Goal: Task Accomplishment & Management: Manage account settings

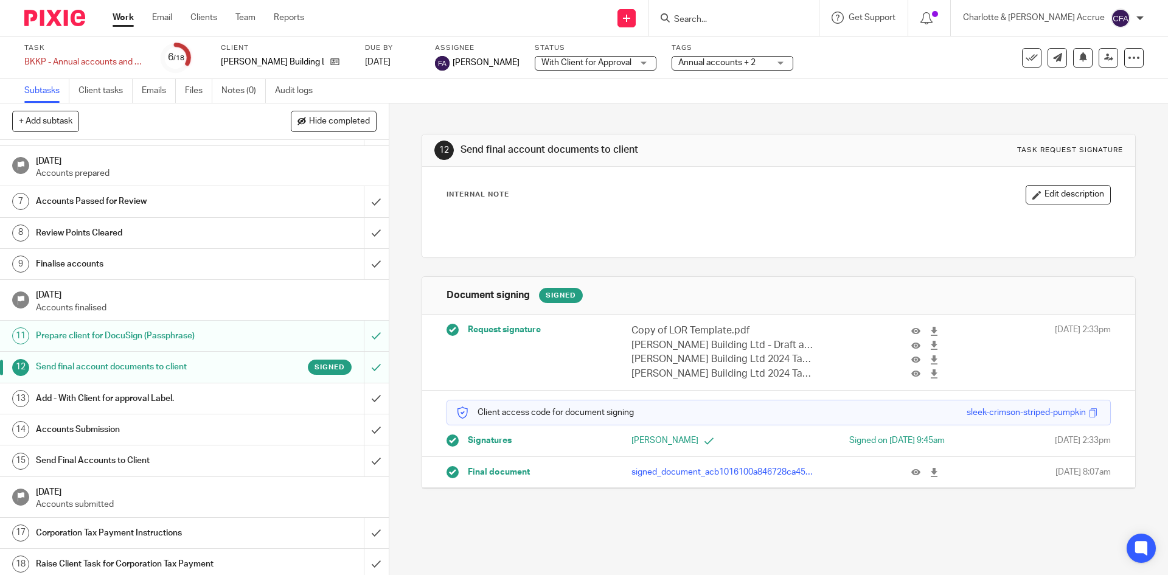
scroll to position [177, 0]
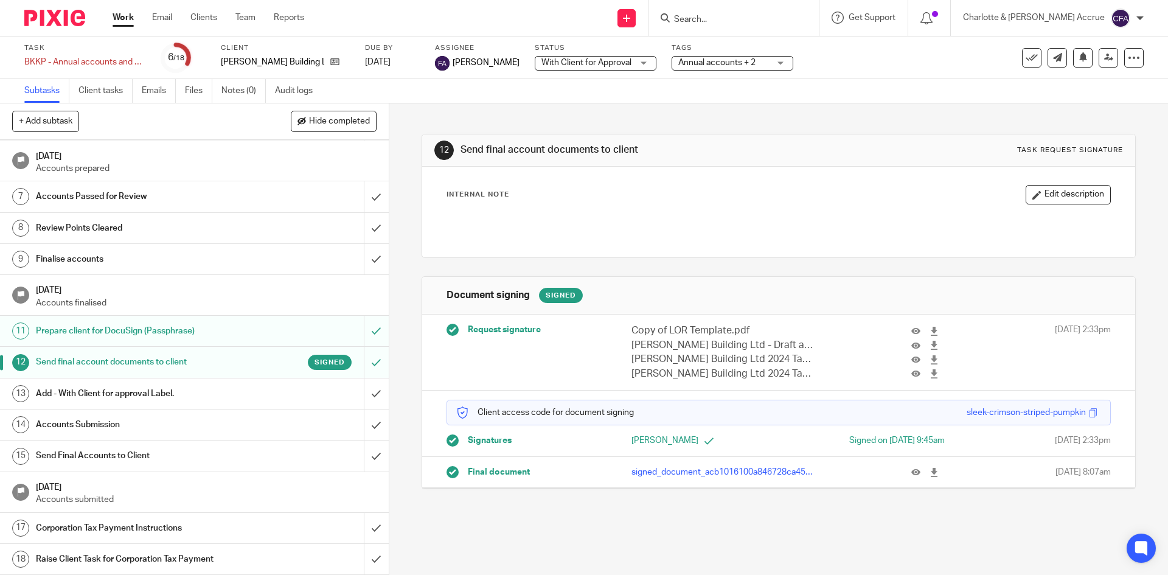
click at [208, 454] on h1 "Send Final Accounts to Client" at bounding box center [141, 455] width 210 height 18
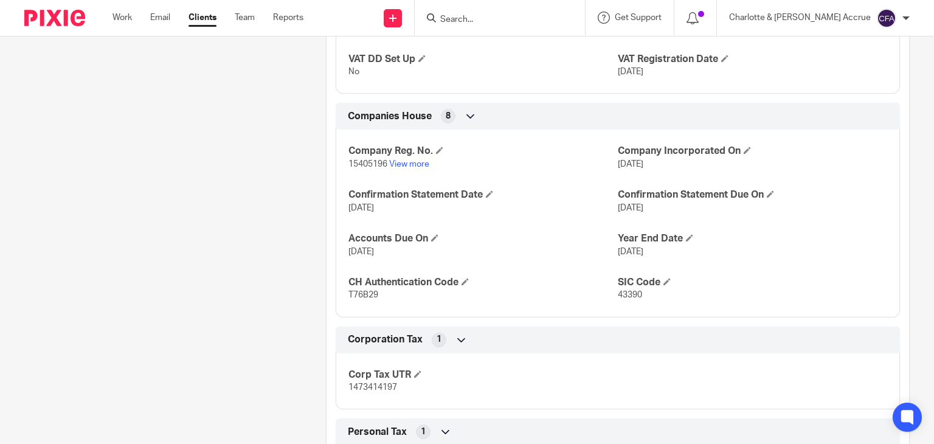
scroll to position [1277, 0]
click at [355, 299] on span "T76B29" at bounding box center [363, 294] width 30 height 9
copy span "T76B29"
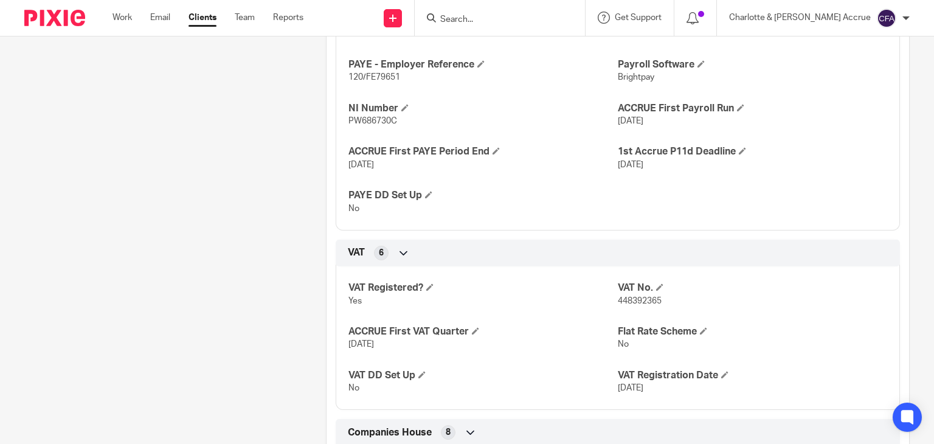
scroll to position [851, 0]
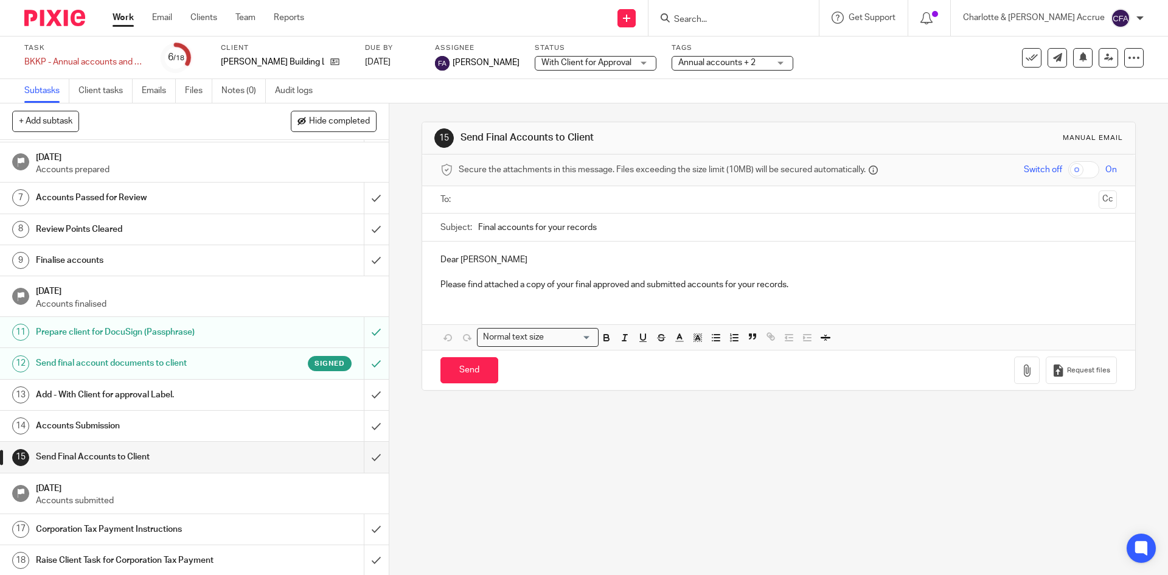
scroll to position [177, 0]
click at [610, 201] on input "text" at bounding box center [778, 200] width 630 height 14
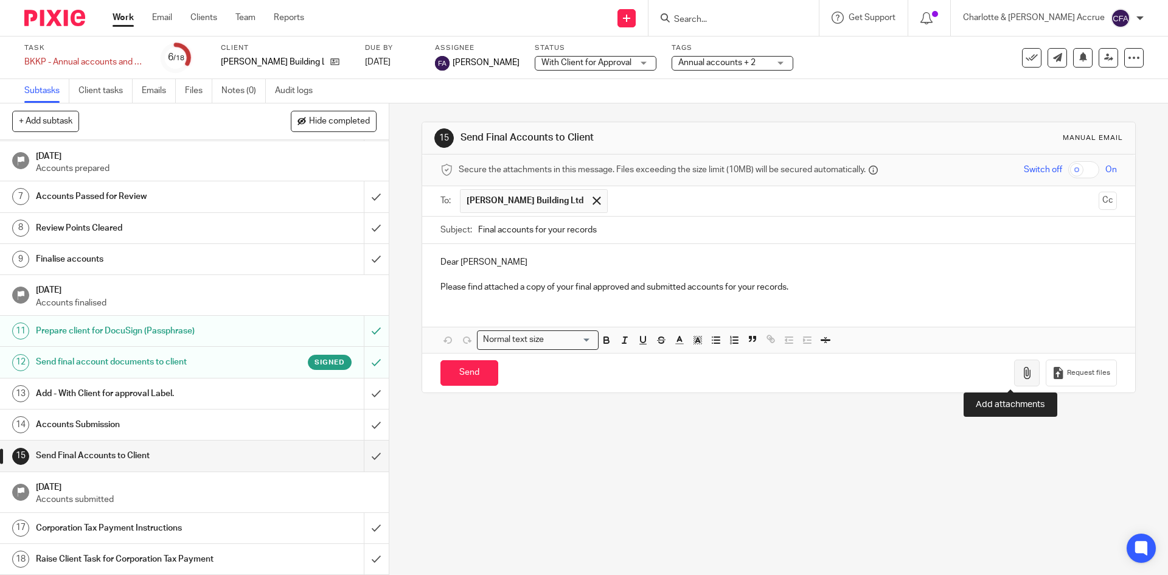
click at [1020, 378] on icon "button" at bounding box center [1026, 373] width 12 height 12
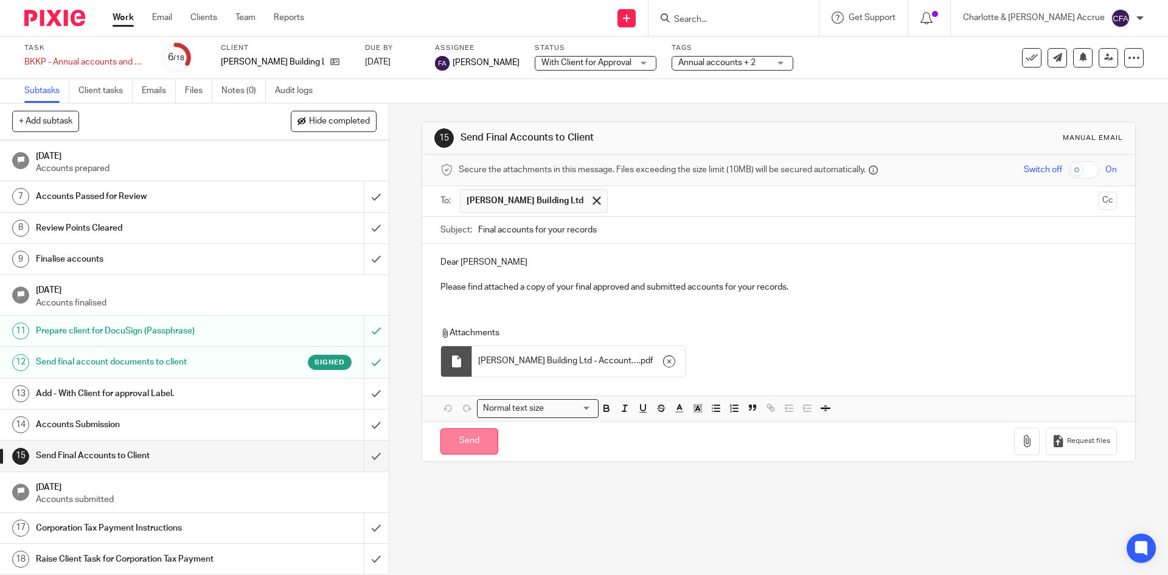
click at [463, 443] on input "Send" at bounding box center [469, 441] width 58 height 26
click at [187, 522] on h1 "Corporation Tax Payment Instructions" at bounding box center [141, 528] width 210 height 18
type input "Sent"
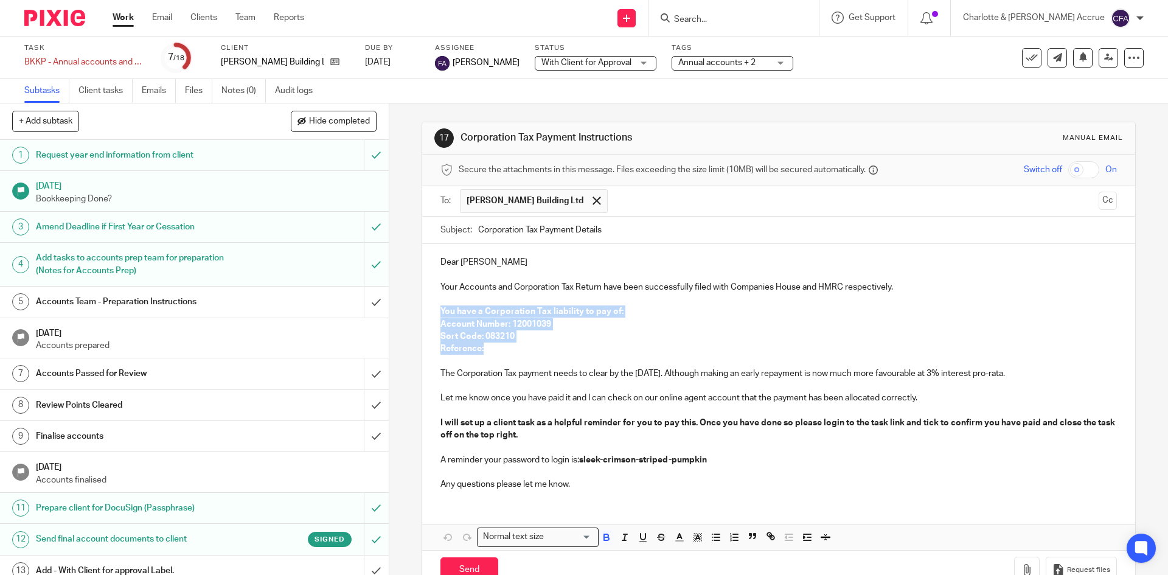
drag, startPoint x: 490, startPoint y: 351, endPoint x: 424, endPoint y: 311, distance: 76.1
click at [424, 311] on div "Dear Joe Your Accounts and Corporation Tax Return have been successfully filed …" at bounding box center [778, 371] width 712 height 255
copy div "You have a Corporation Tax liability to pay of: Account Number: 12001039 Sort C…"
click at [494, 344] on p "Reference:" at bounding box center [778, 348] width 676 height 12
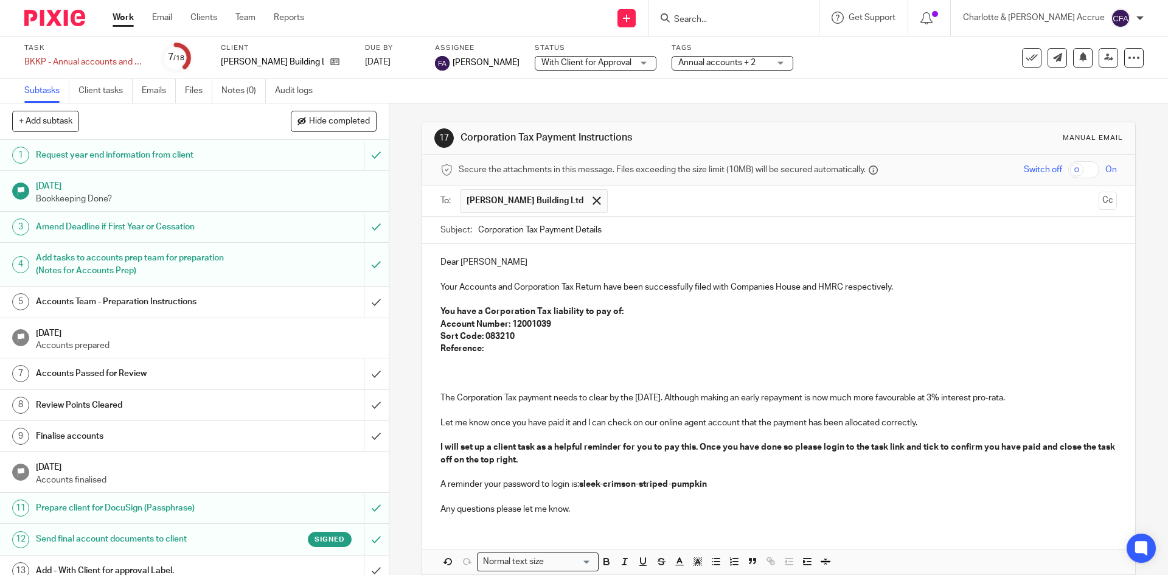
paste div
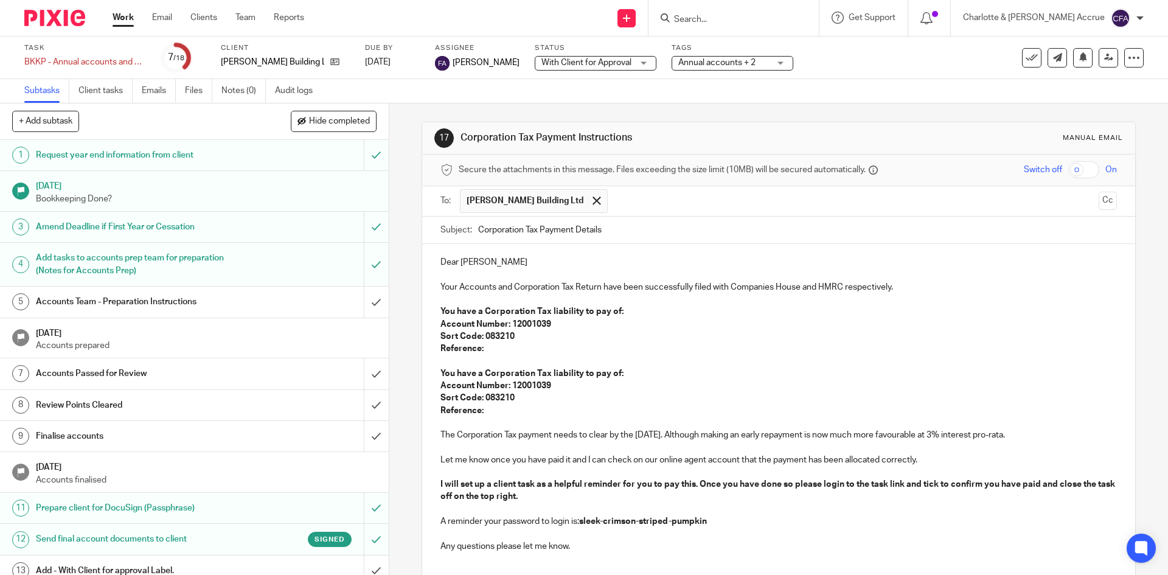
click at [638, 311] on p "You have a Corporation Tax liability to pay of:" at bounding box center [778, 311] width 676 height 12
click at [507, 353] on p "Reference:" at bounding box center [778, 348] width 676 height 12
click at [541, 344] on p "Reference: 1473414197A00101A" at bounding box center [778, 348] width 676 height 12
copy p "1473414197A00101A"
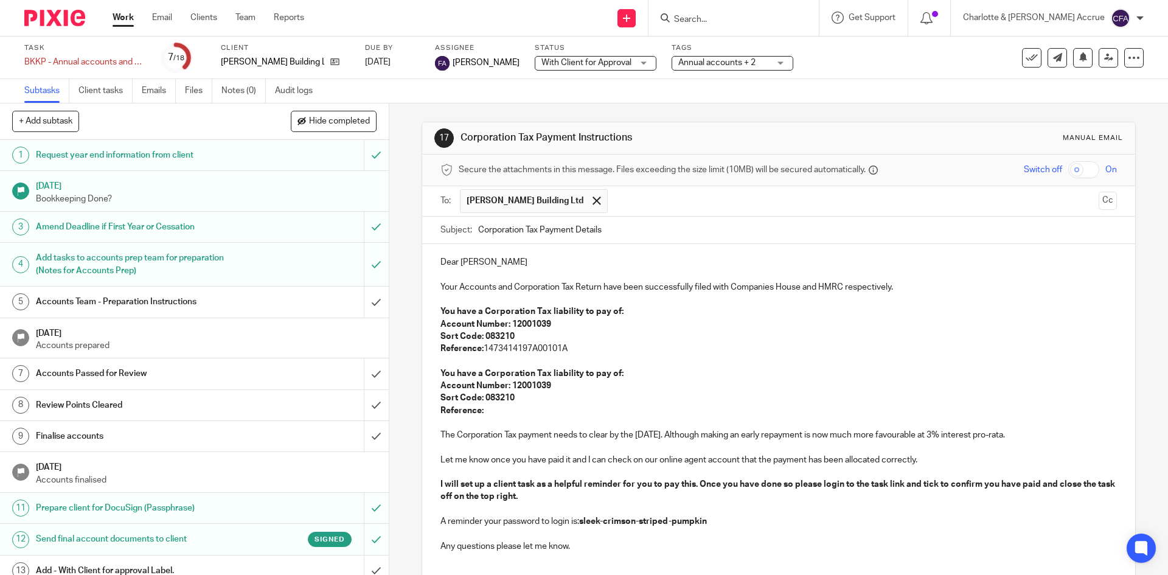
click at [515, 407] on p "Reference:" at bounding box center [778, 410] width 676 height 12
click at [562, 409] on p "Reference: 1473414197A00101A" at bounding box center [778, 410] width 676 height 12
click at [451, 258] on p "Dear Joe" at bounding box center [778, 262] width 676 height 12
click at [927, 289] on p "Your Accounts and Corporation Tax Return have been successfully filed with Comp…" at bounding box center [778, 287] width 676 height 12
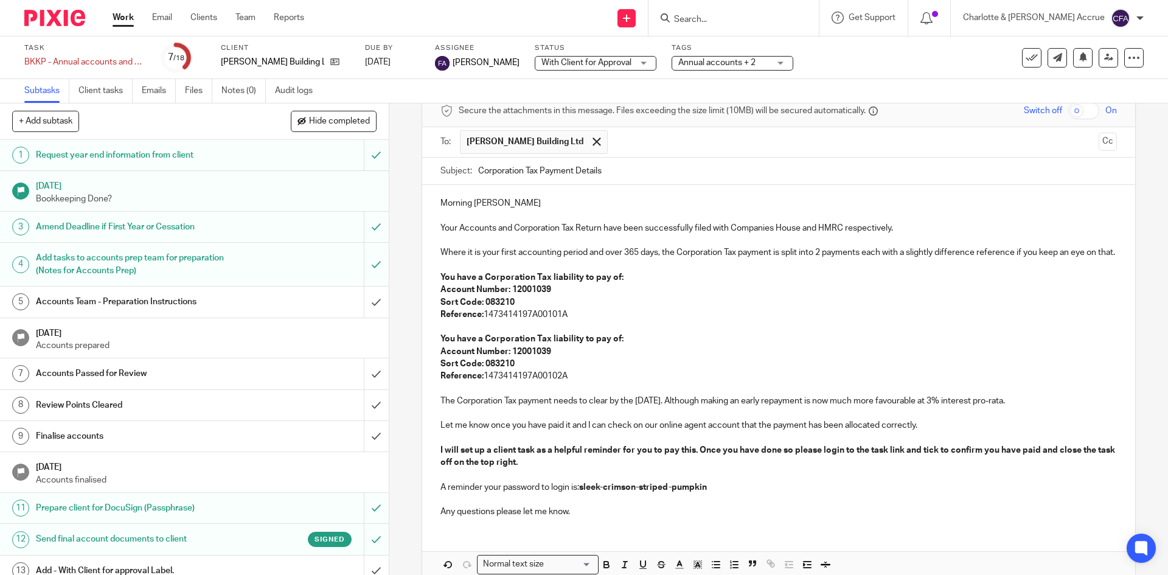
scroll to position [61, 0]
click at [634, 343] on p "You have a Corporation Tax liability to pay of:" at bounding box center [778, 337] width 676 height 12
click at [640, 343] on p "You have a Corporation Tax liability to pay of:" at bounding box center [778, 337] width 676 height 12
click at [685, 405] on p "The Corporation Tax payment needs to clear by the 31 Oct 2025. Although making …" at bounding box center [778, 399] width 676 height 12
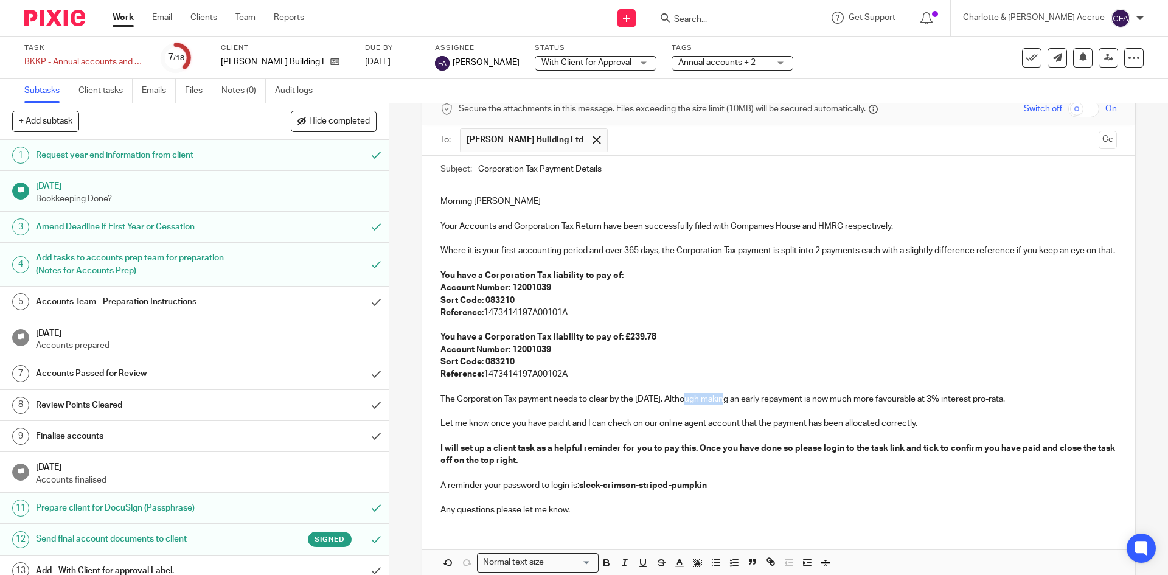
click at [685, 405] on p "The Corporation Tax payment needs to clear by the 31 Oct 2025. Although making …" at bounding box center [778, 399] width 676 height 12
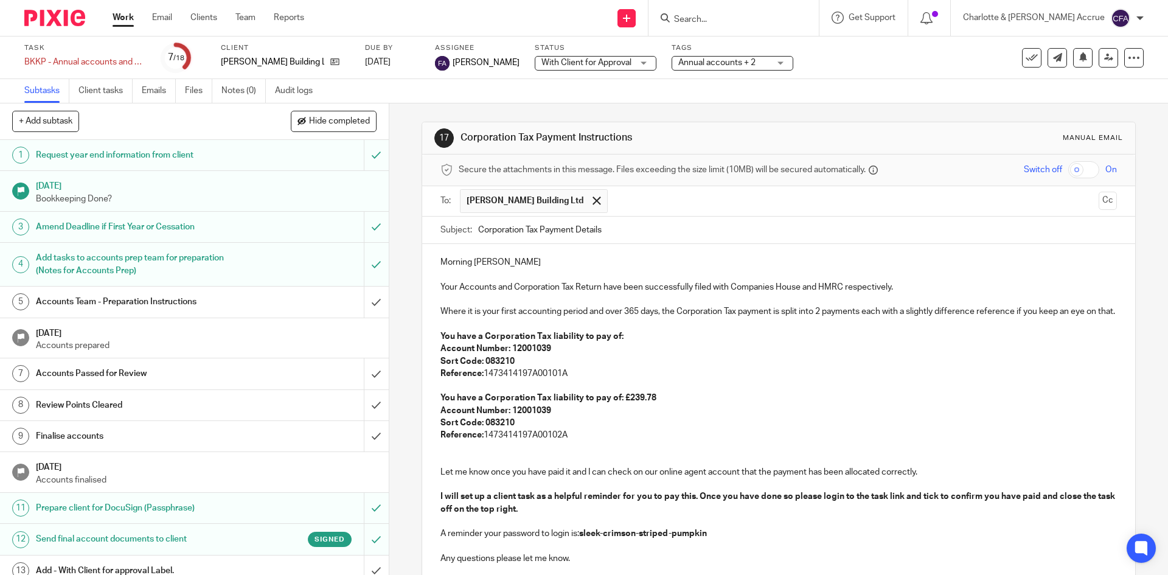
click at [600, 441] on p "Reference: 1473414197A00102A" at bounding box center [778, 435] width 676 height 12
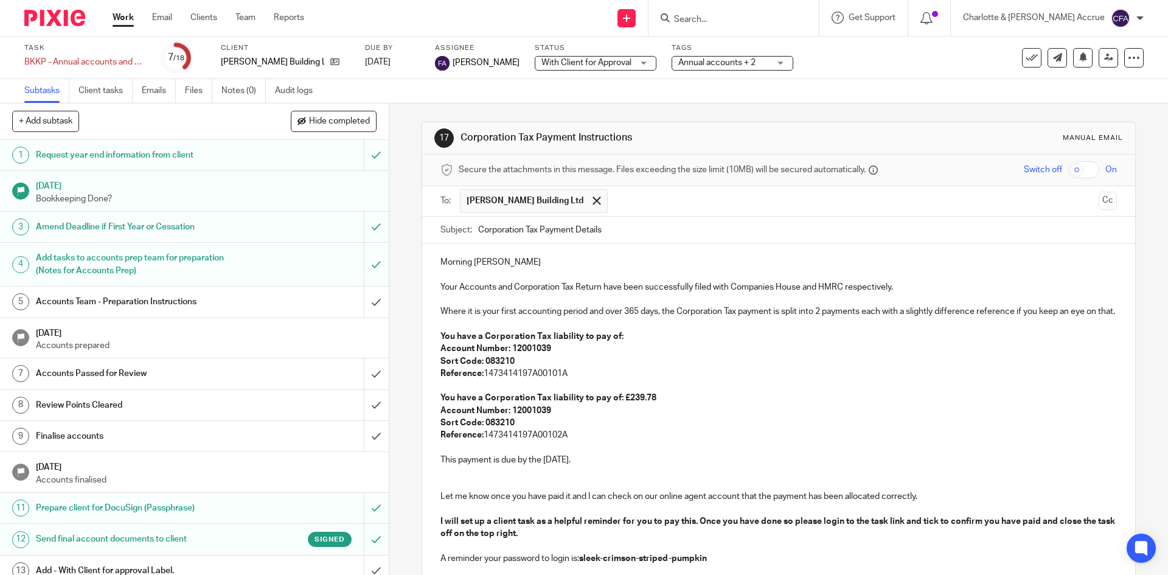
click at [628, 342] on p "You have a Corporation Tax liability to pay of:" at bounding box center [778, 336] width 676 height 12
click at [545, 379] on p "Reference: 1473414197A00101A" at bounding box center [778, 373] width 676 height 12
click at [543, 441] on p "Reference: 1473414197A00102A" at bounding box center [778, 435] width 676 height 12
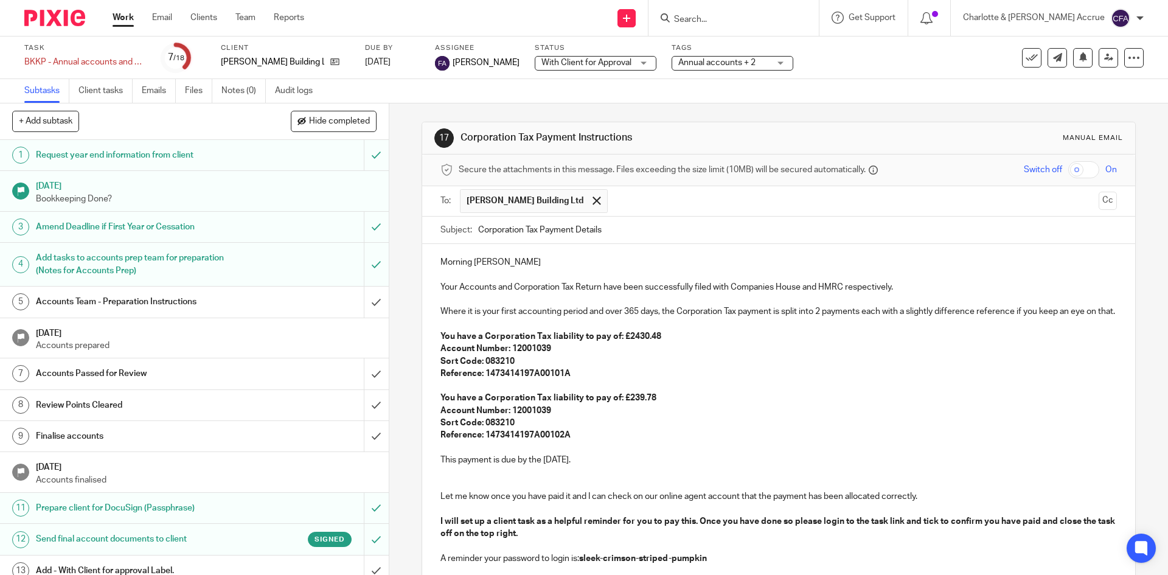
click at [620, 414] on div "Morning Joe Your Accounts and Corporation Tax Return have been successfully fil…" at bounding box center [778, 421] width 712 height 354
click at [592, 379] on p "Reference: 1473414197A00101A" at bounding box center [778, 373] width 676 height 12
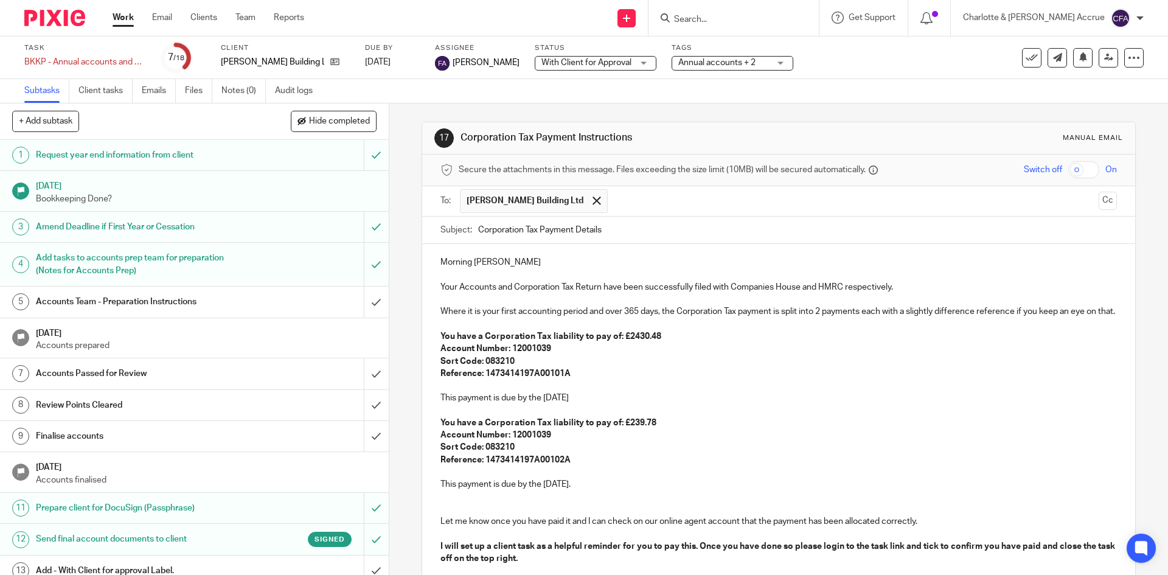
click at [593, 404] on p "This payment is due by the 11th October" at bounding box center [778, 398] width 676 height 12
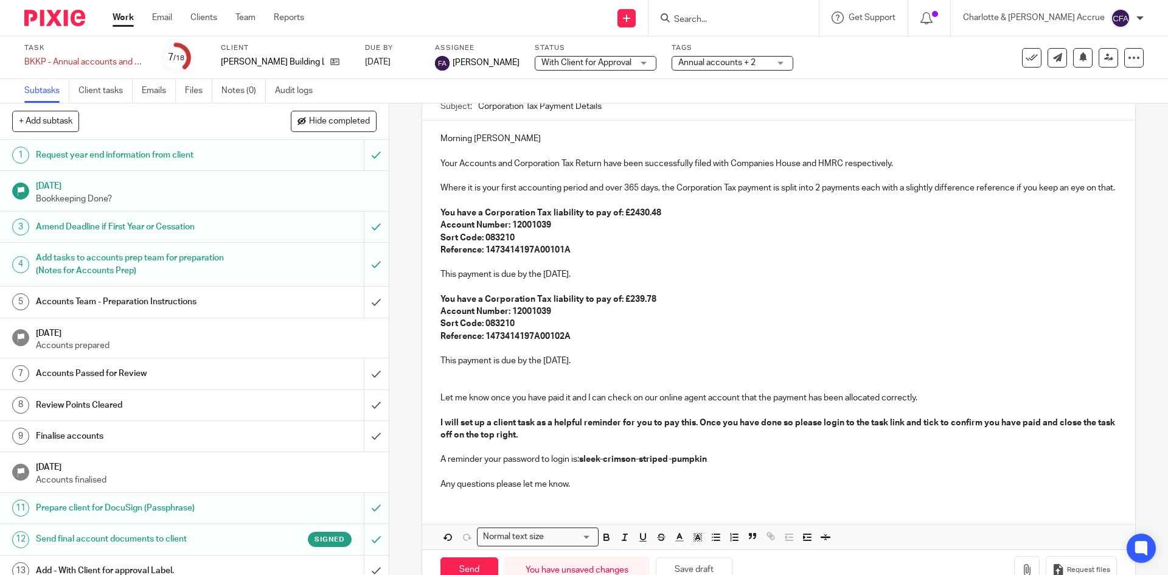
scroll to position [170, 0]
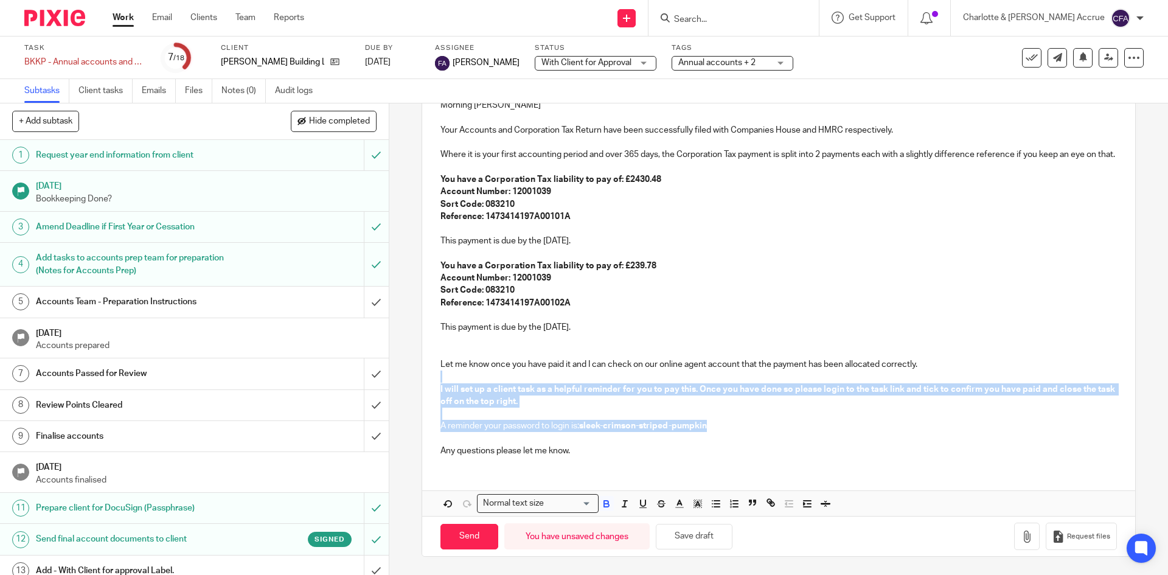
drag, startPoint x: 718, startPoint y: 429, endPoint x: 424, endPoint y: 379, distance: 297.8
click at [424, 379] on div "Morning Joe Your Accounts and Corporation Tax Return have been successfully fil…" at bounding box center [778, 276] width 712 height 379
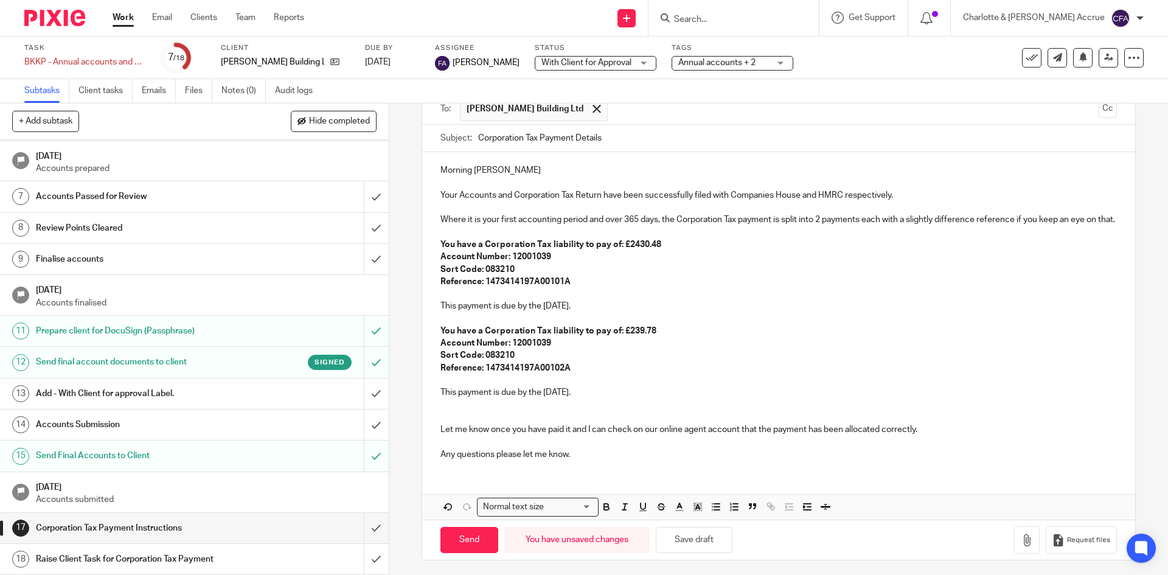
scroll to position [108, 0]
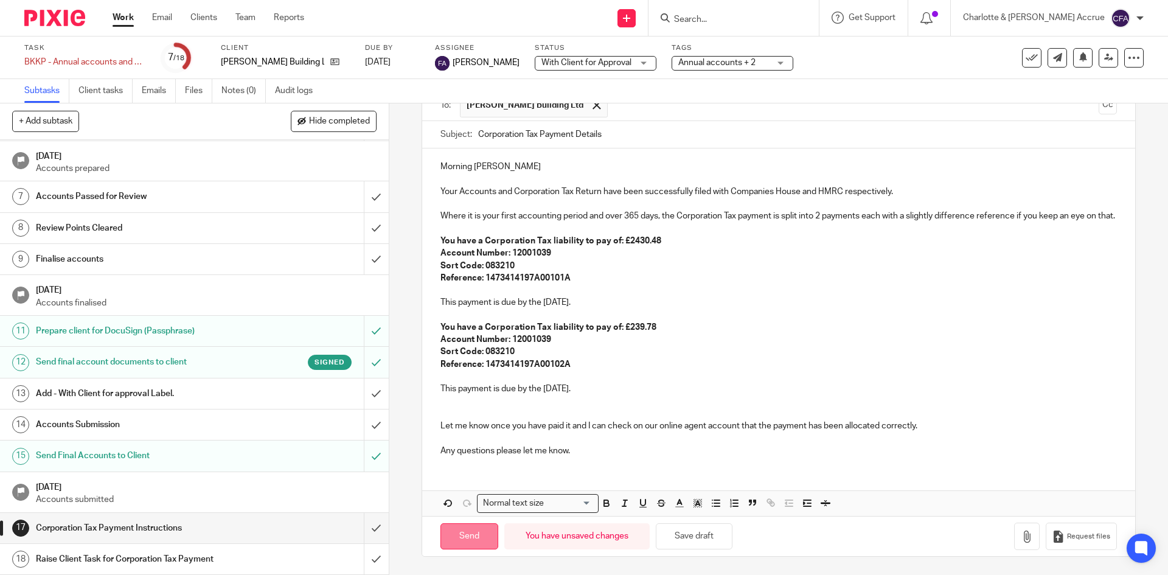
click at [476, 538] on input "Send" at bounding box center [469, 536] width 58 height 26
type input "Sent"
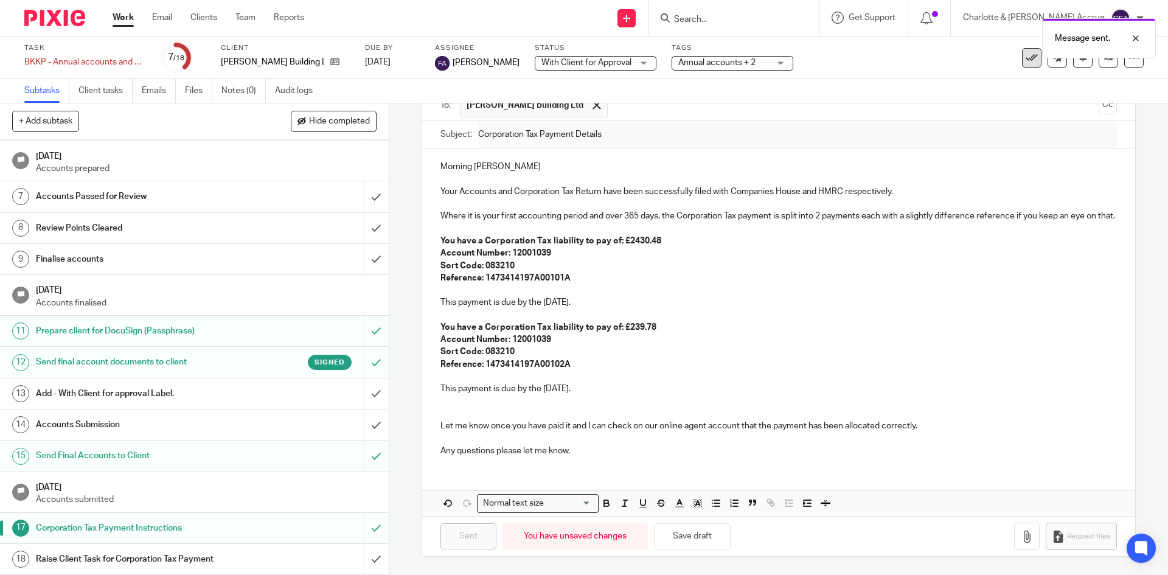
click at [1025, 60] on icon at bounding box center [1031, 58] width 12 height 12
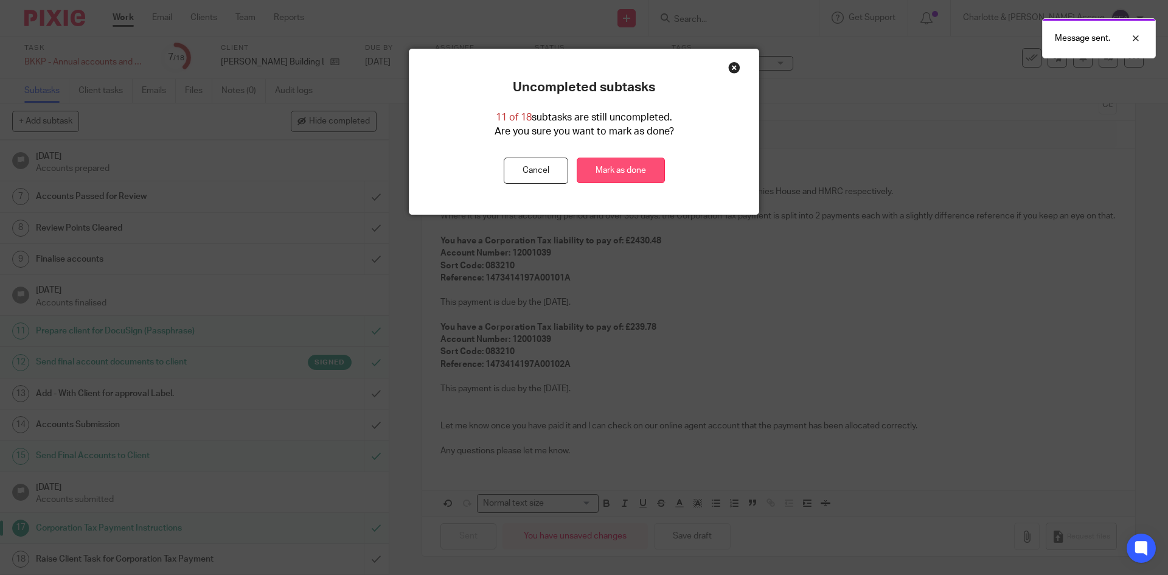
click at [644, 165] on link "Mark as done" at bounding box center [620, 170] width 88 height 26
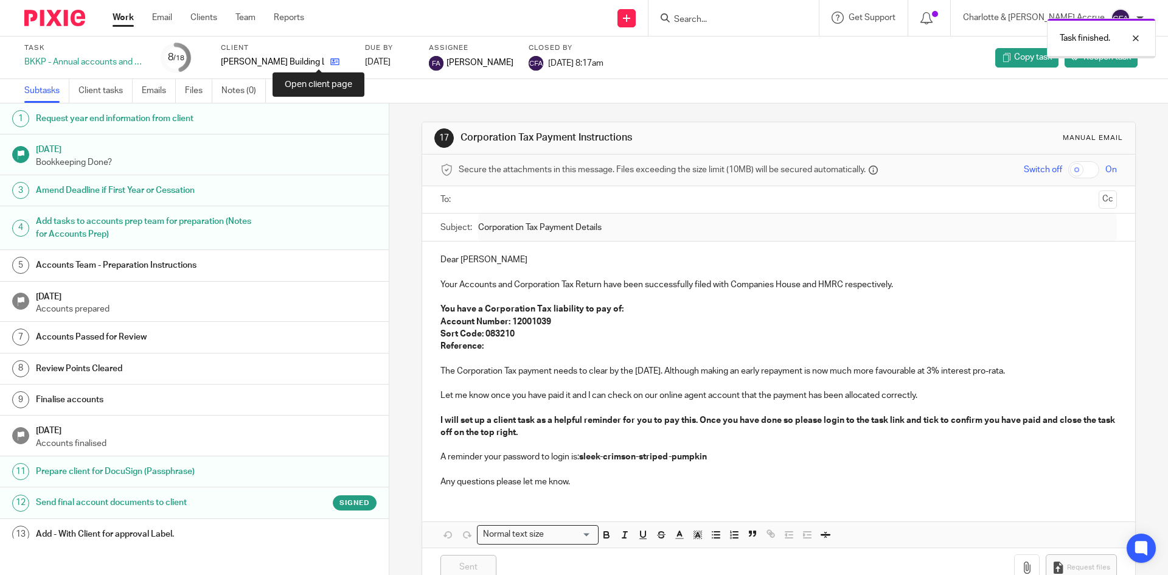
click at [324, 56] on link at bounding box center [331, 62] width 15 height 12
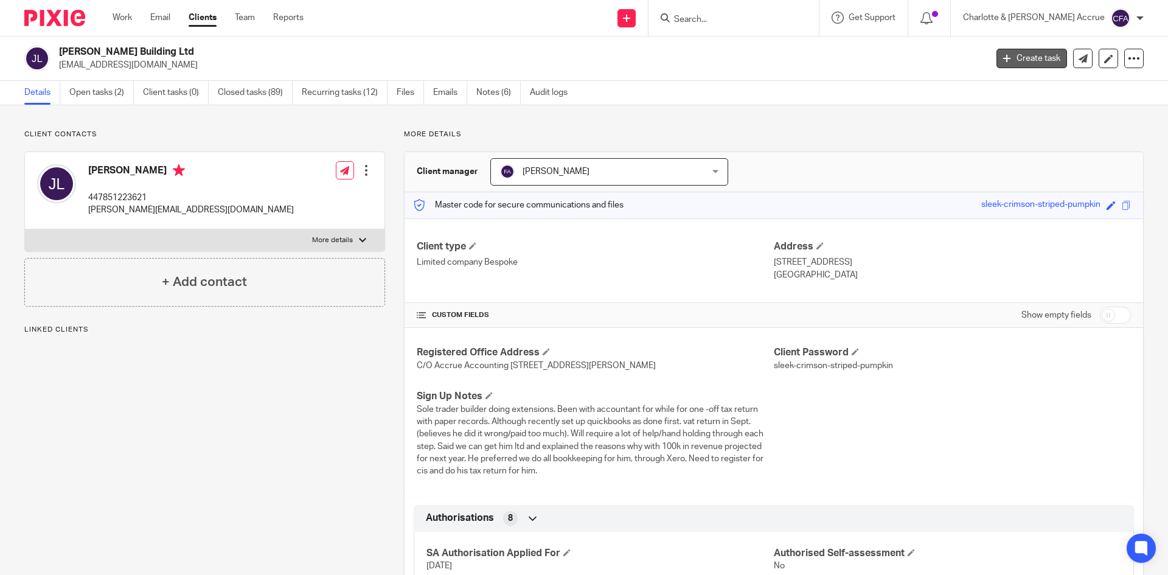
click at [1040, 58] on link "Create task" at bounding box center [1031, 58] width 71 height 19
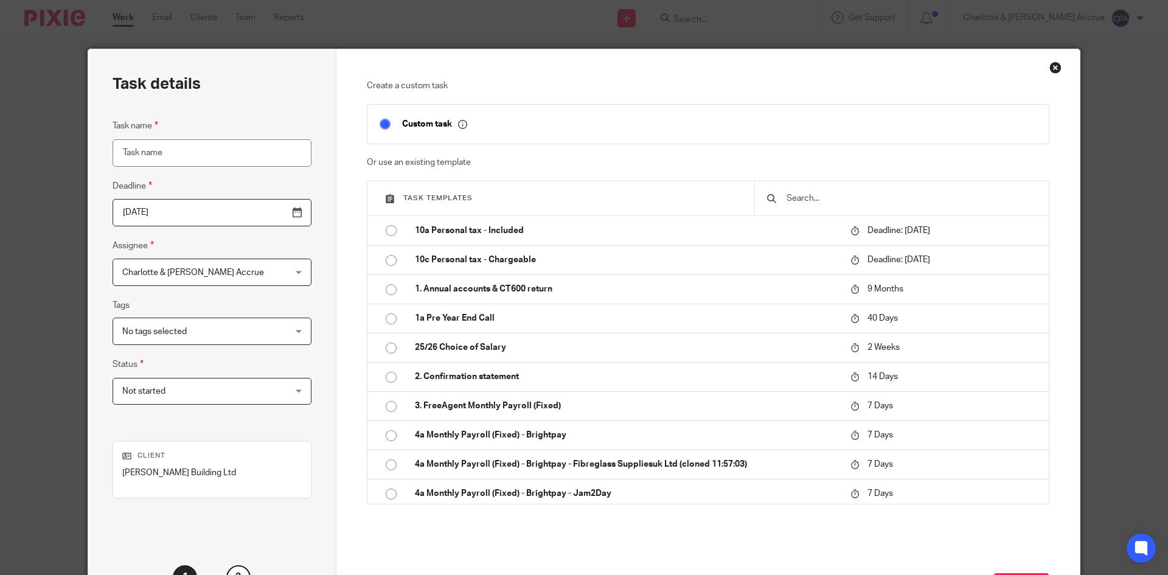
click at [792, 197] on input "text" at bounding box center [910, 198] width 251 height 13
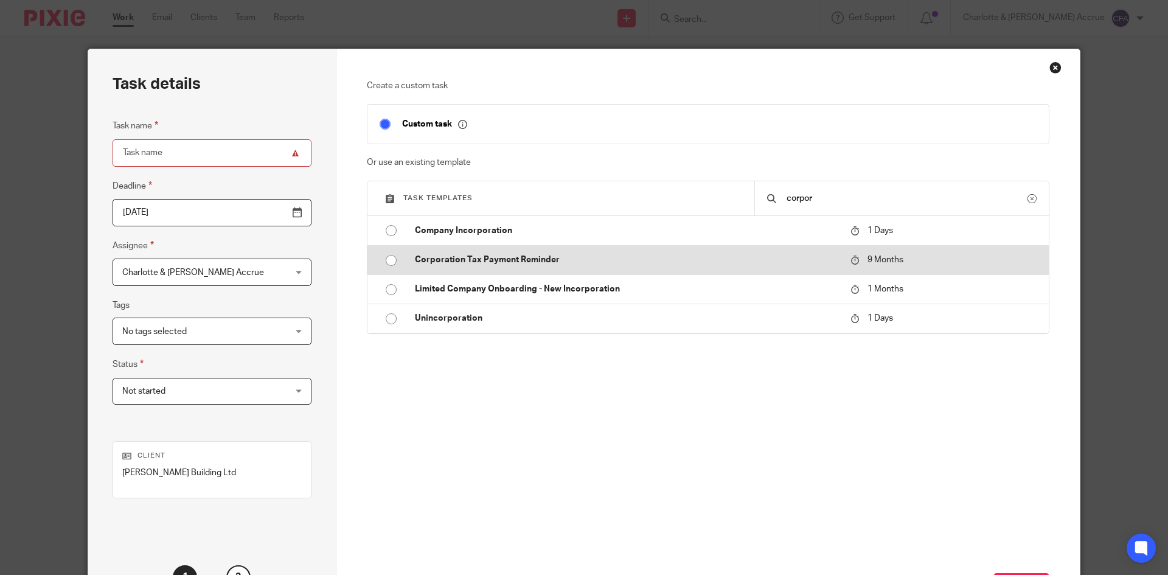
type input "corpor"
click at [466, 266] on p "Corporation Tax Payment Reminder" at bounding box center [626, 260] width 423 height 12
type input "2026-06-15"
type input "Corporation Tax Payment Reminder"
checkbox input "false"
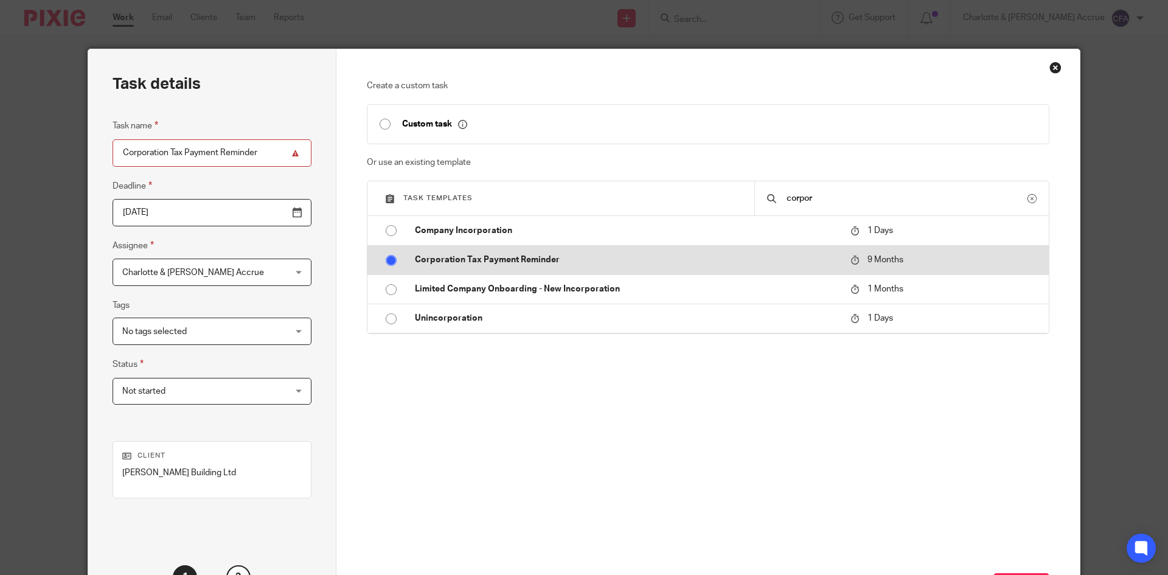
radio input "true"
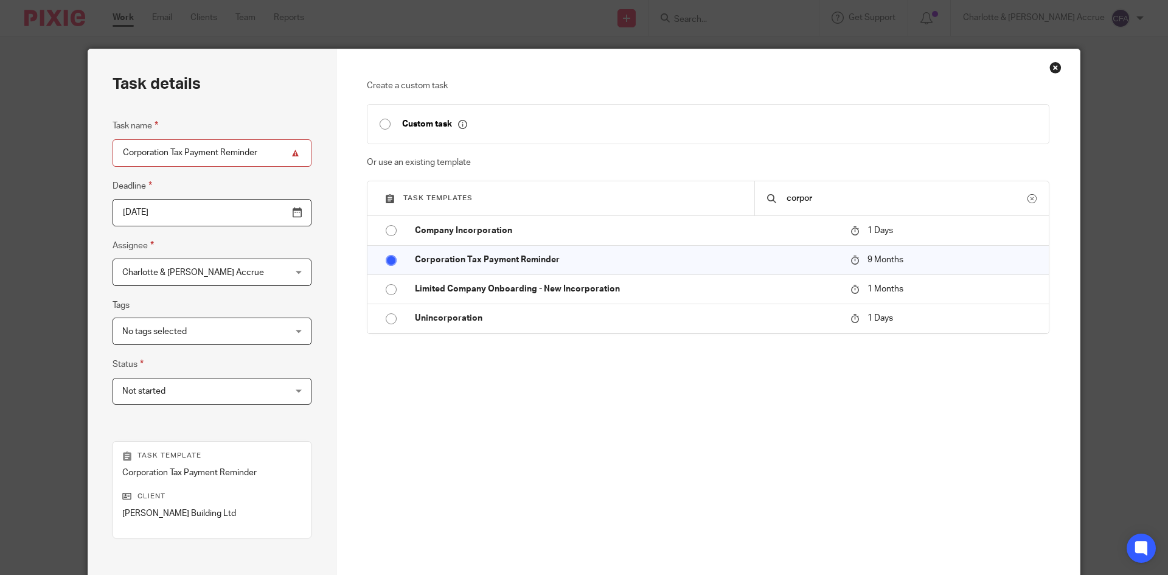
click at [269, 210] on input "2026-06-15" at bounding box center [211, 212] width 199 height 27
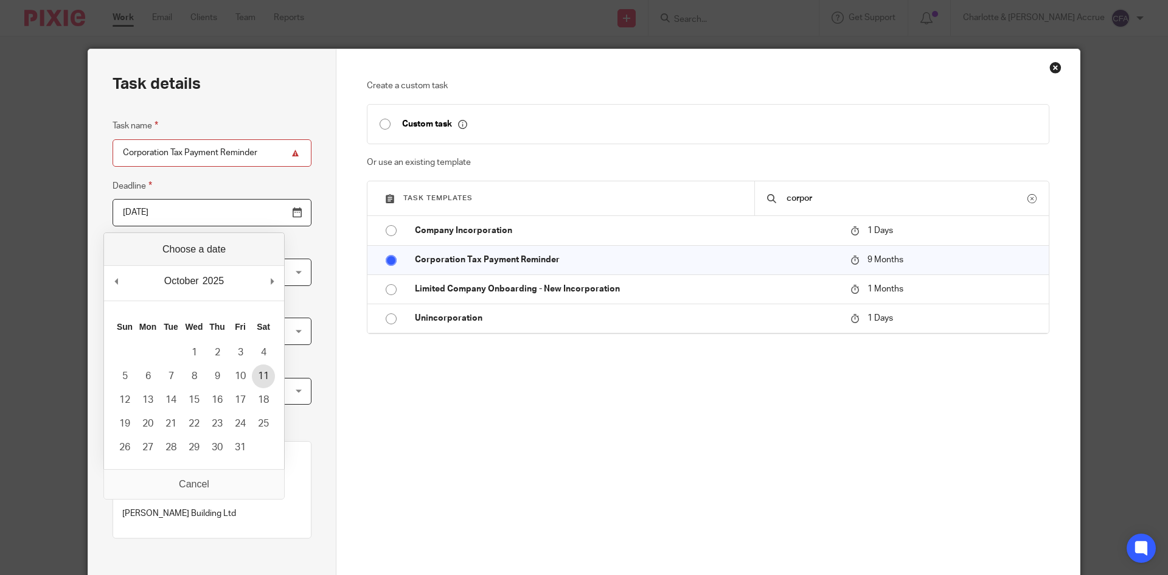
type input "2025-10-11"
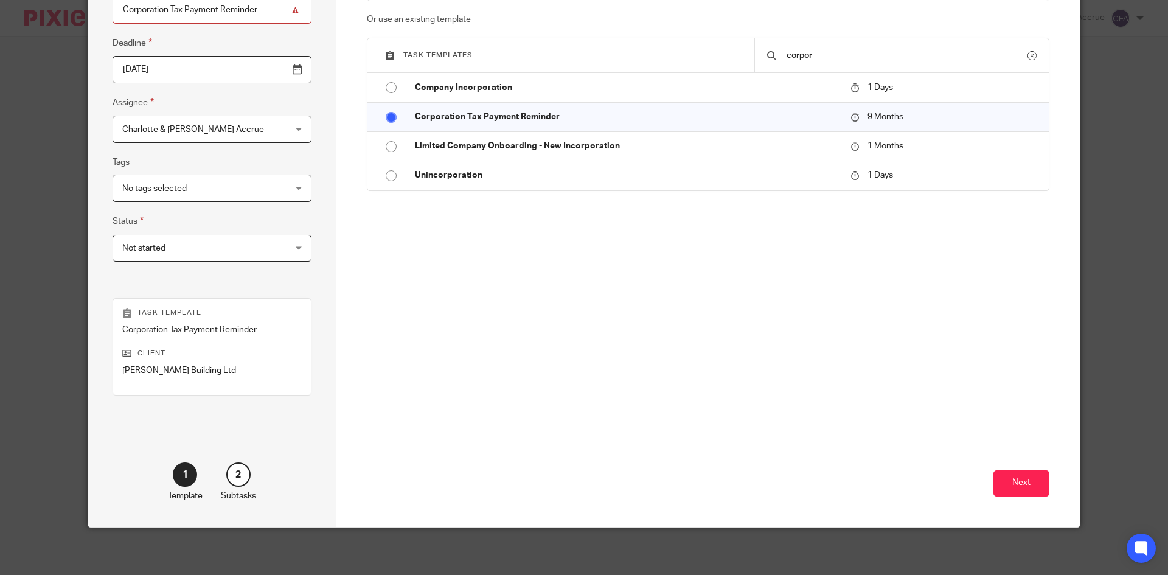
scroll to position [144, 0]
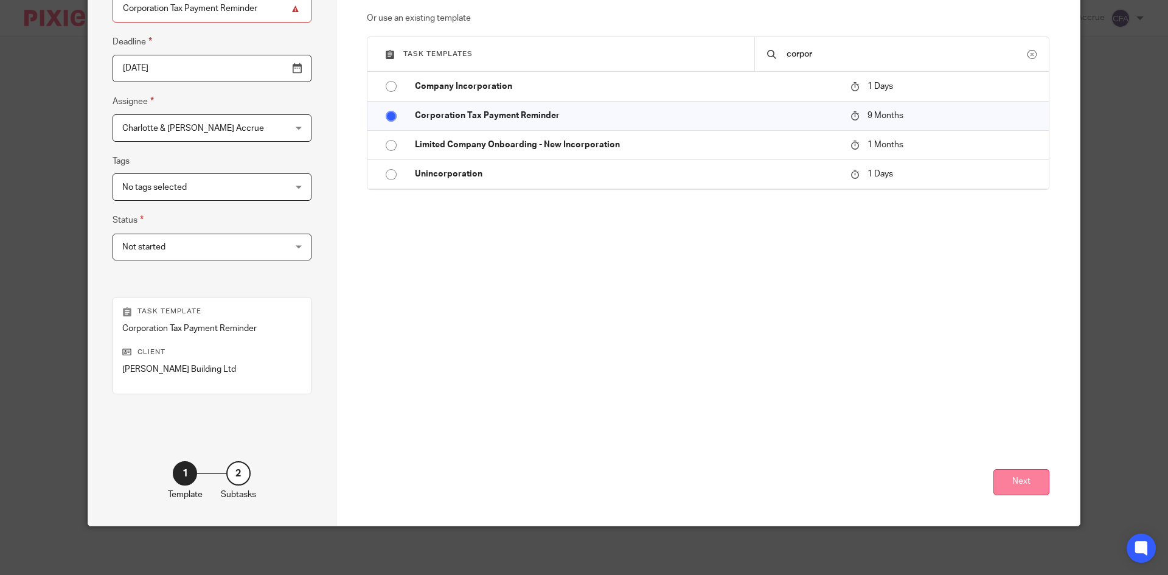
click at [1029, 489] on button "Next" at bounding box center [1021, 482] width 56 height 26
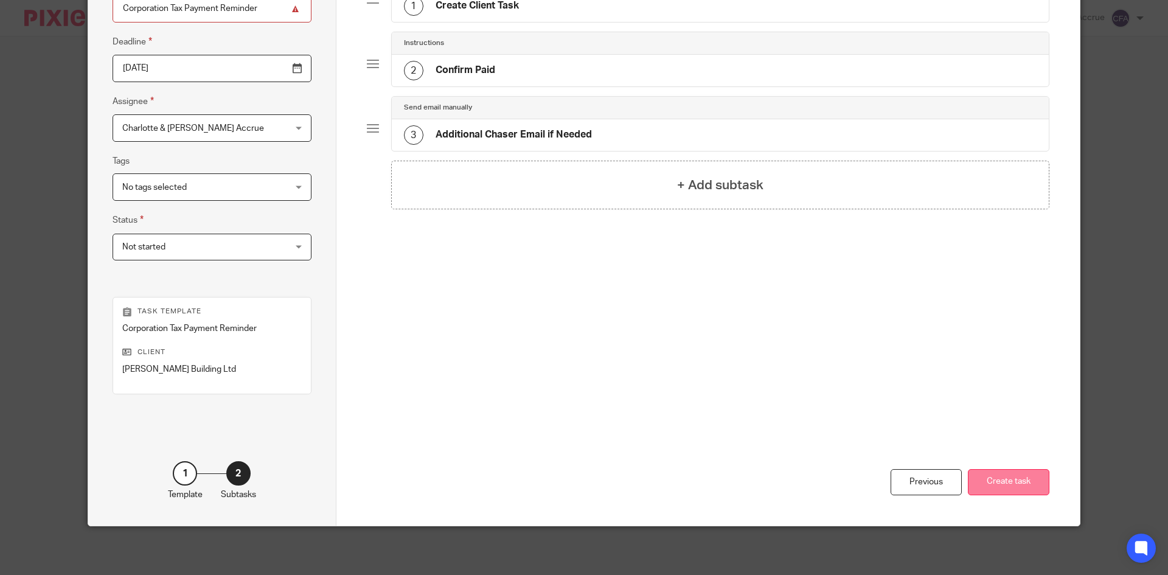
click at [1017, 487] on button "Create task" at bounding box center [1007, 482] width 81 height 26
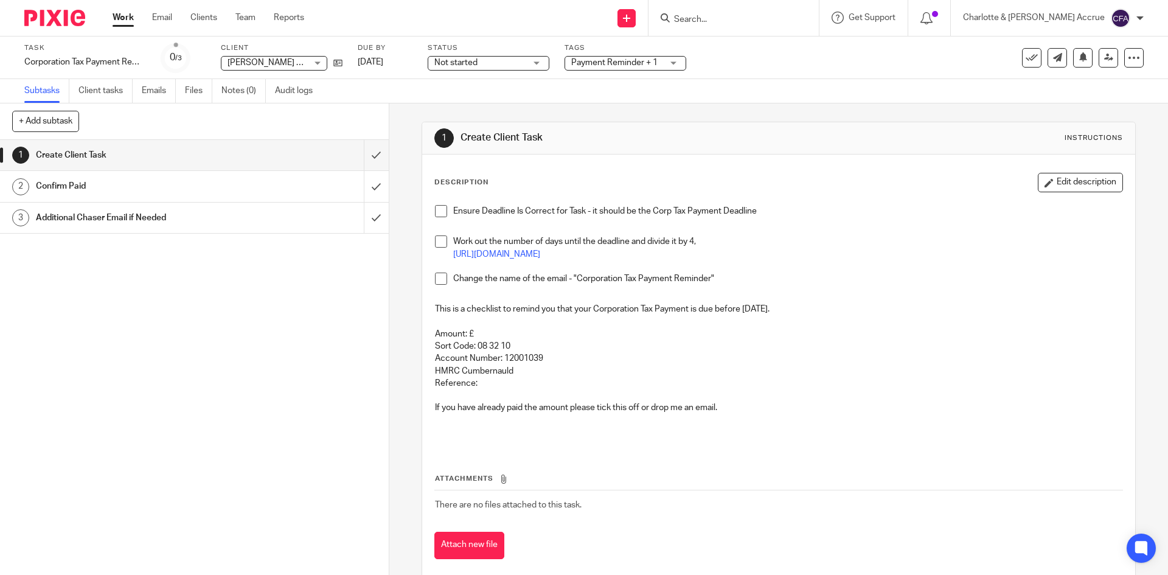
click at [747, 21] on input "Search" at bounding box center [727, 20] width 109 height 11
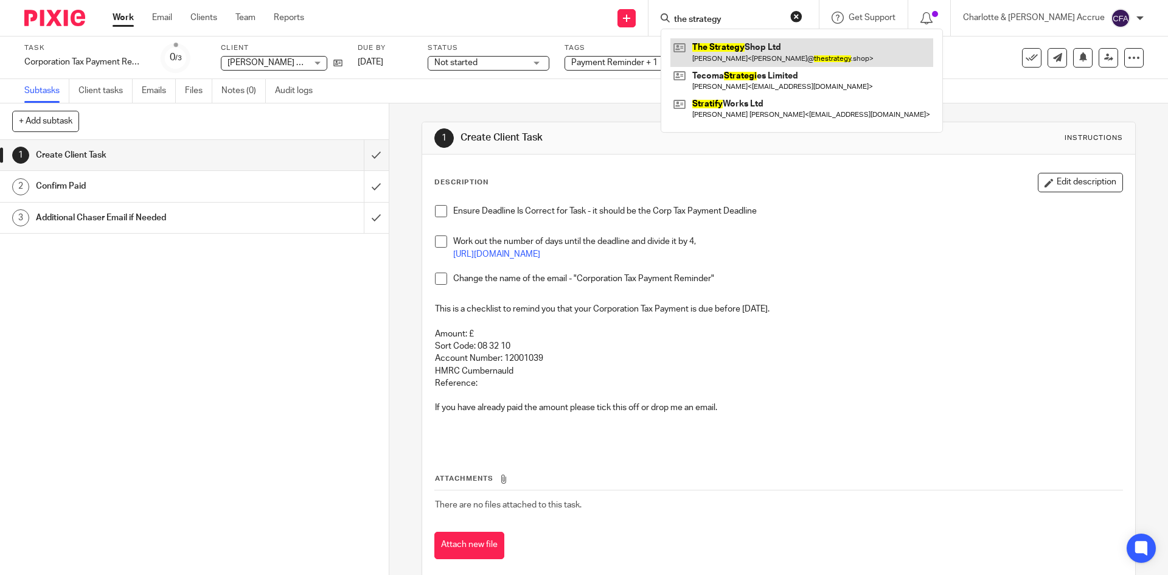
type input "the strategy"
click at [772, 41] on link at bounding box center [801, 52] width 263 height 28
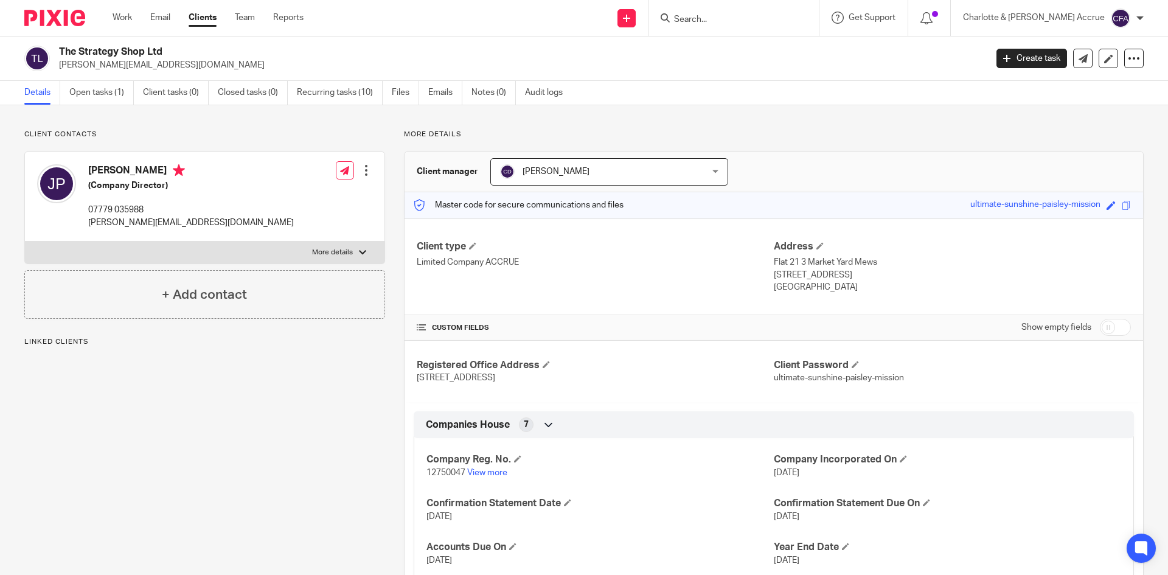
click at [98, 66] on p "[PERSON_NAME][EMAIL_ADDRESS][DOMAIN_NAME]" at bounding box center [518, 65] width 919 height 12
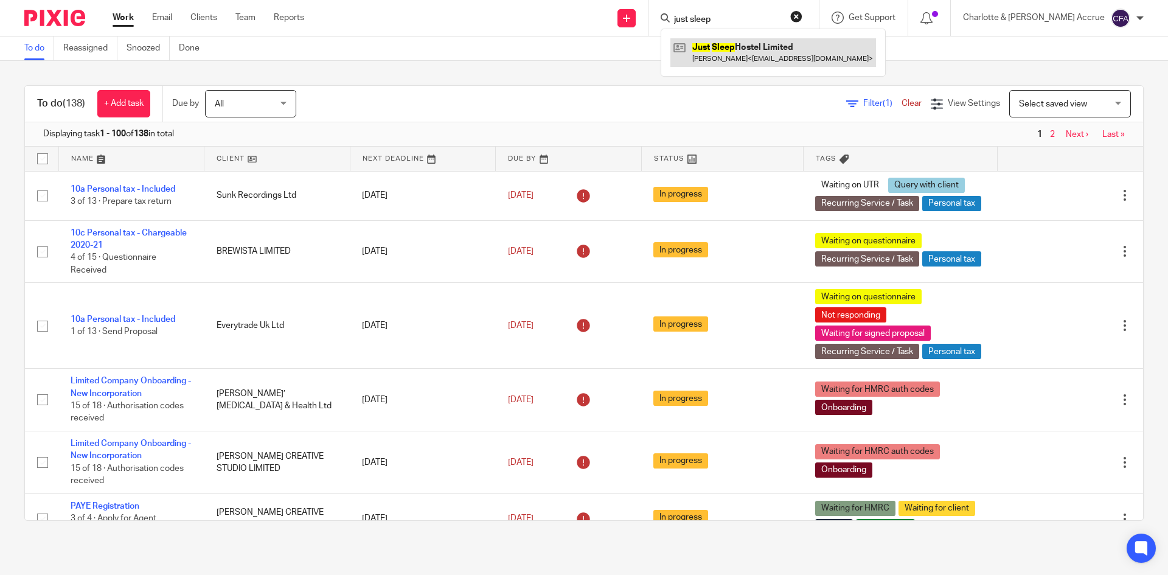
type input "just sleep"
click at [773, 57] on link at bounding box center [773, 52] width 206 height 28
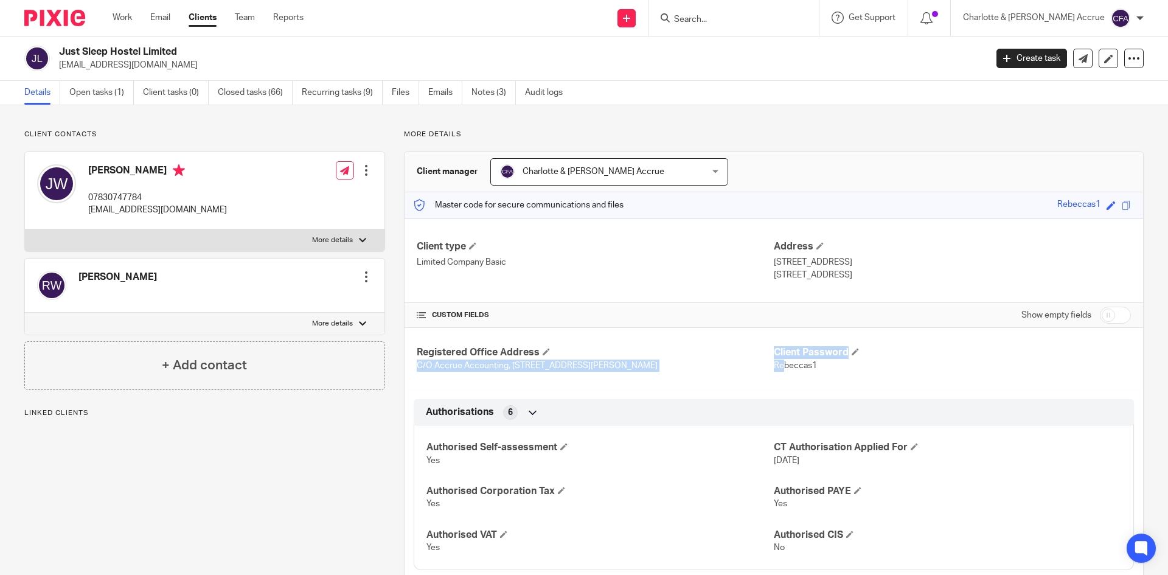
drag, startPoint x: 413, startPoint y: 364, endPoint x: 761, endPoint y: 369, distance: 347.9
click at [776, 364] on div "Registered Office Address C/O Accrue Accounting, [STREET_ADDRESS][PERSON_NAME] …" at bounding box center [773, 359] width 738 height 62
click at [752, 371] on p "C/O Accrue Accounting, [STREET_ADDRESS][PERSON_NAME]" at bounding box center [595, 365] width 357 height 12
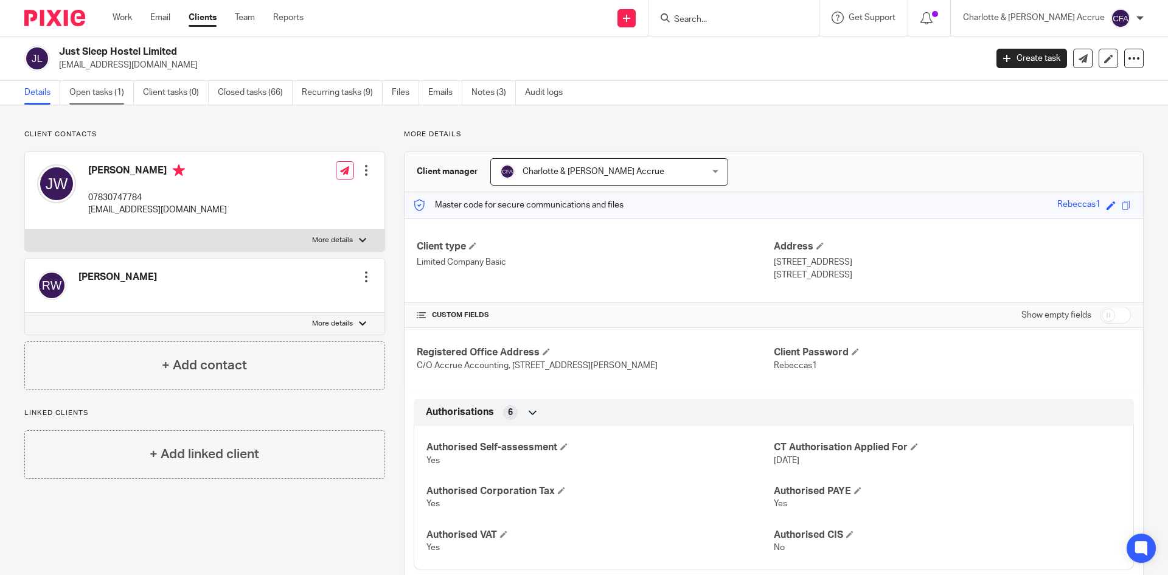
click at [125, 89] on link "Open tasks (1)" at bounding box center [101, 93] width 64 height 24
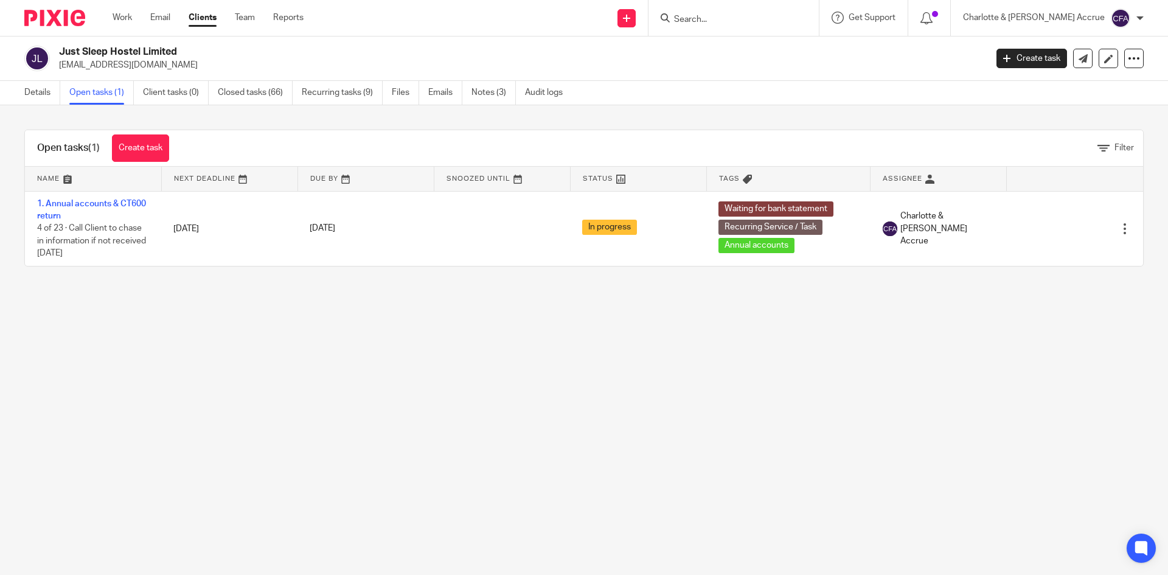
click at [788, 26] on form at bounding box center [738, 17] width 130 height 15
click at [780, 10] on form at bounding box center [738, 17] width 130 height 15
click at [771, 16] on input "Search" at bounding box center [727, 20] width 109 height 11
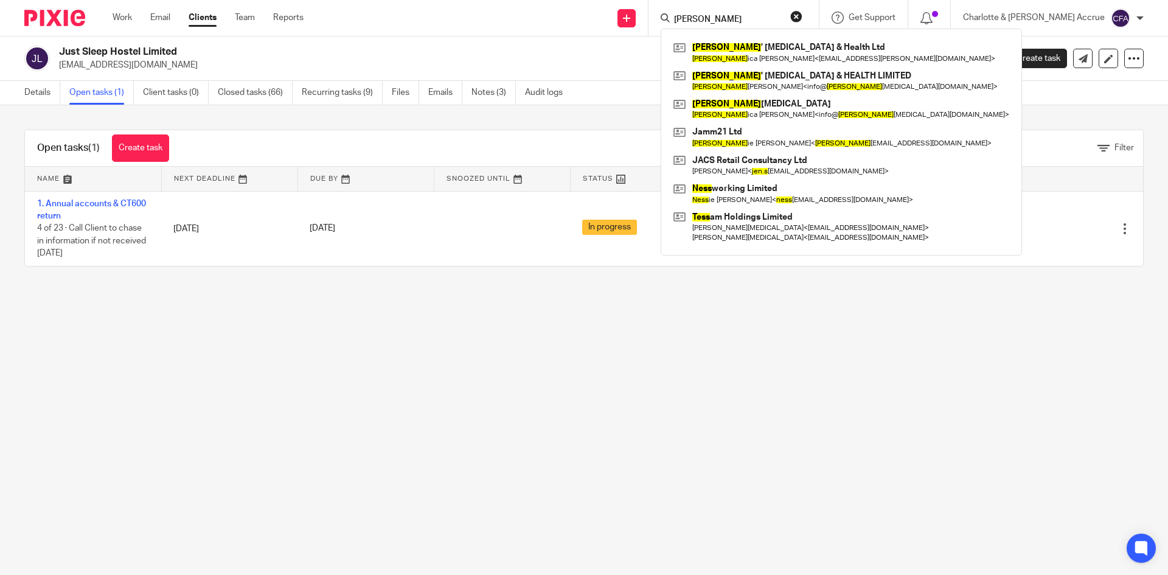
type input "[PERSON_NAME]"
click at [278, 119] on div "Open tasks (1) Create task Filter Name Next Deadline Due By Snoozed Until Statu…" at bounding box center [584, 197] width 1168 height 185
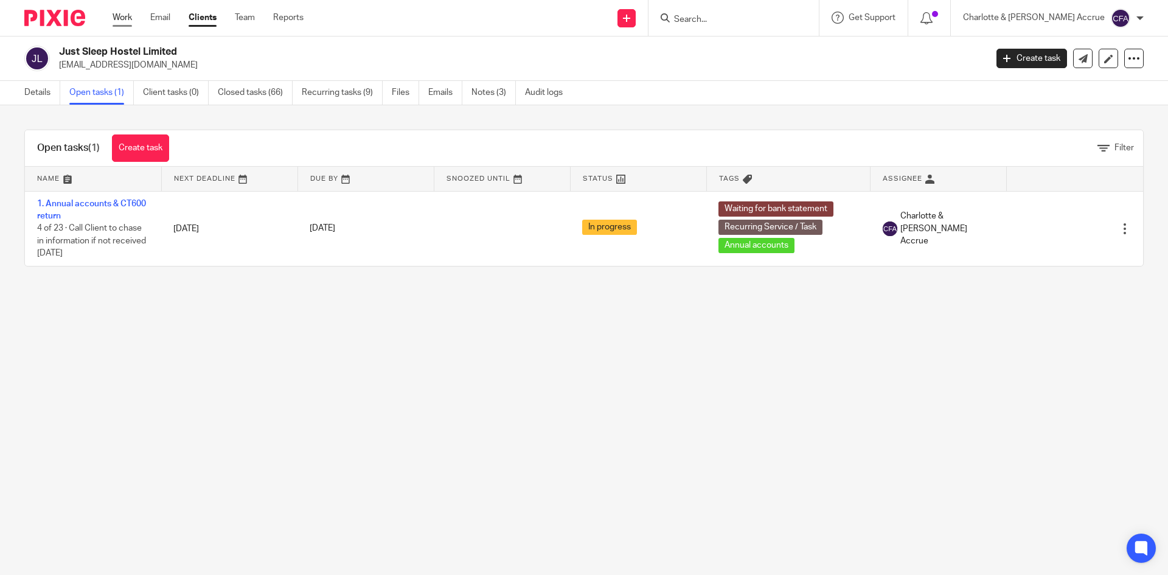
click at [126, 19] on link "Work" at bounding box center [121, 18] width 19 height 12
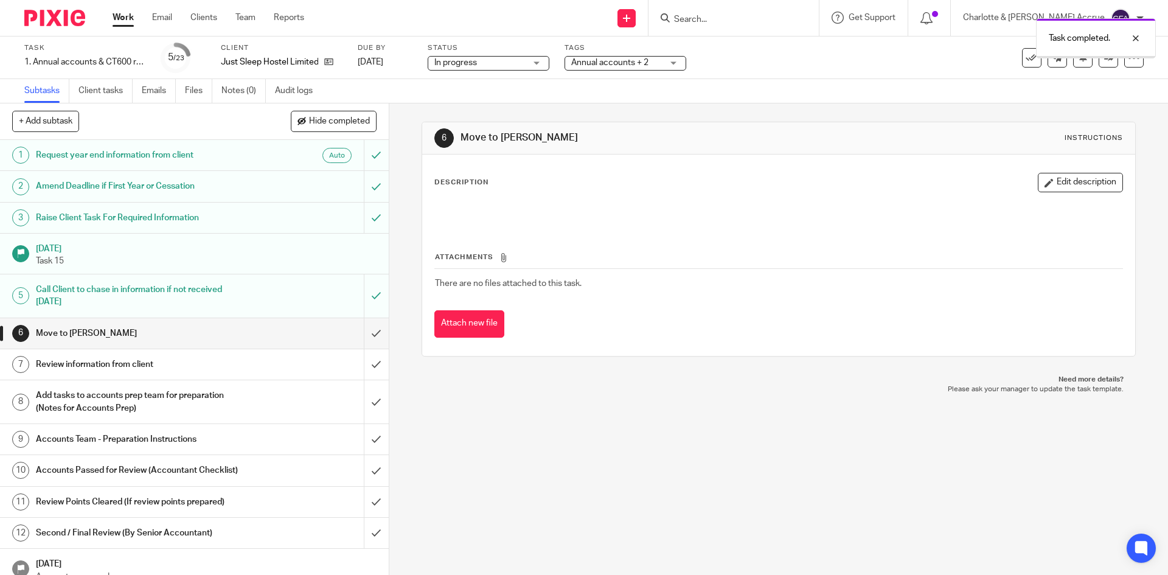
click at [202, 95] on link "Files" at bounding box center [198, 91] width 27 height 24
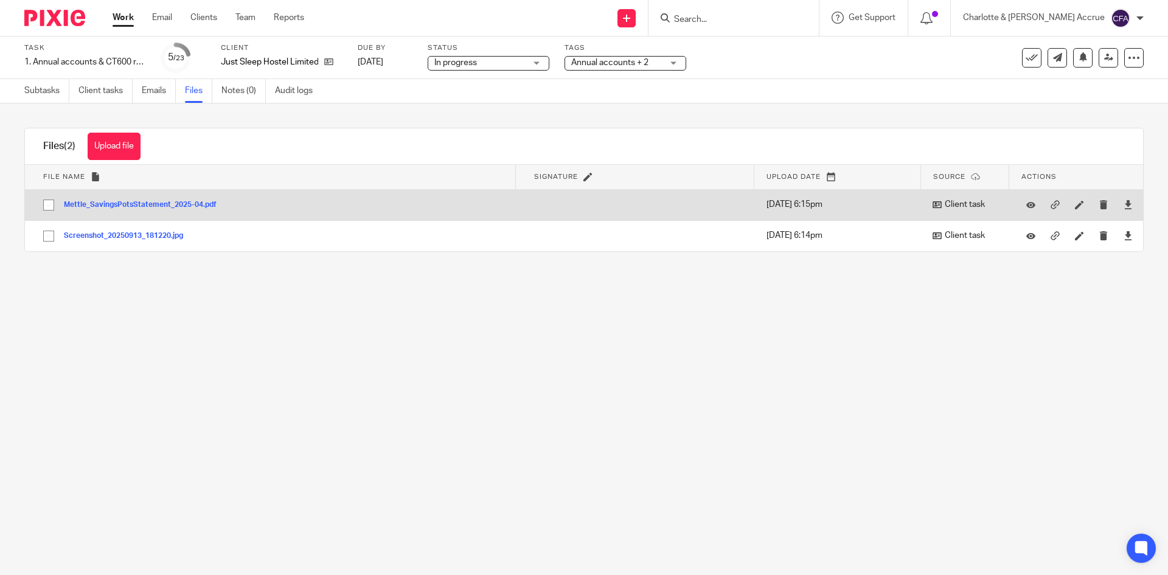
click at [185, 201] on button "Mettle_SavingsPotsStatement_2025-04.pdf" at bounding box center [145, 205] width 162 height 9
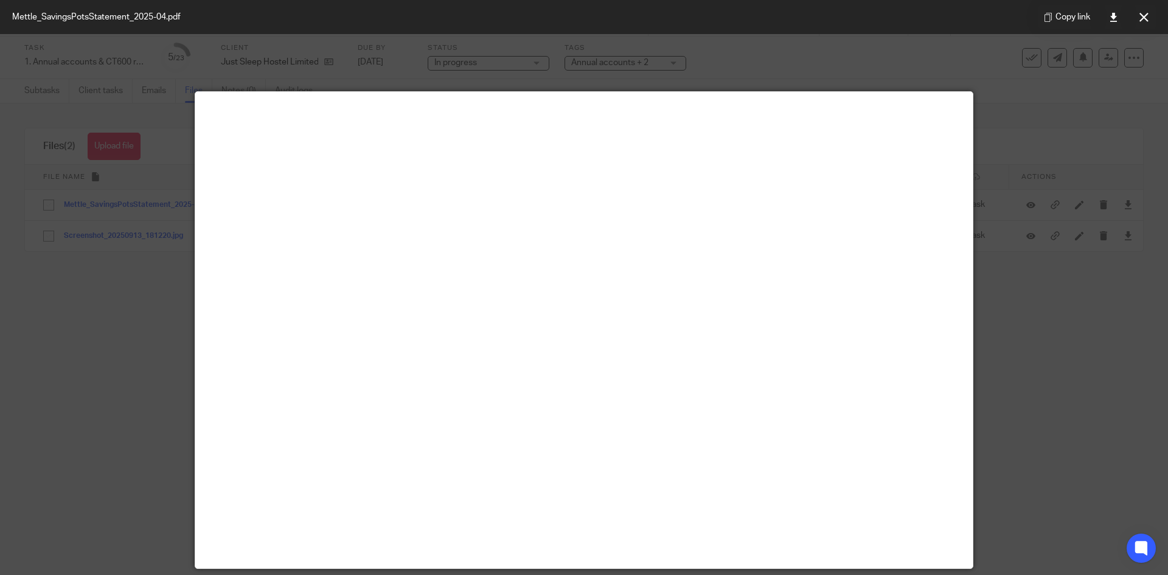
click at [1156, 13] on div "Copy link" at bounding box center [1097, 17] width 142 height 34
click at [1146, 15] on icon at bounding box center [1143, 17] width 9 height 9
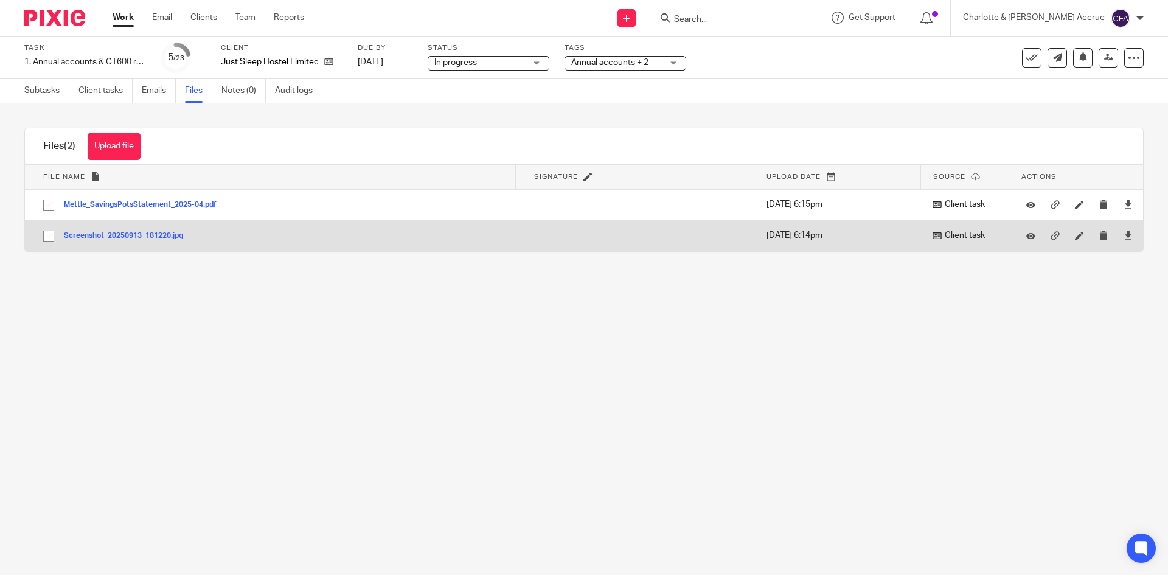
click at [161, 232] on button "Screenshot_20250913_181220.jpg" at bounding box center [128, 236] width 128 height 9
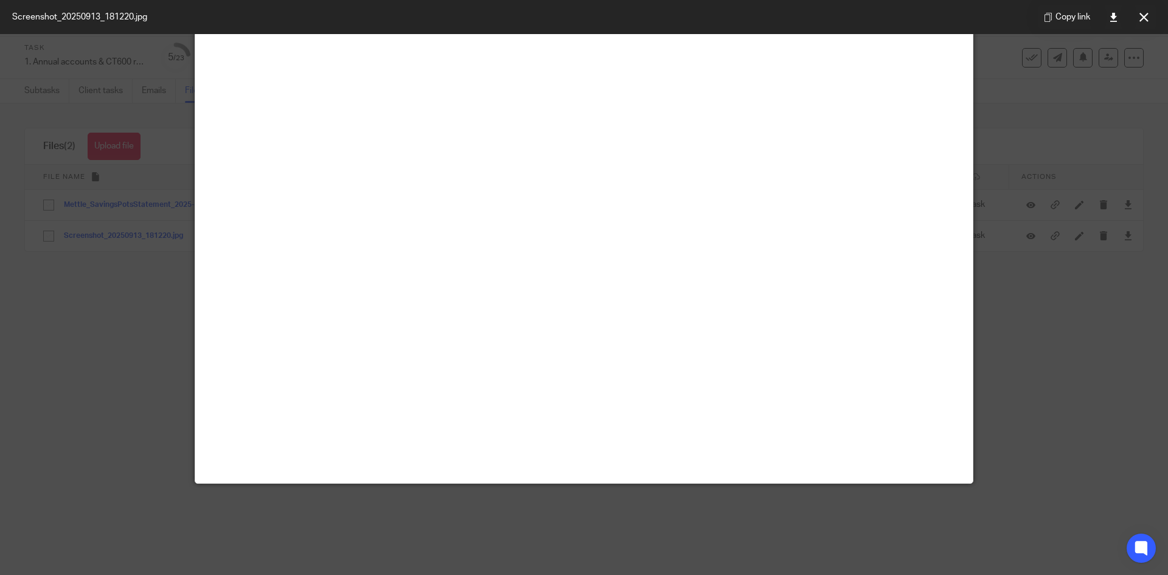
scroll to position [384, 0]
click at [1132, 25] on button at bounding box center [1143, 17] width 24 height 24
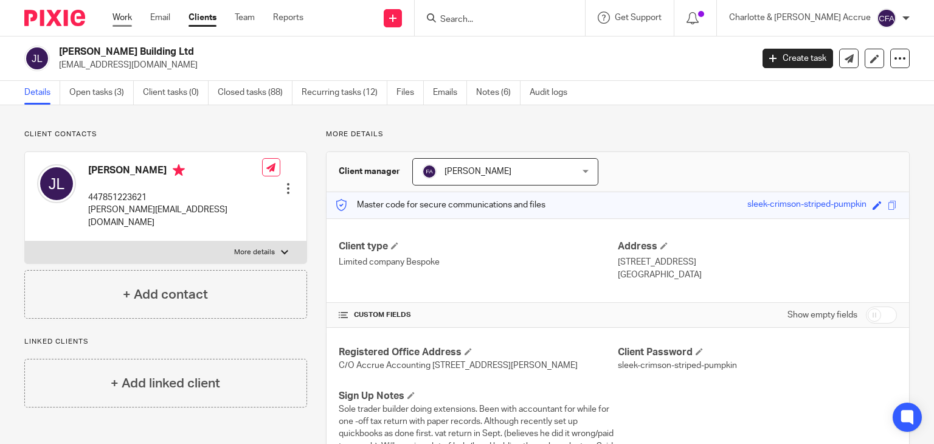
click at [119, 18] on link "Work" at bounding box center [121, 18] width 19 height 12
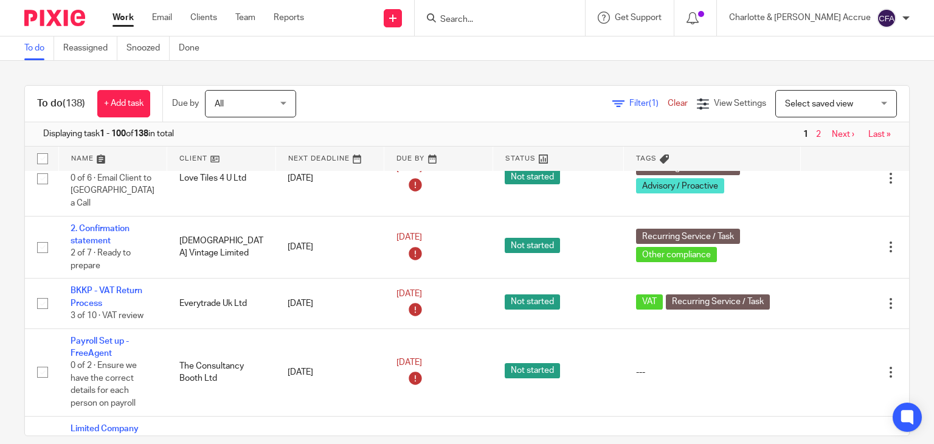
scroll to position [1885, 0]
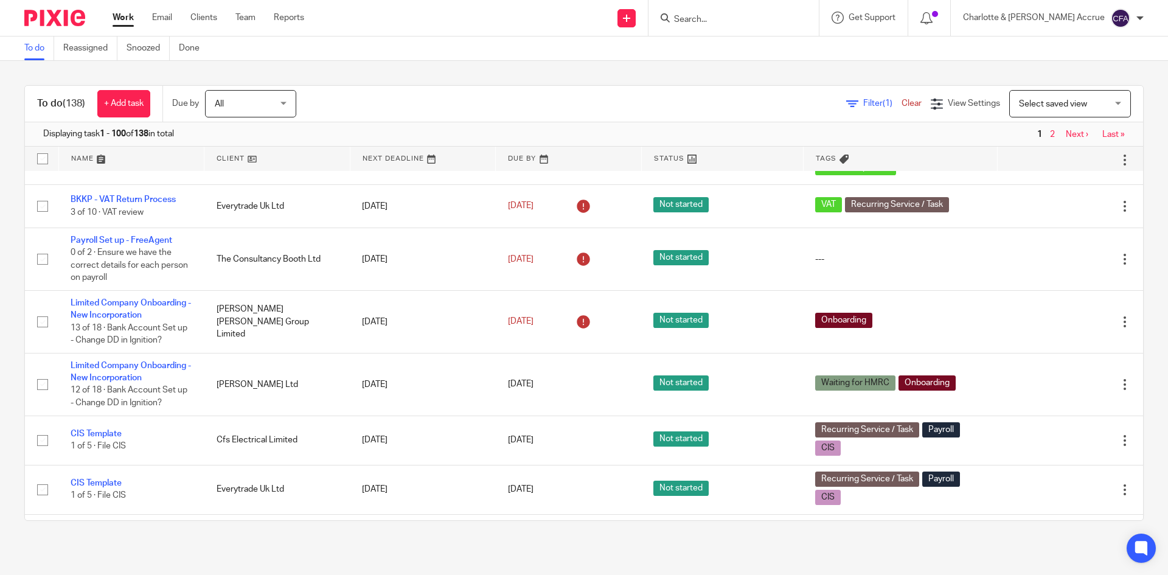
scroll to position [1581, 0]
click at [748, 21] on input "Search" at bounding box center [727, 20] width 109 height 11
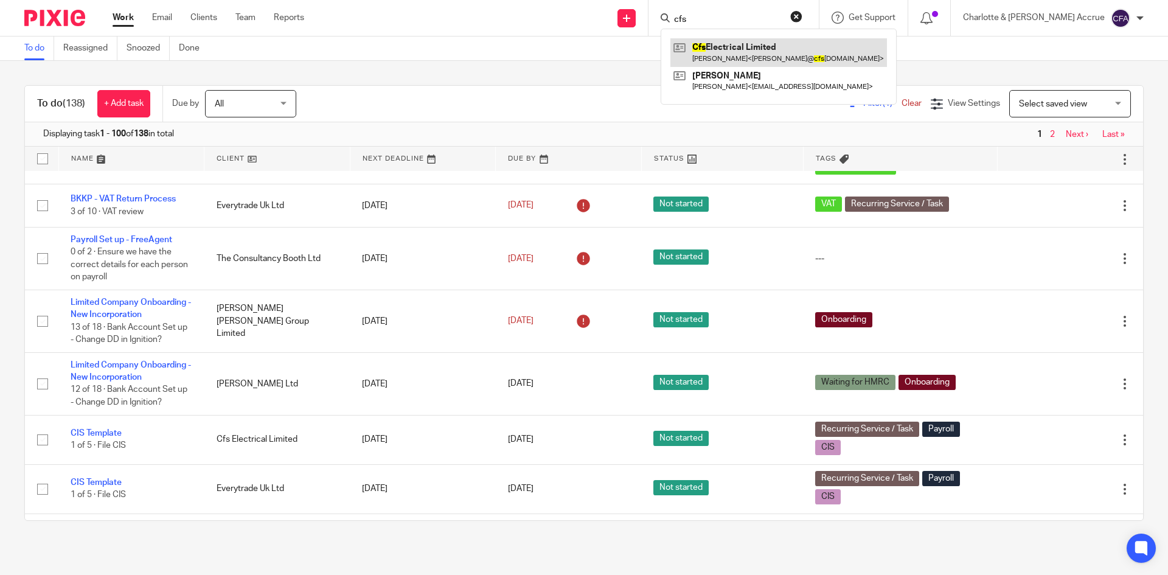
type input "cfs"
click at [768, 47] on link at bounding box center [778, 52] width 216 height 28
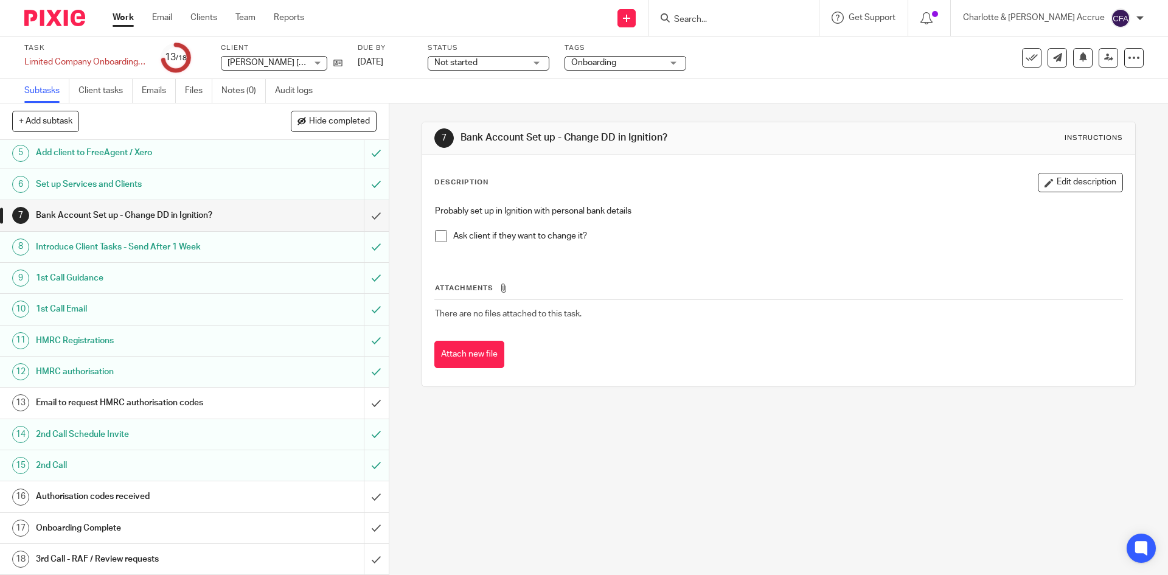
scroll to position [140, 0]
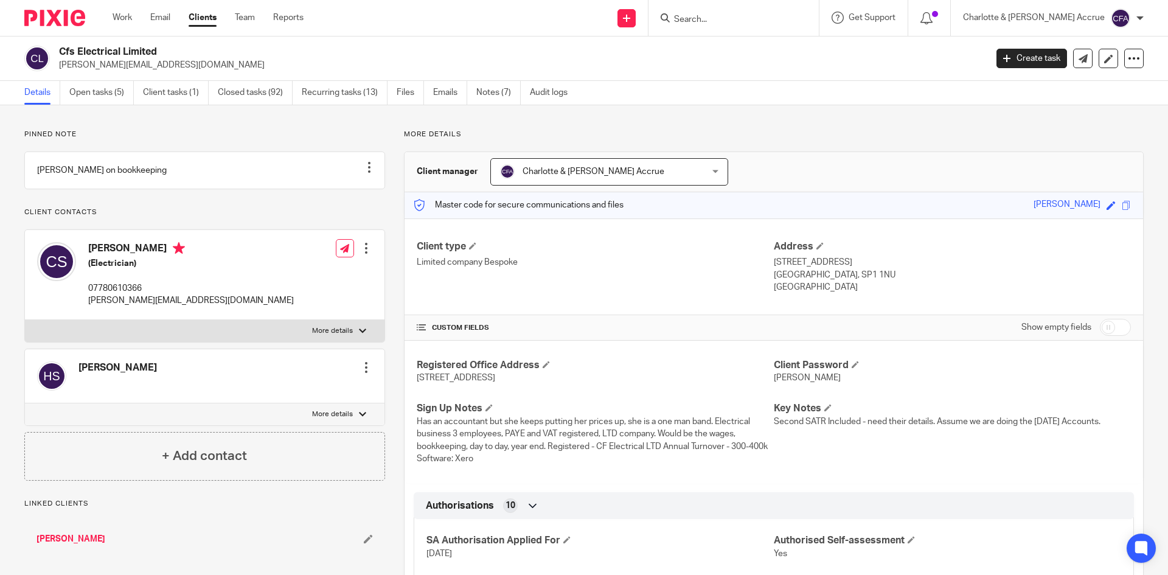
click at [107, 66] on p "[PERSON_NAME][EMAIL_ADDRESS][DOMAIN_NAME]" at bounding box center [518, 65] width 919 height 12
drag, startPoint x: 0, startPoint y: 0, endPoint x: 106, endPoint y: 65, distance: 124.7
click at [107, 65] on p "[PERSON_NAME][EMAIL_ADDRESS][DOMAIN_NAME]" at bounding box center [518, 65] width 919 height 12
click at [733, 19] on input "Search" at bounding box center [727, 20] width 109 height 11
type input "rg"
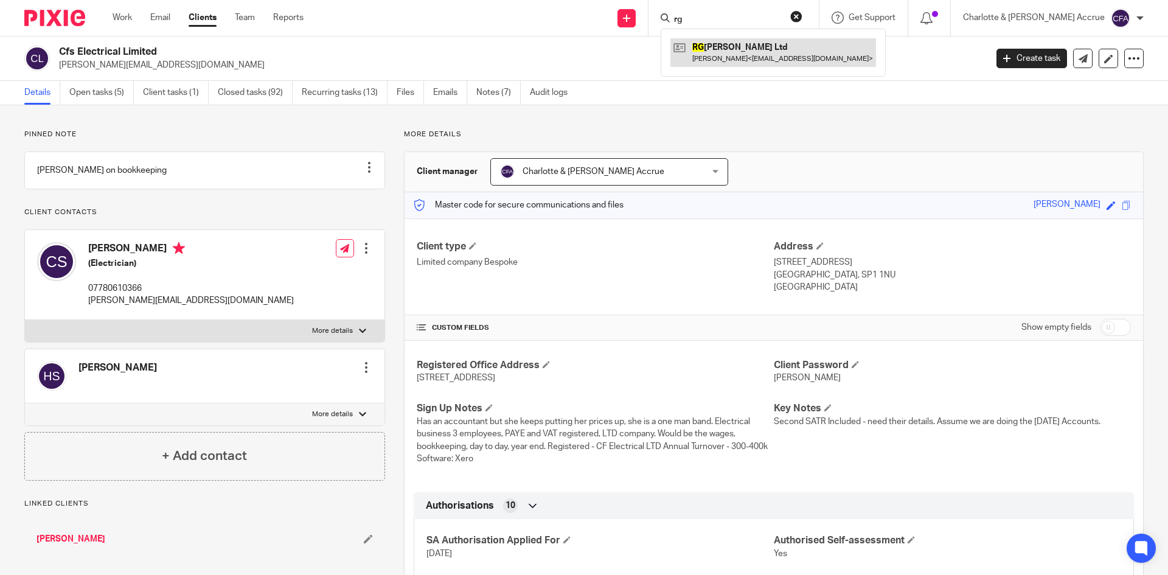
click at [780, 56] on link at bounding box center [773, 52] width 206 height 28
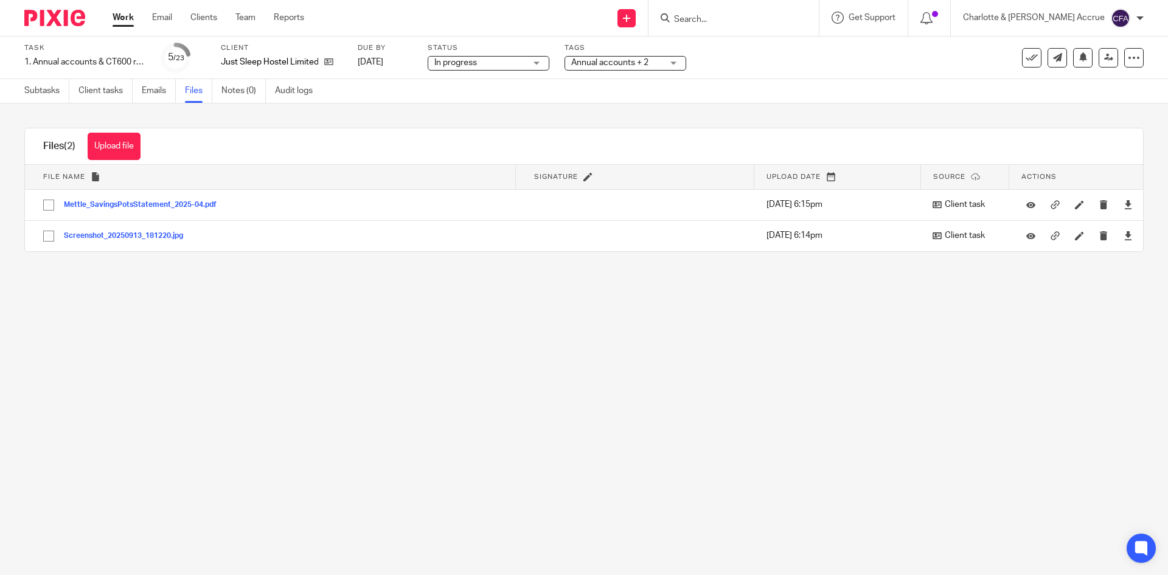
click at [749, 24] on input "Search" at bounding box center [727, 20] width 109 height 11
type input "rg ferna"
click at [833, 50] on link at bounding box center [778, 52] width 216 height 28
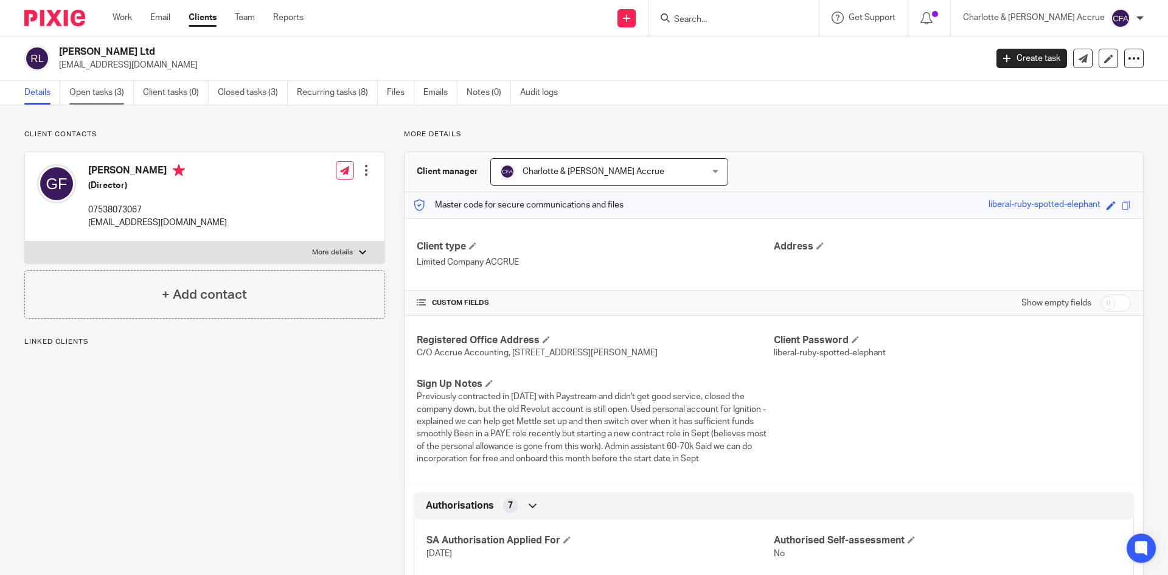
click at [112, 99] on link "Open tasks (3)" at bounding box center [101, 93] width 64 height 24
click at [122, 92] on link "Open tasks (3)" at bounding box center [101, 93] width 64 height 24
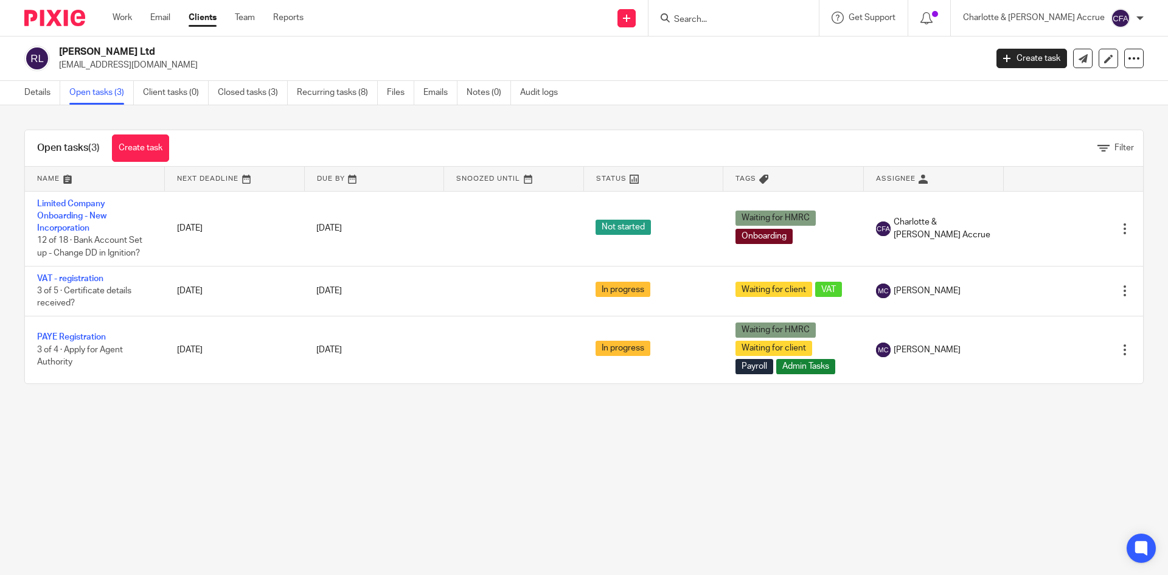
click at [772, 12] on form at bounding box center [738, 17] width 130 height 15
click at [766, 24] on input "Search" at bounding box center [727, 20] width 109 height 11
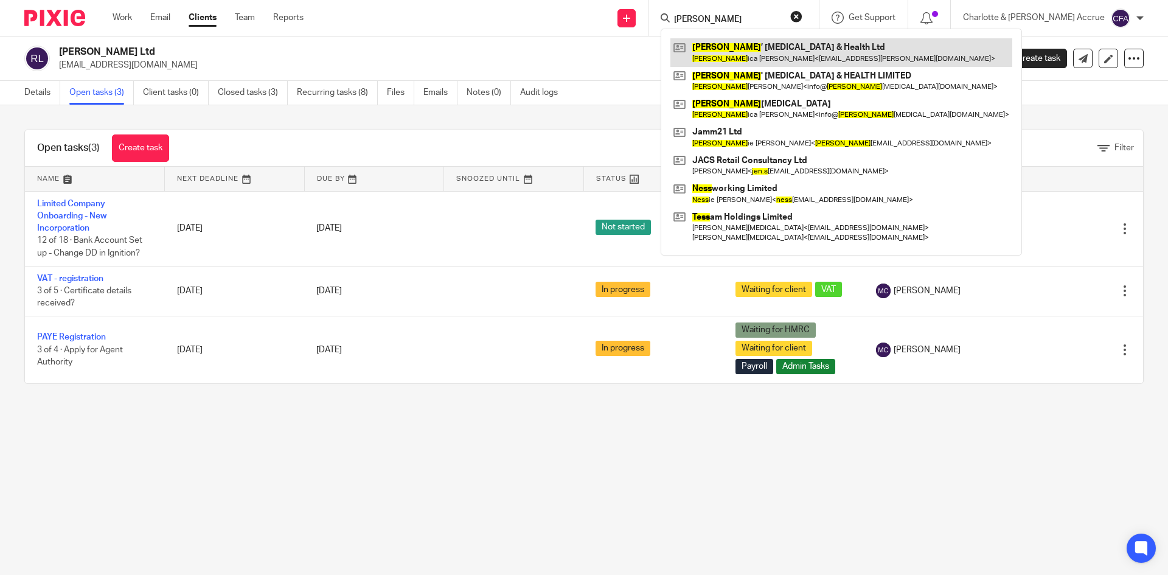
type input "jess"
click at [807, 50] on link at bounding box center [841, 52] width 342 height 28
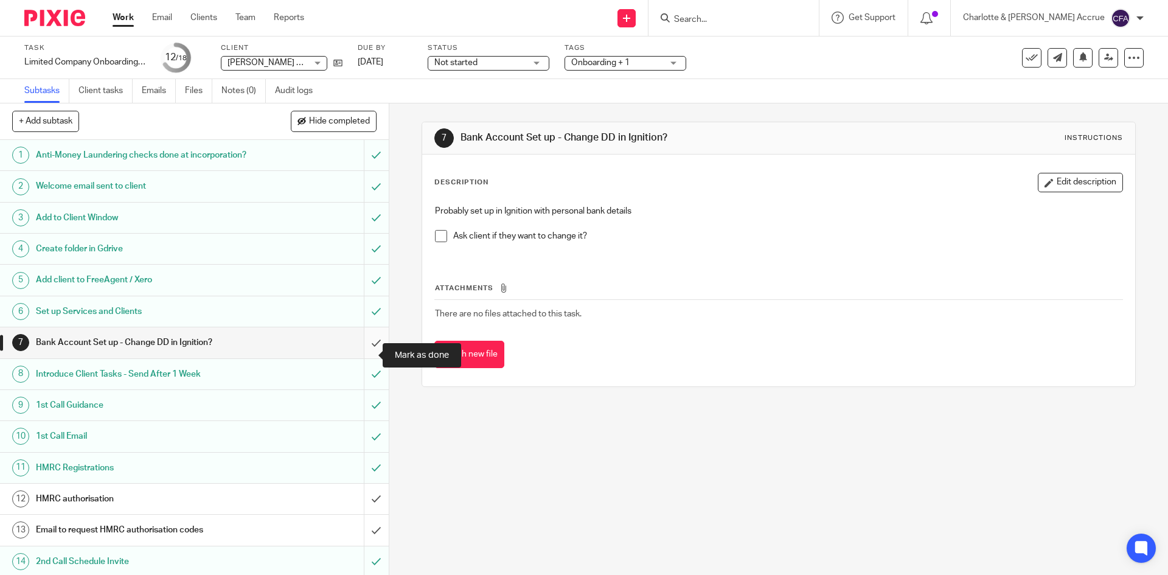
click at [361, 358] on input "submit" at bounding box center [194, 342] width 389 height 30
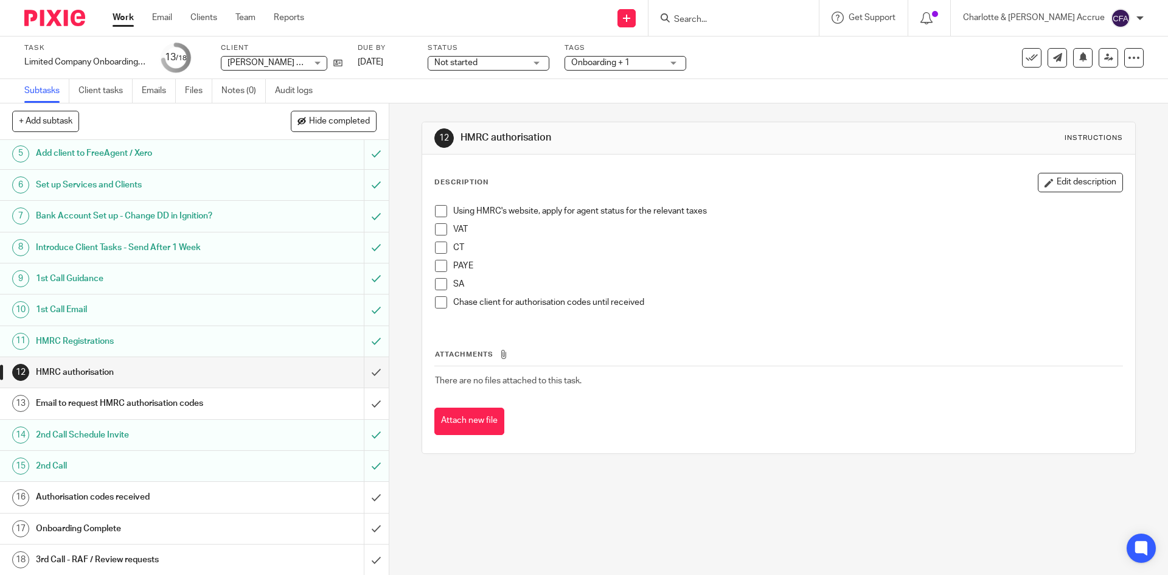
scroll to position [140, 0]
click at [621, 60] on span "Onboarding + 1" at bounding box center [600, 62] width 58 height 9
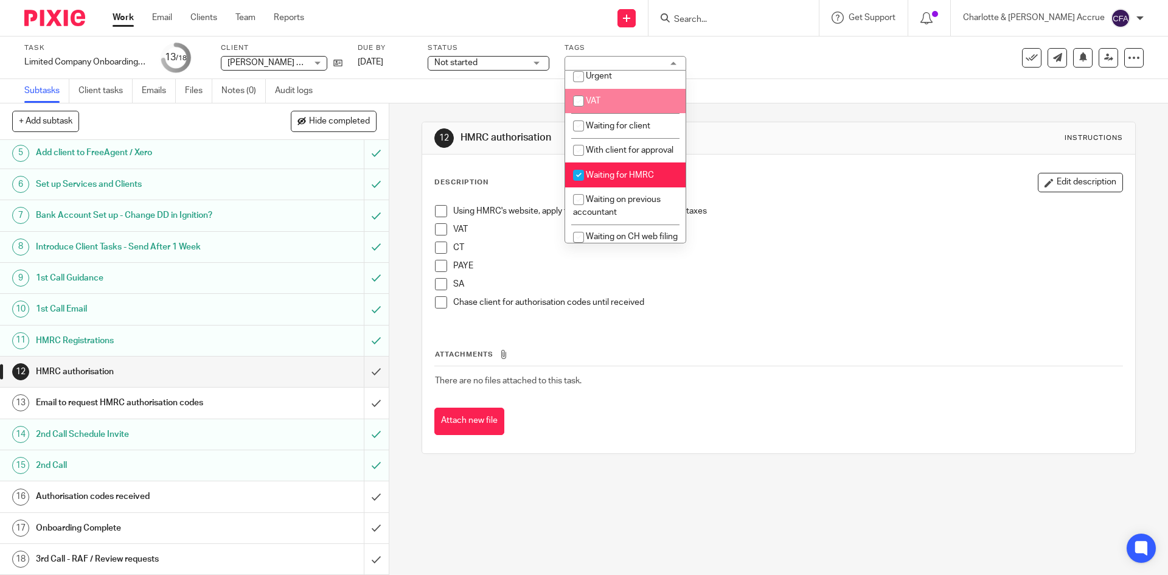
scroll to position [730, 0]
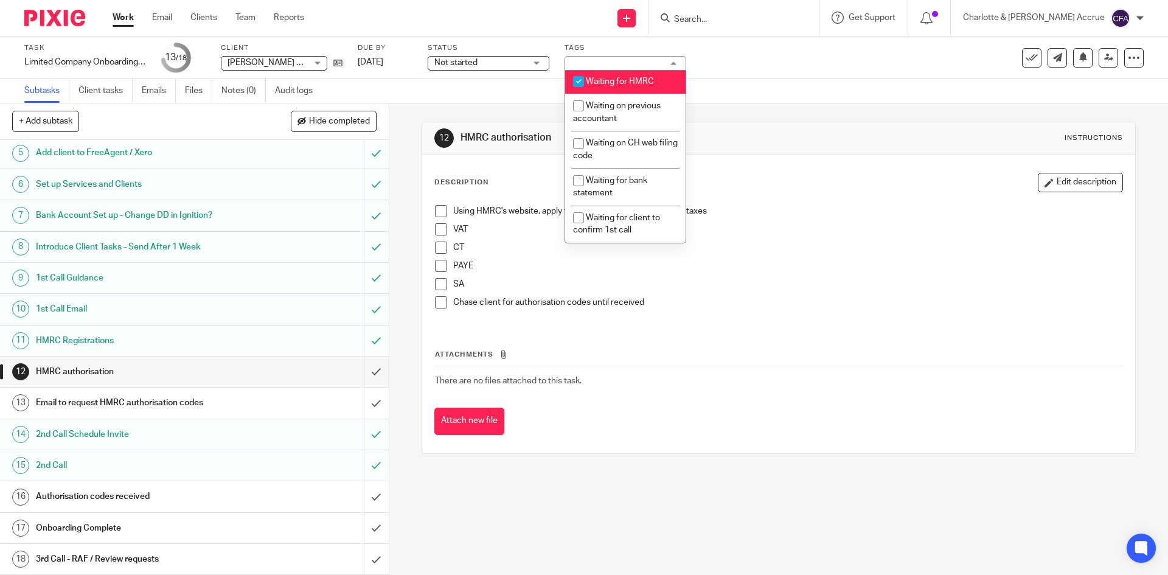
click at [760, 93] on div "Subtasks Client tasks Emails Files Notes (0) Audit logs" at bounding box center [584, 91] width 1168 height 24
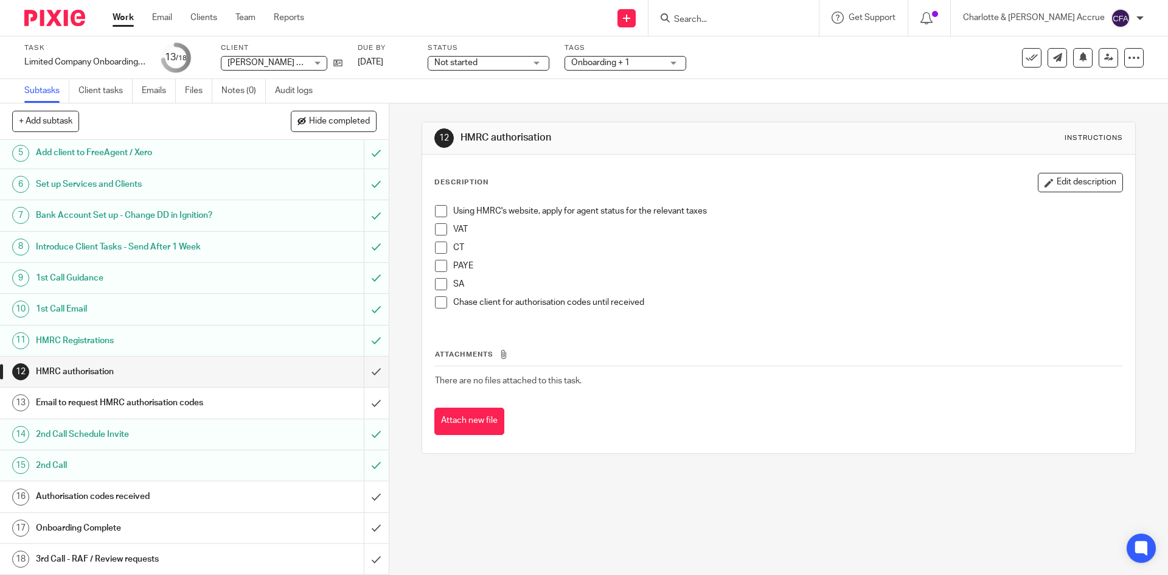
click at [123, 22] on link "Work" at bounding box center [122, 18] width 21 height 12
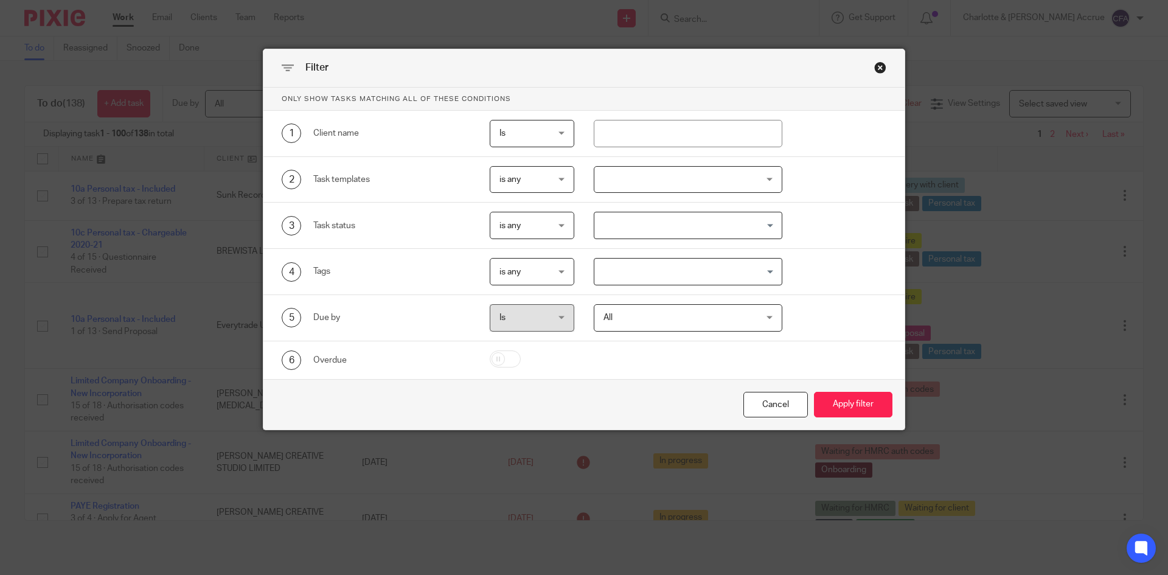
click at [625, 295] on div "5 Due by Is Is Is is All All [DATE] [DATE] This week Next week This month Next …" at bounding box center [583, 318] width 641 height 46
click at [636, 269] on input "Search for option" at bounding box center [685, 271] width 180 height 21
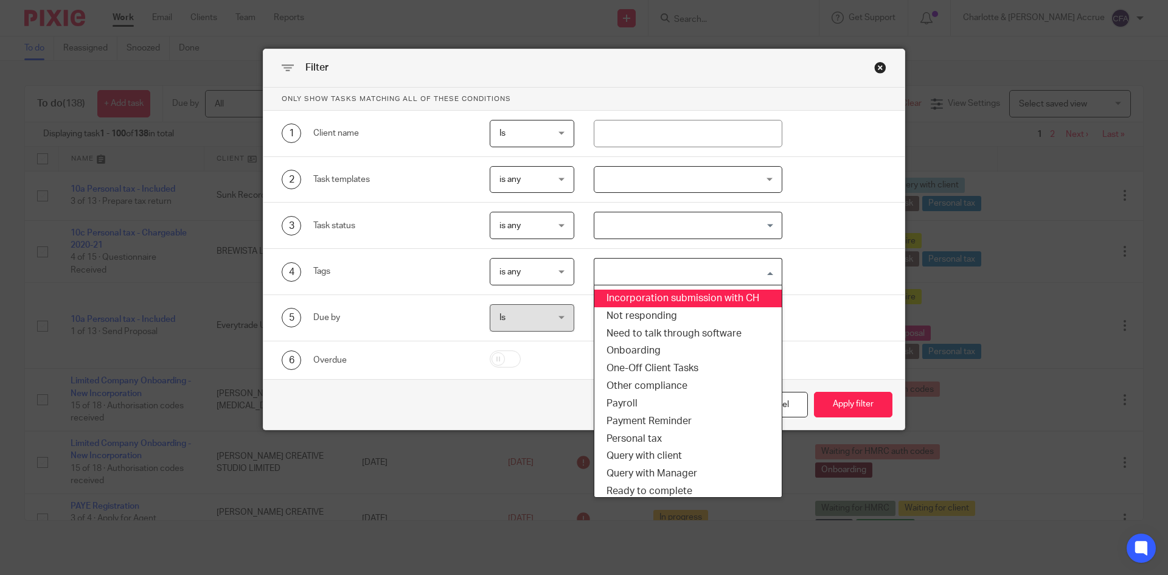
scroll to position [108, 0]
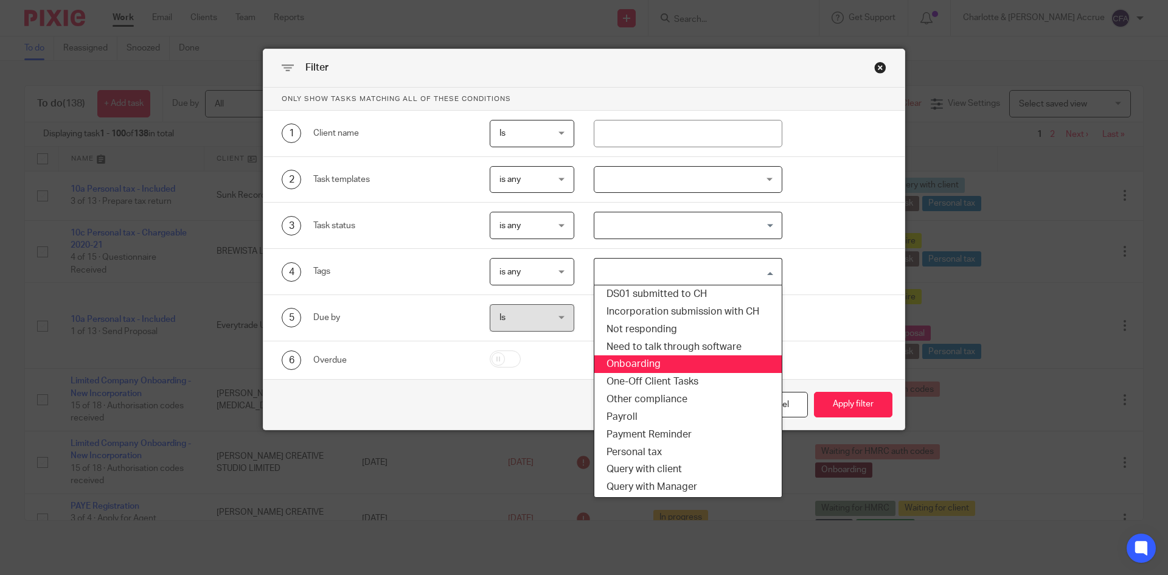
click at [650, 367] on li "Onboarding" at bounding box center [688, 364] width 188 height 18
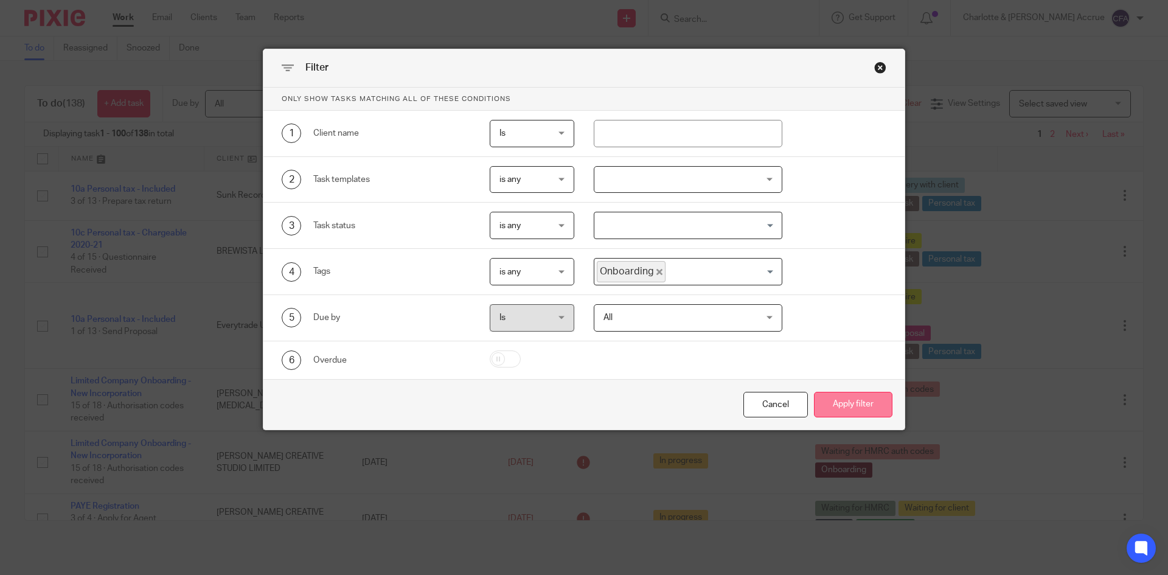
click at [853, 406] on button "Apply filter" at bounding box center [853, 405] width 78 height 26
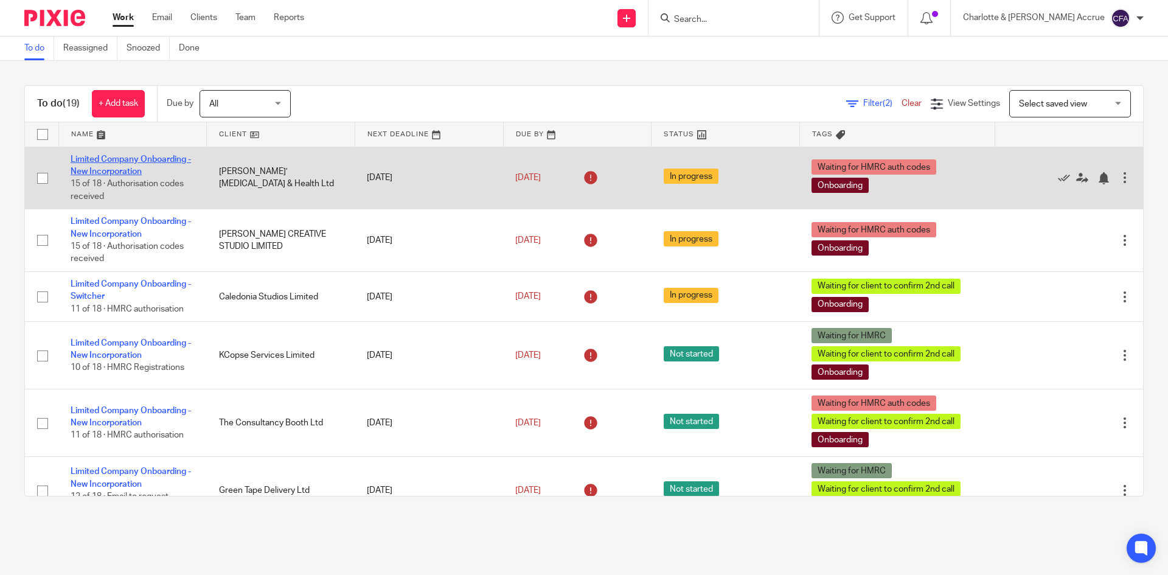
drag, startPoint x: 140, startPoint y: 164, endPoint x: 129, endPoint y: 173, distance: 14.2
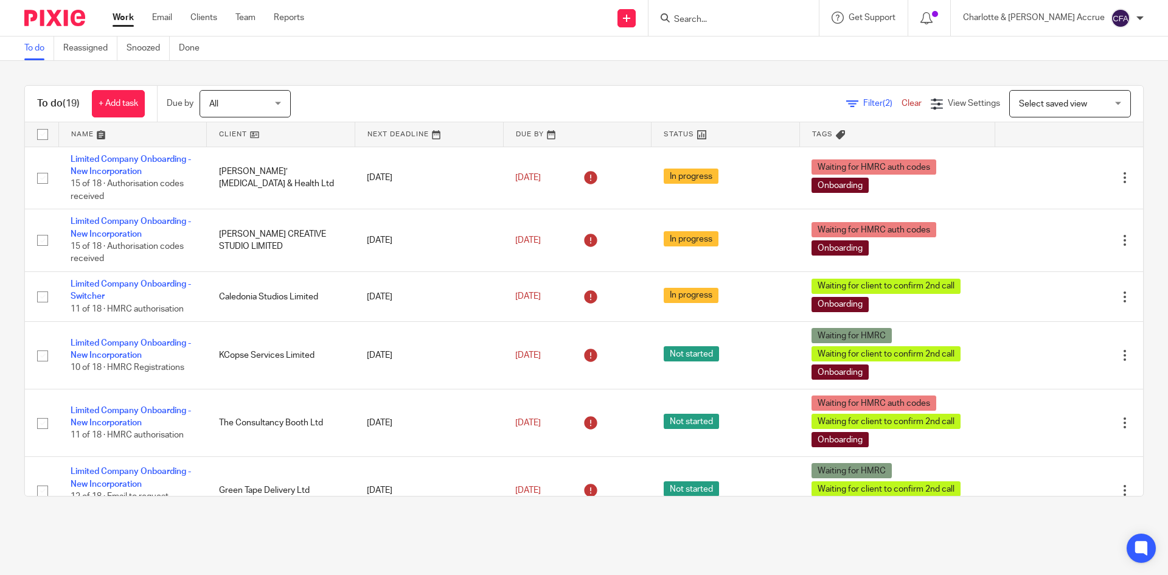
click at [752, 30] on div at bounding box center [733, 18] width 170 height 36
click at [750, 22] on input "Search" at bounding box center [727, 20] width 109 height 11
type input "s"
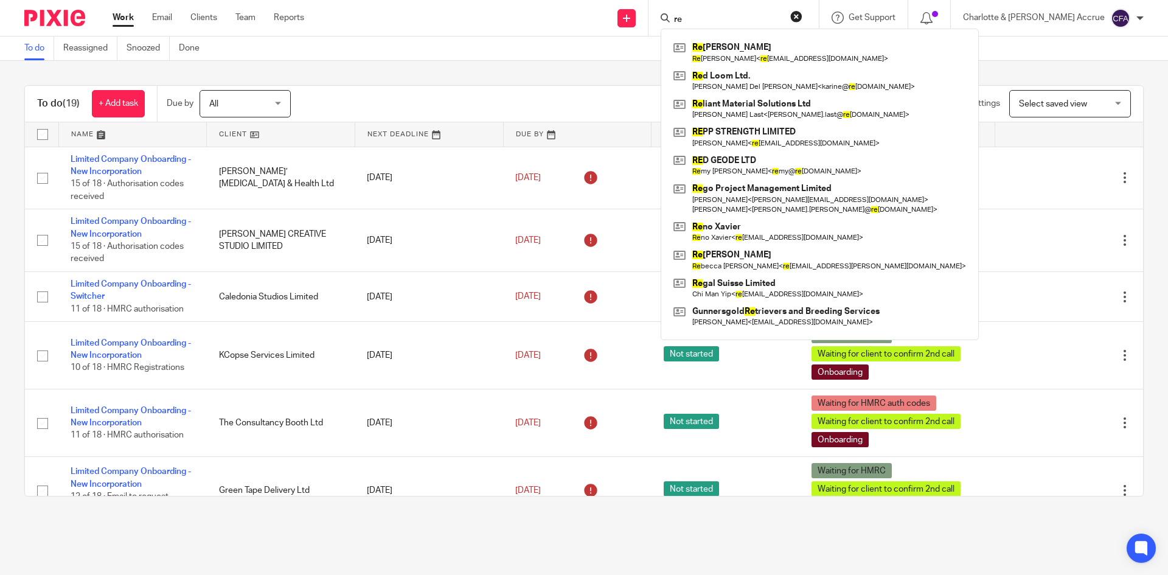
type input "r"
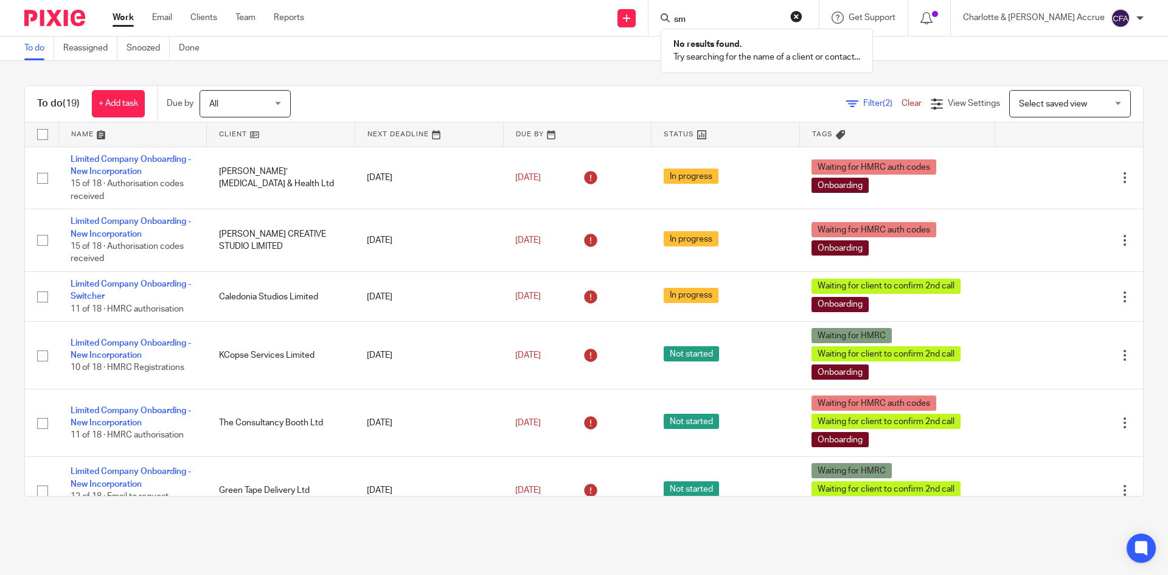
type input "s"
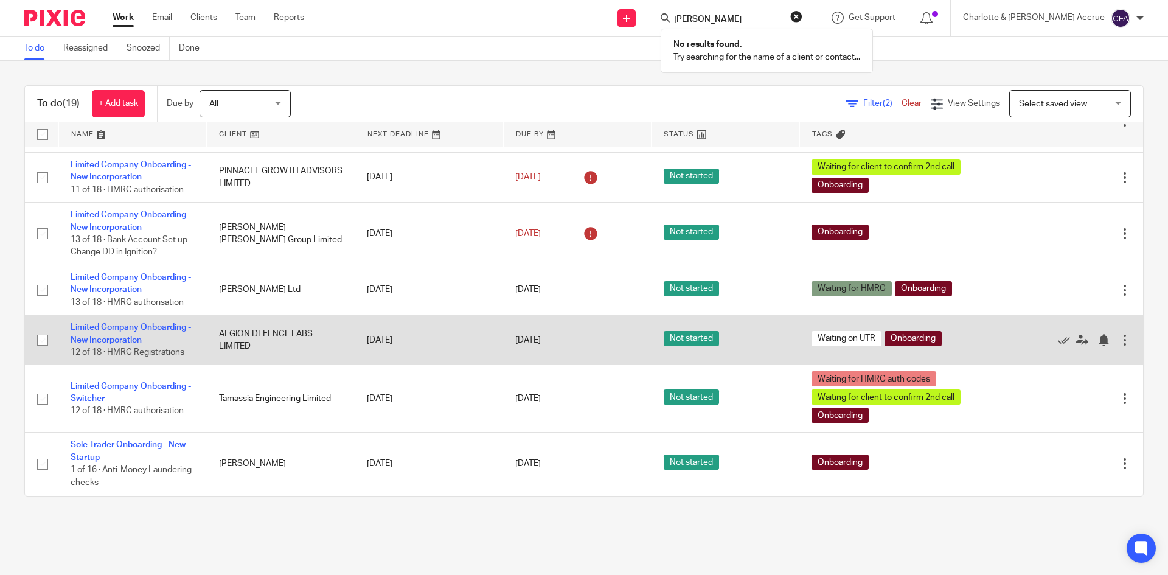
scroll to position [304, 0]
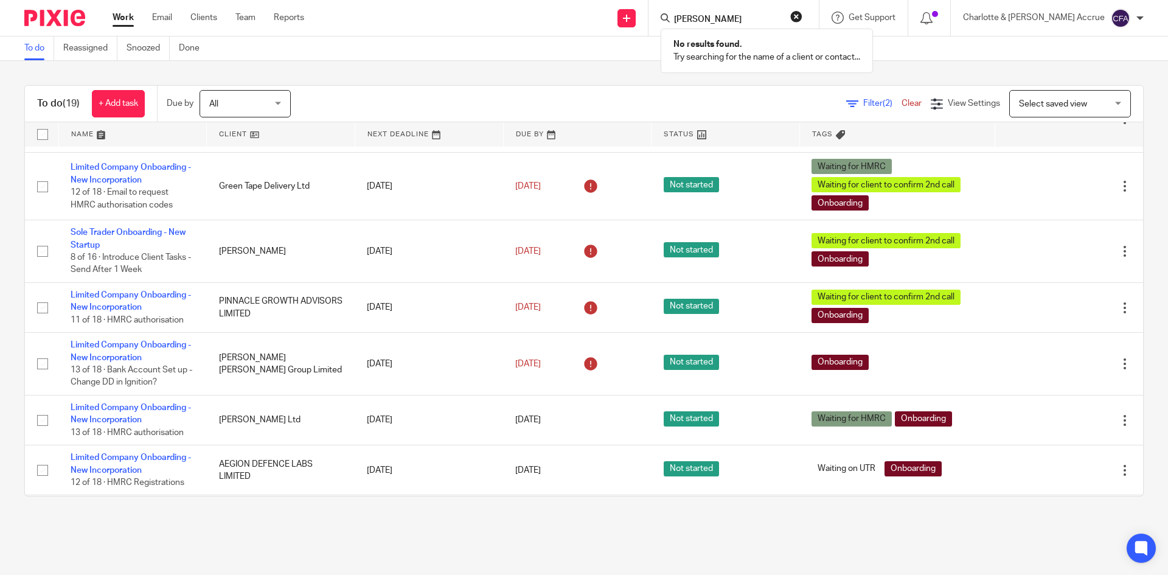
click at [750, 18] on input "samuel re" at bounding box center [727, 20] width 109 height 11
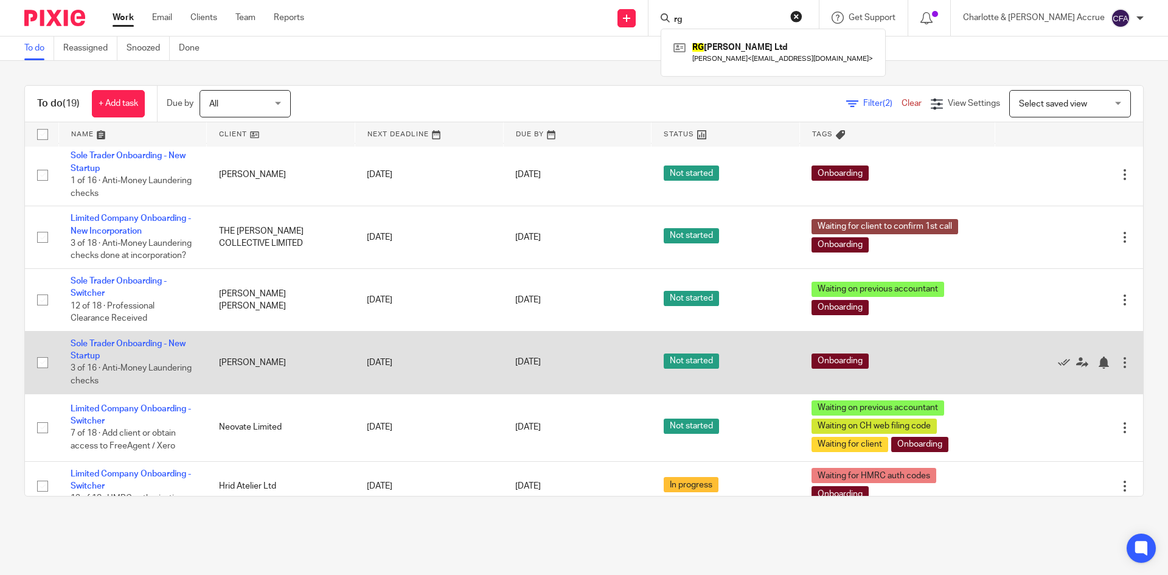
scroll to position [730, 0]
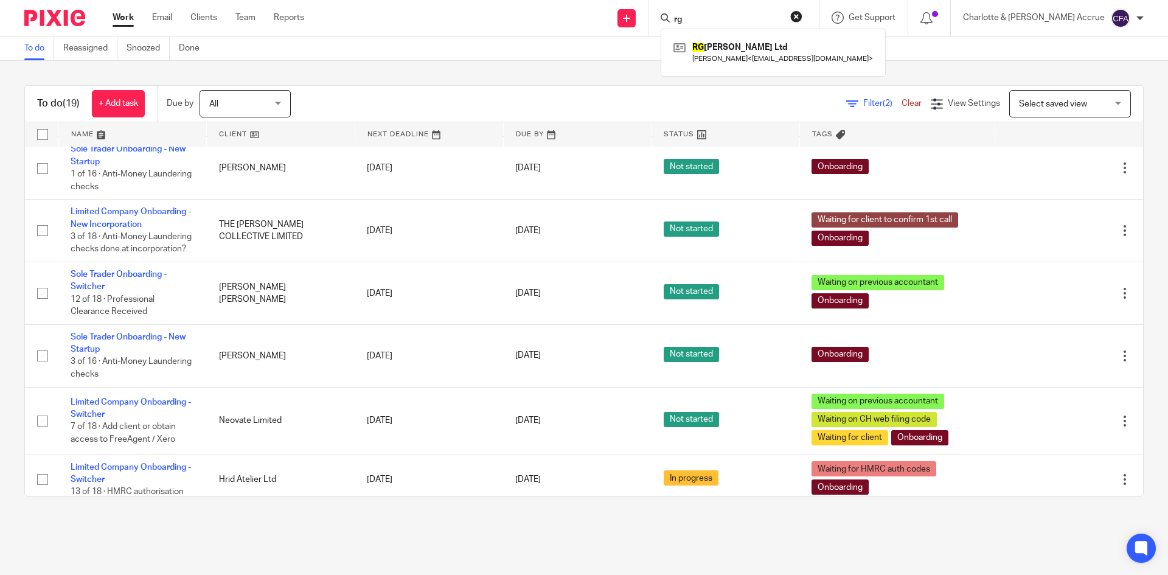
type input "rg"
click at [1139, 16] on div at bounding box center [1139, 18] width 7 height 7
click at [116, 19] on link "Work" at bounding box center [122, 18] width 21 height 12
click at [1143, 17] on div "Charlotte & Finn Accrue My profile Email integration Logout" at bounding box center [1052, 18] width 205 height 36
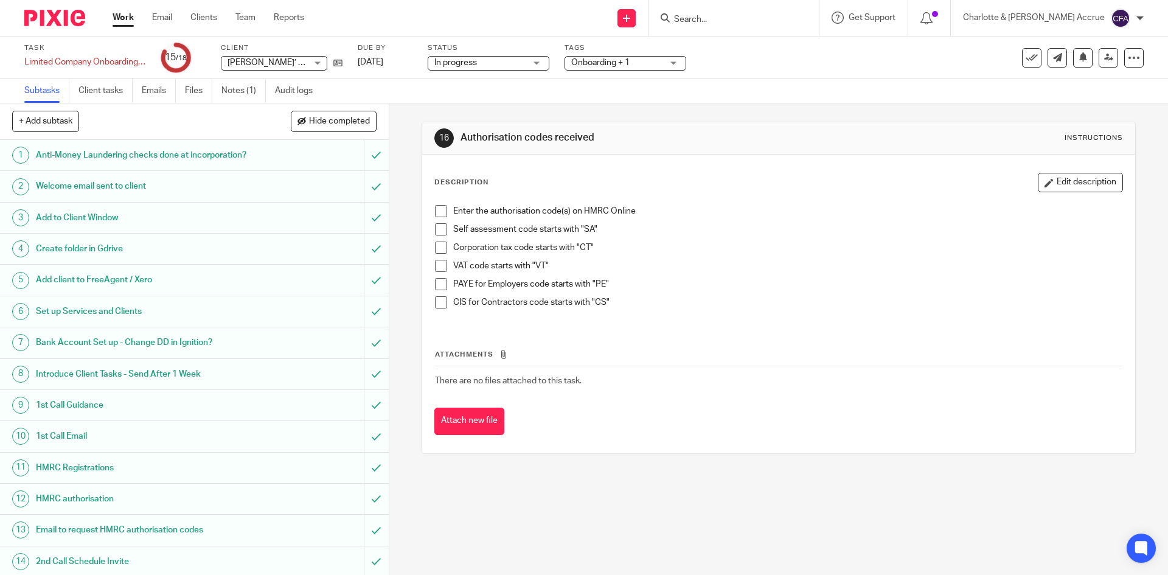
scroll to position [140, 0]
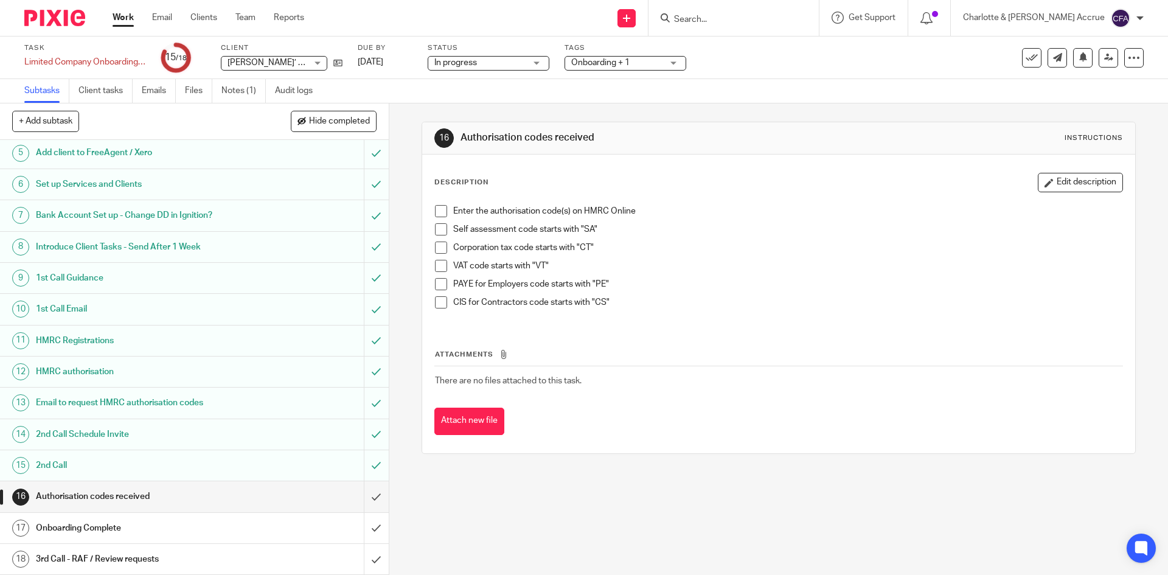
click at [752, 23] on input "Search" at bounding box center [727, 20] width 109 height 11
click at [753, 22] on input "Search" at bounding box center [727, 20] width 109 height 11
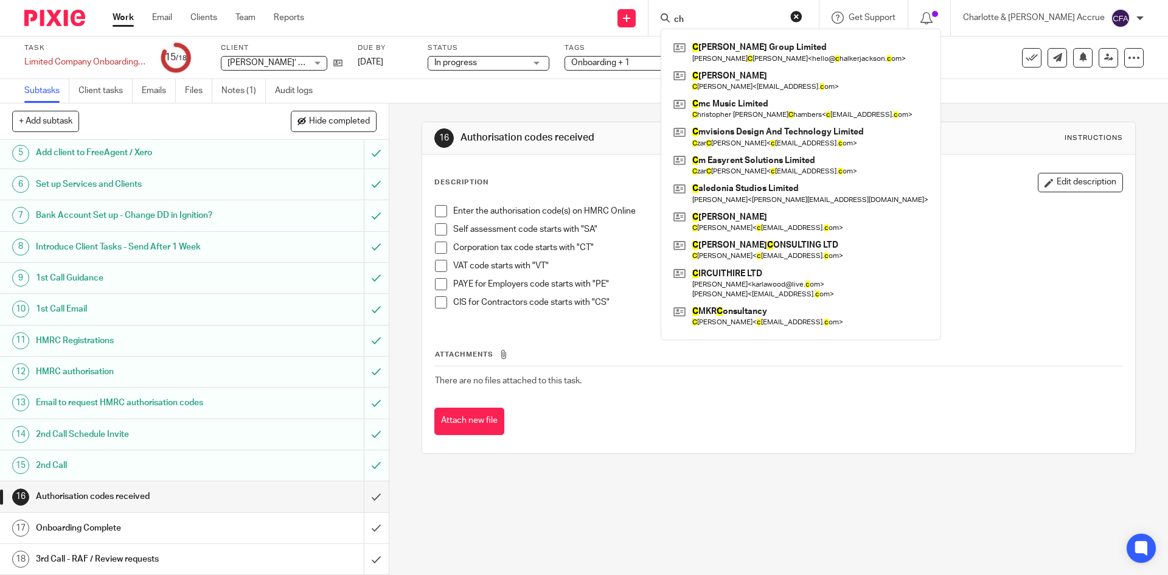
type input "c"
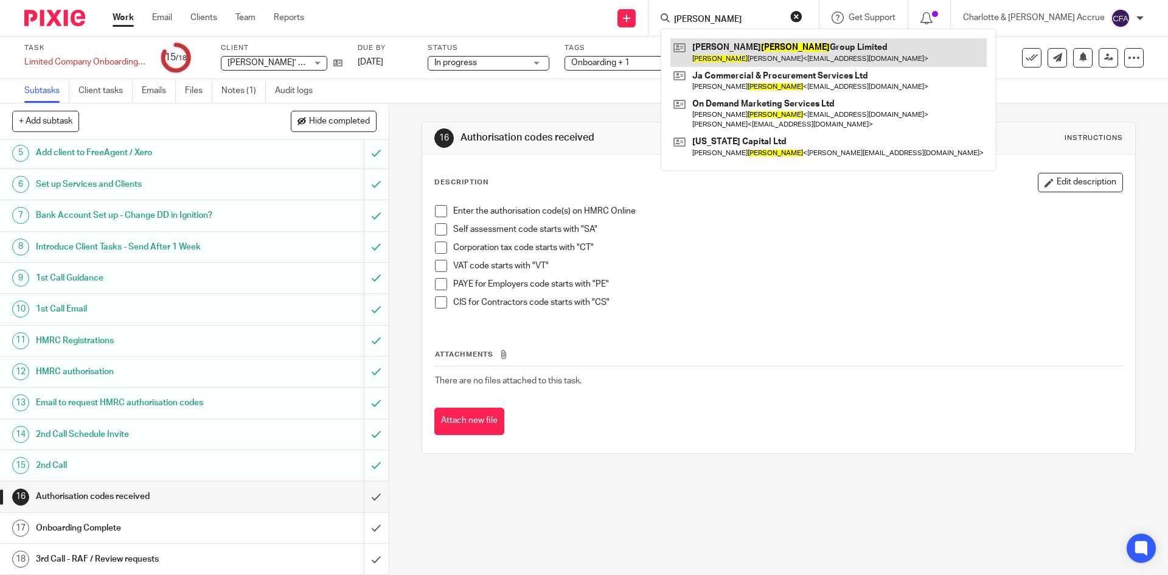
type input "[PERSON_NAME]"
click at [815, 50] on link at bounding box center [828, 52] width 316 height 28
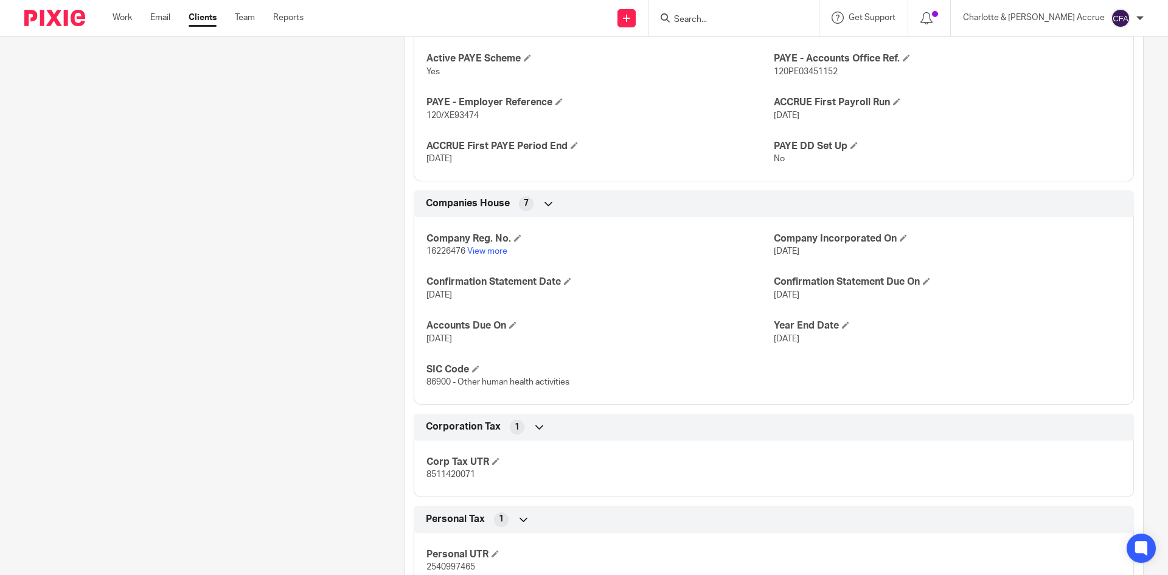
scroll to position [973, 0]
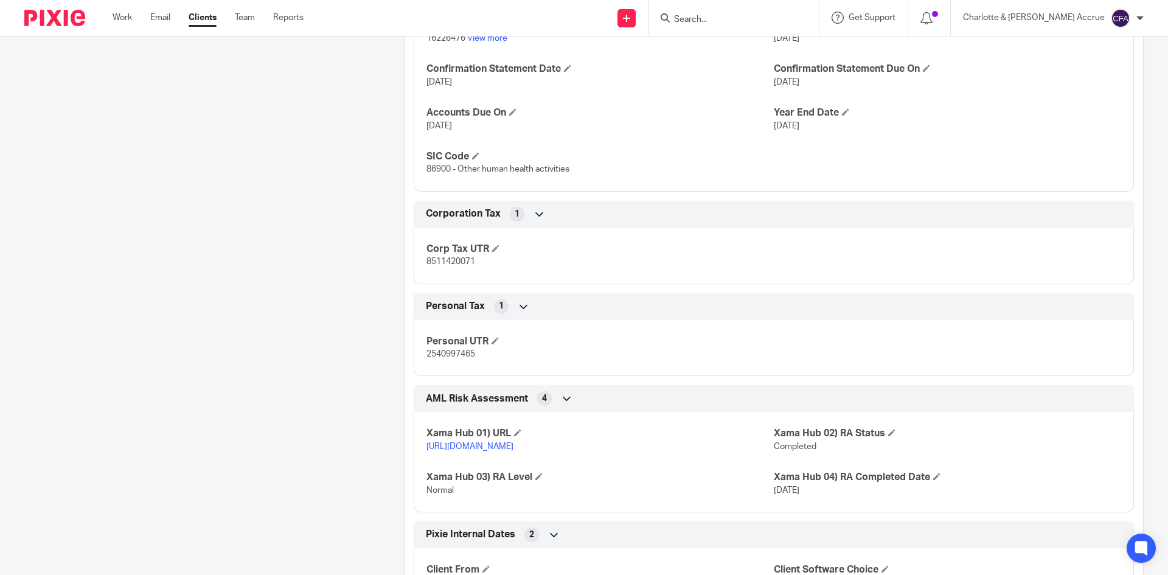
click at [448, 266] on span "8511420071" at bounding box center [450, 261] width 49 height 9
copy span "8511420071"
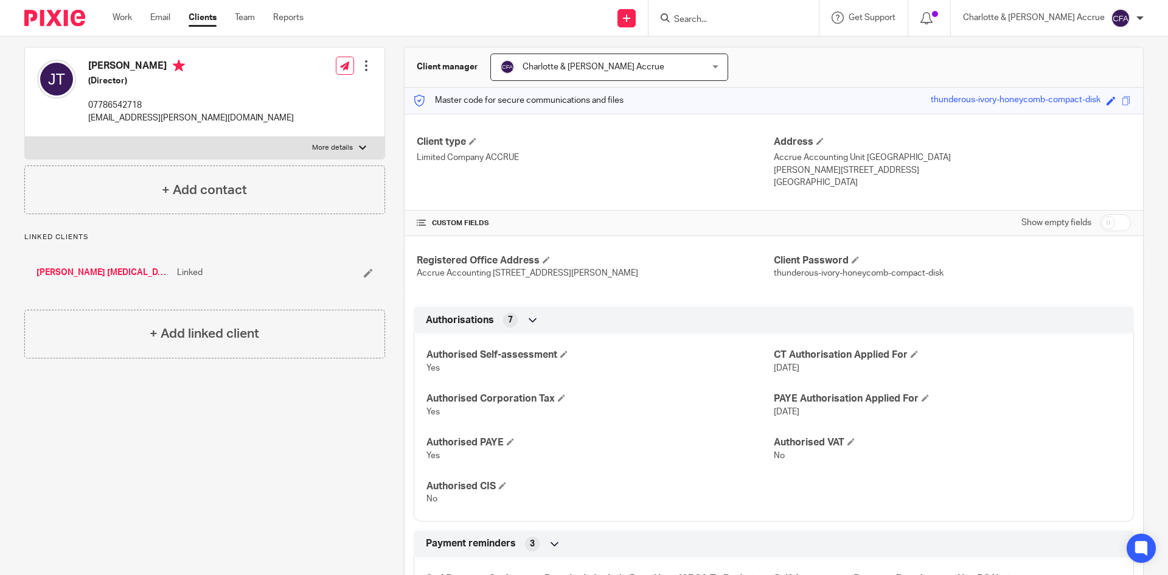
scroll to position [0, 0]
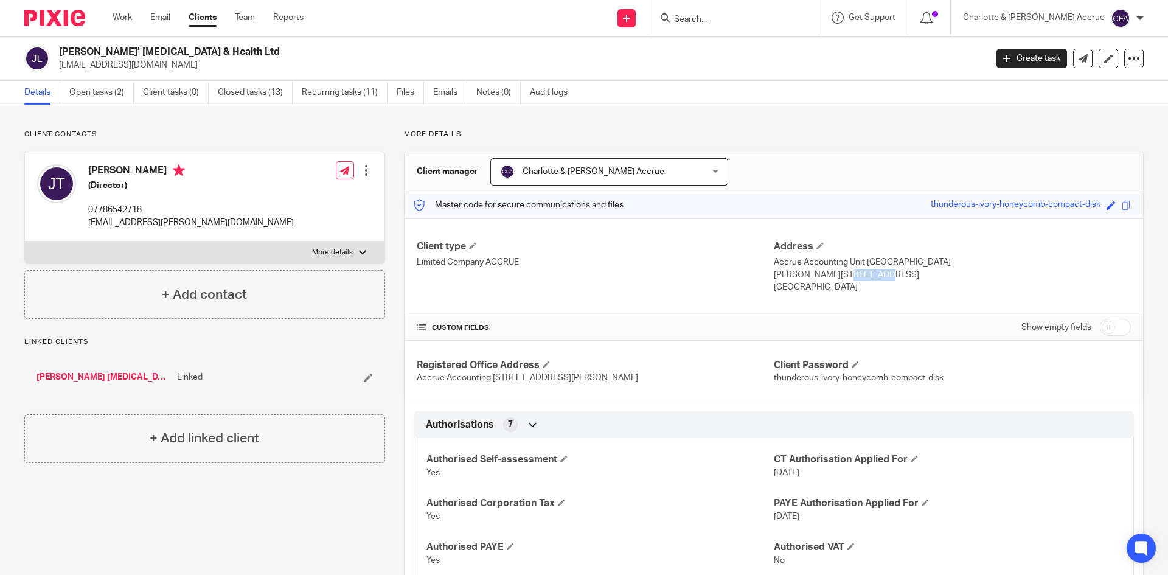
drag, startPoint x: 794, startPoint y: 275, endPoint x: 831, endPoint y: 278, distance: 36.7
click at [831, 278] on p "Poole, BH17 7FP" at bounding box center [951, 275] width 357 height 12
copy p "BH17 7FP"
click at [103, 49] on h2 "[PERSON_NAME]’ [MEDICAL_DATA] & Health Ltd" at bounding box center [426, 52] width 735 height 13
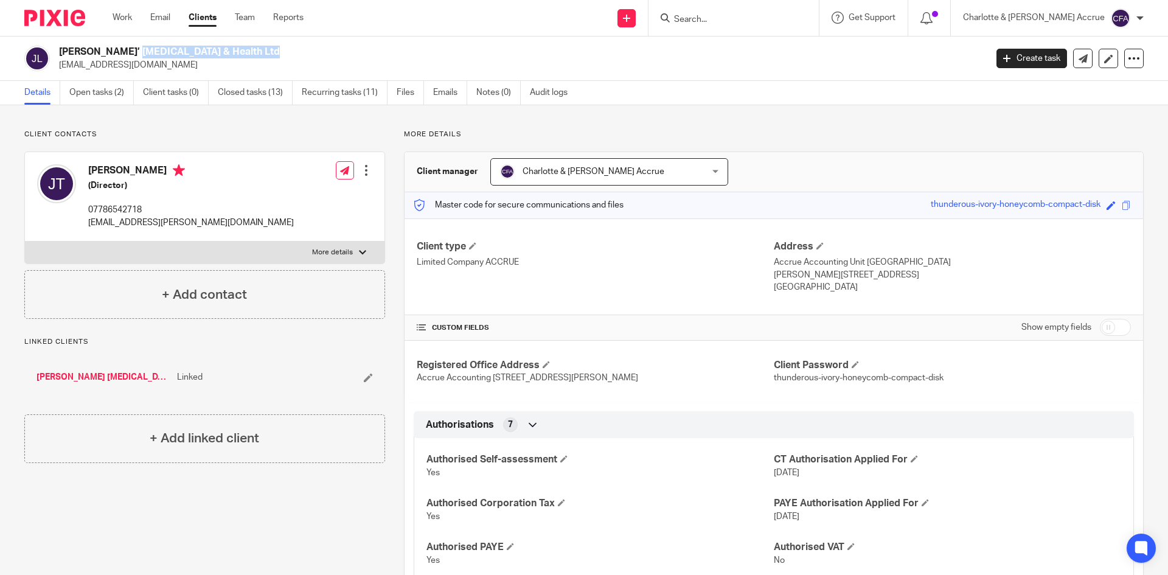
click at [103, 49] on h2 "[PERSON_NAME]’ [MEDICAL_DATA] & Health Ltd" at bounding box center [426, 52] width 735 height 13
copy div "[PERSON_NAME]’ [MEDICAL_DATA] & Health Ltd"
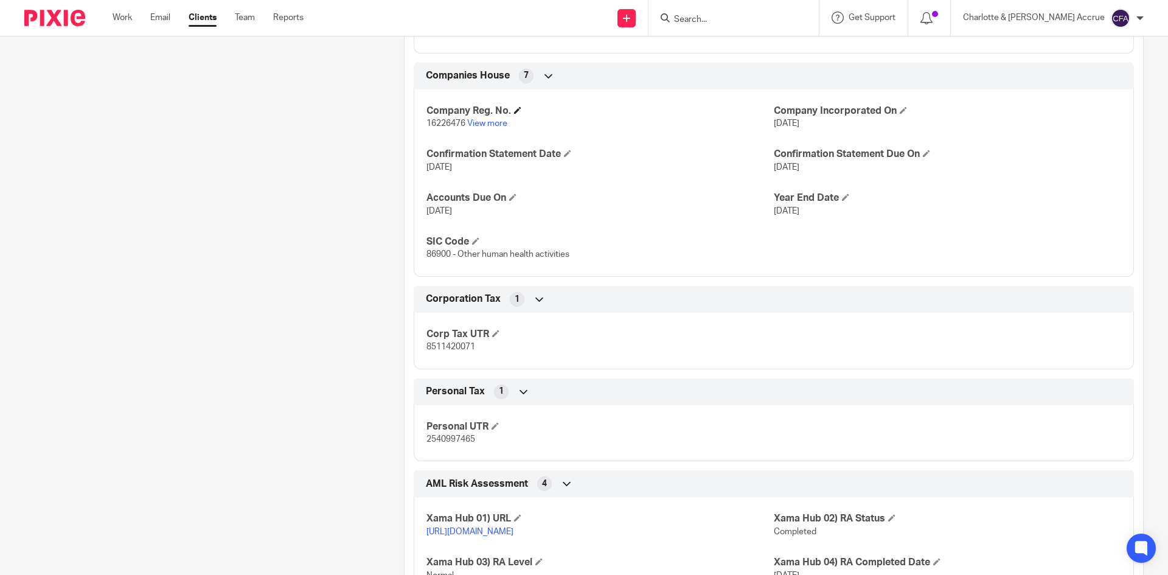
scroll to position [973, 0]
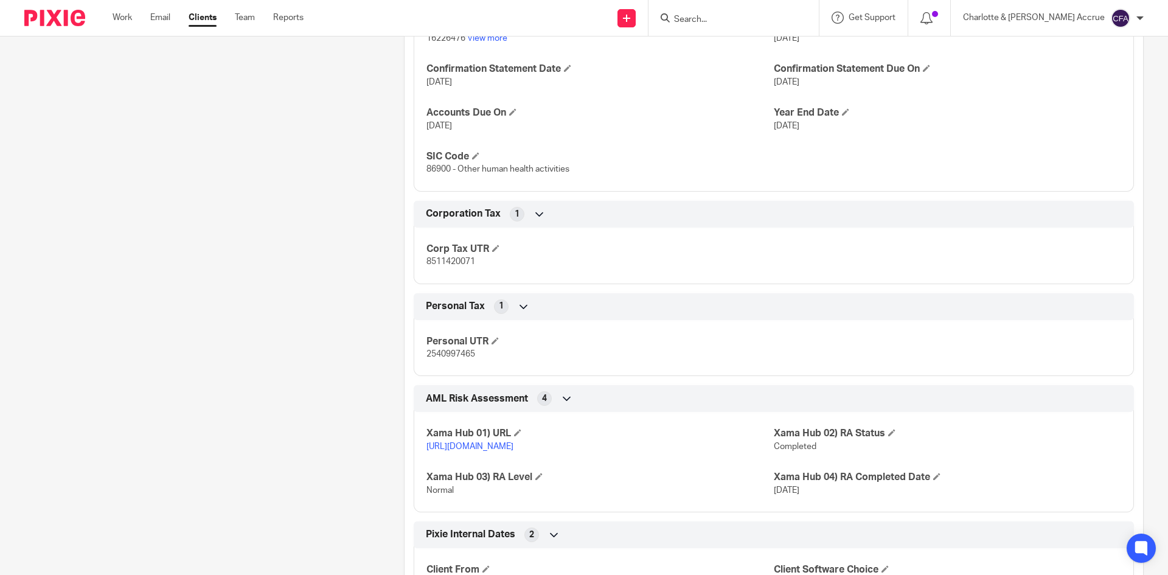
click at [449, 358] on span "2540997465" at bounding box center [450, 354] width 49 height 9
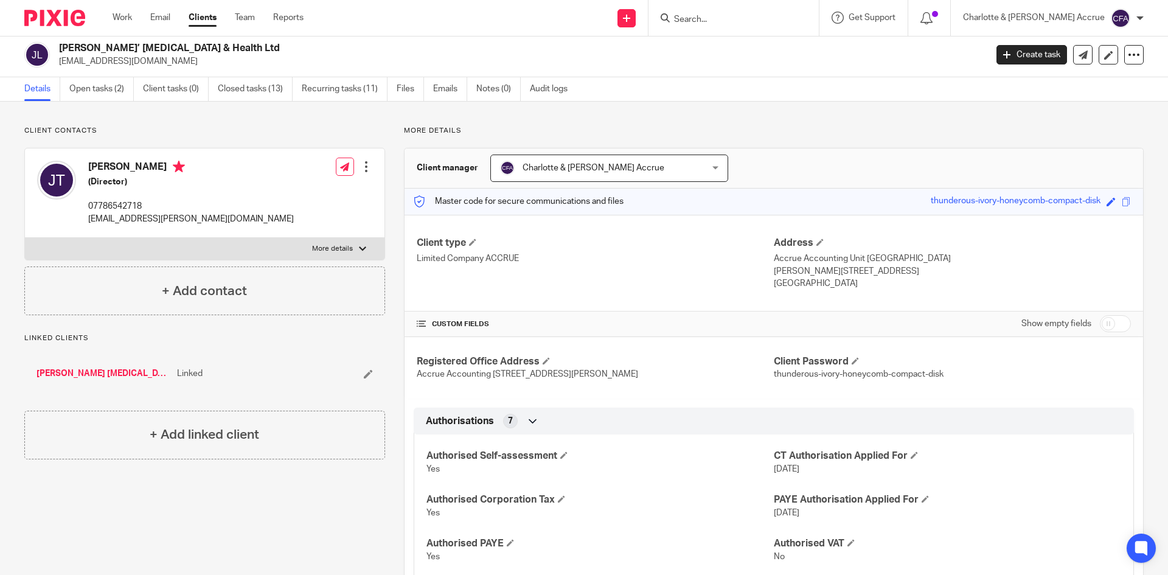
scroll to position [0, 0]
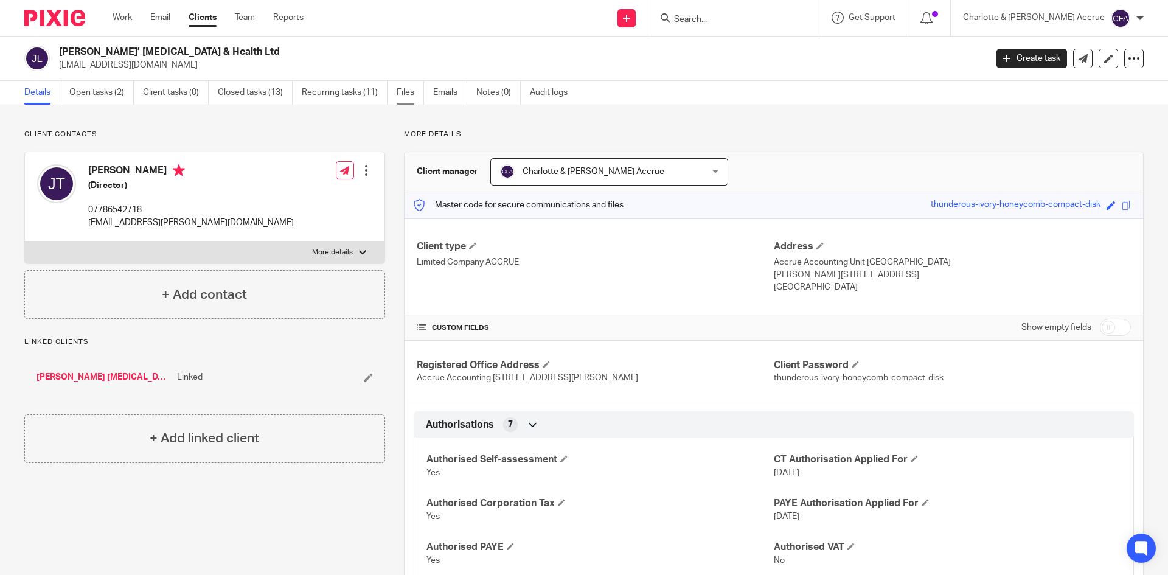
click at [409, 92] on link "Files" at bounding box center [409, 93] width 27 height 24
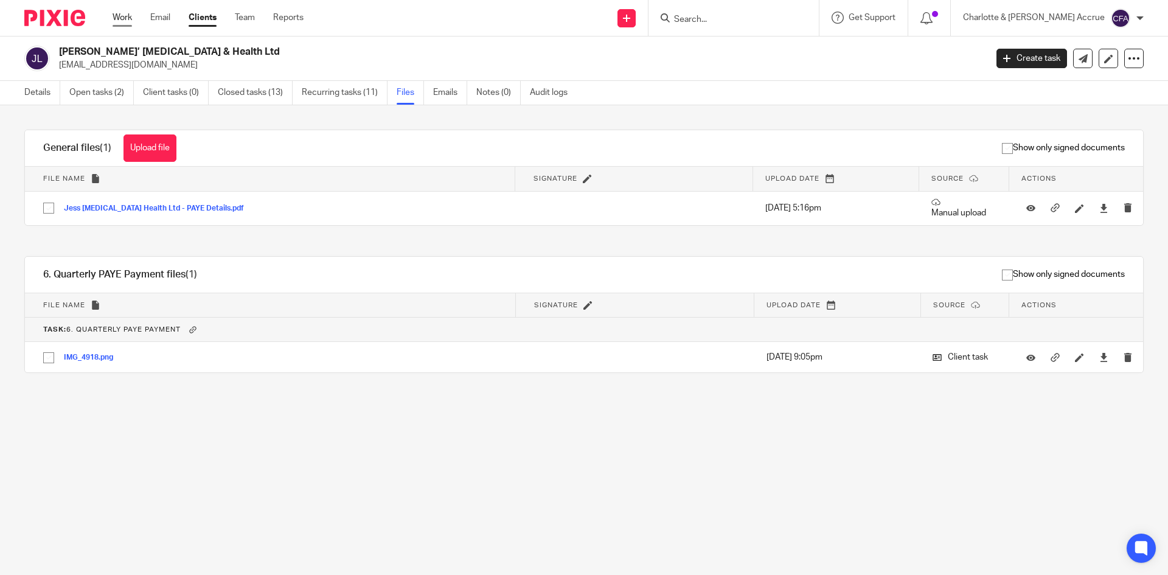
click at [126, 14] on link "Work" at bounding box center [121, 18] width 19 height 12
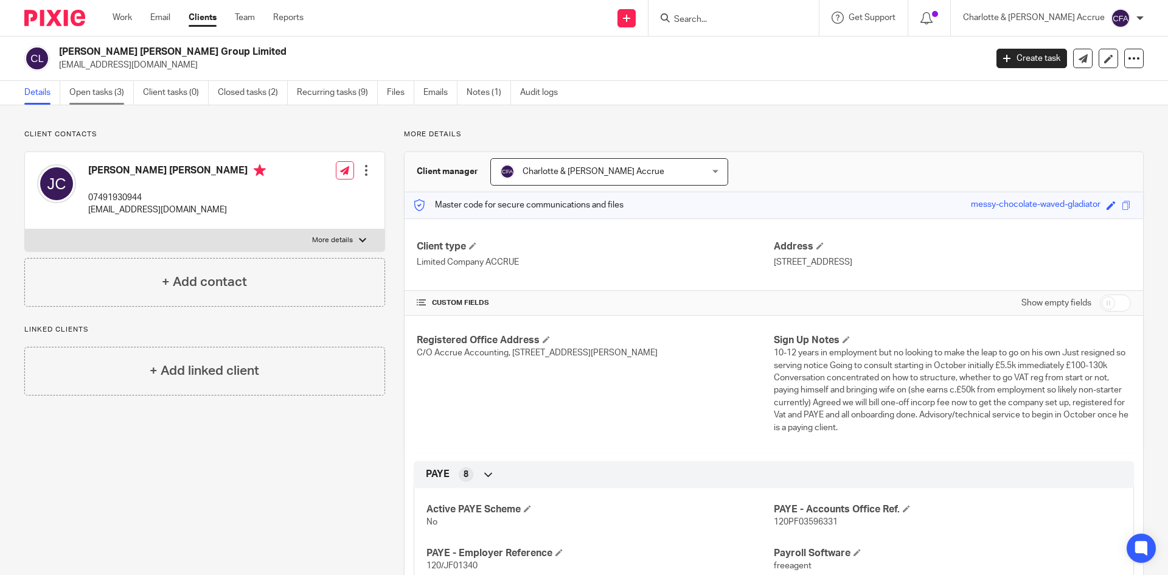
click at [97, 97] on link "Open tasks (3)" at bounding box center [101, 93] width 64 height 24
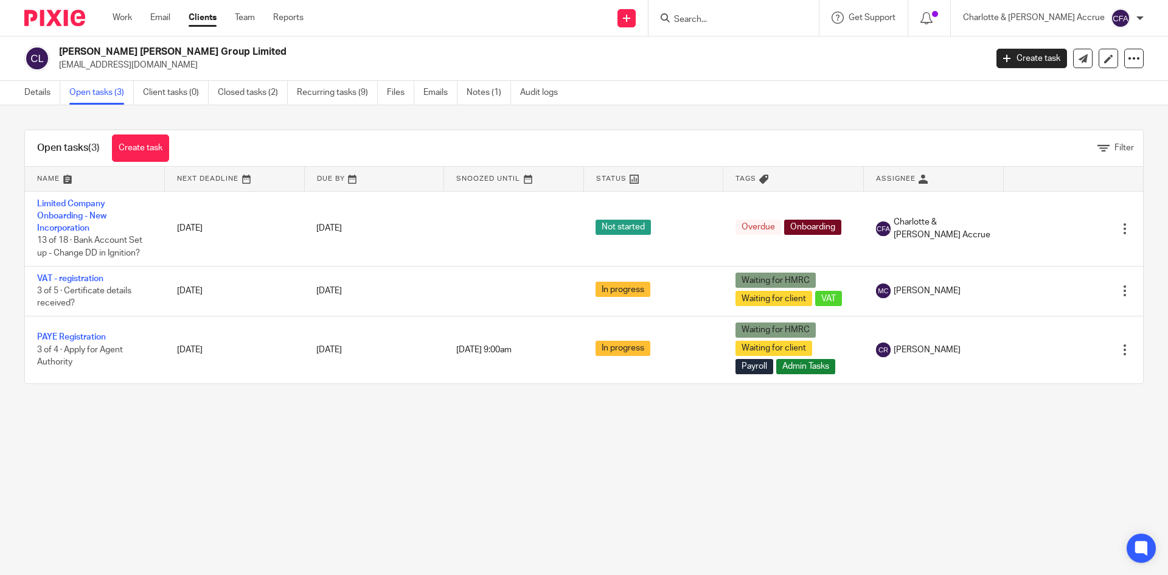
click at [84, 210] on td "Limited Company Onboarding - New Incorporation 13 of 18 · Bank Account Set up -…" at bounding box center [95, 228] width 140 height 75
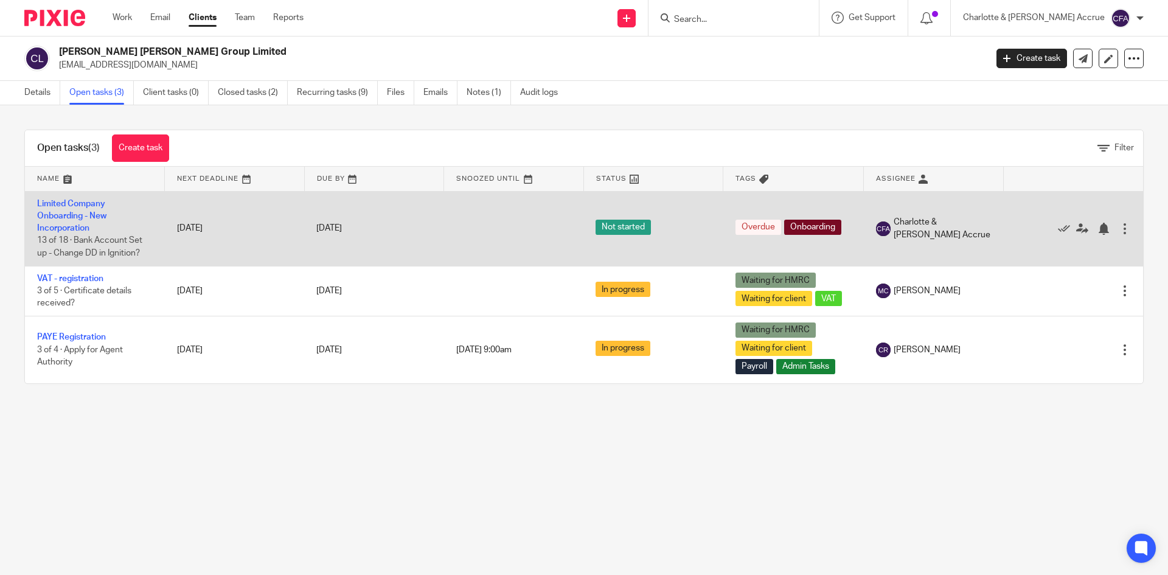
click at [92, 209] on td "Limited Company Onboarding - New Incorporation 13 of 18 · Bank Account Set up -…" at bounding box center [95, 228] width 140 height 75
click at [92, 216] on link "Limited Company Onboarding - New Incorporation" at bounding box center [71, 215] width 69 height 33
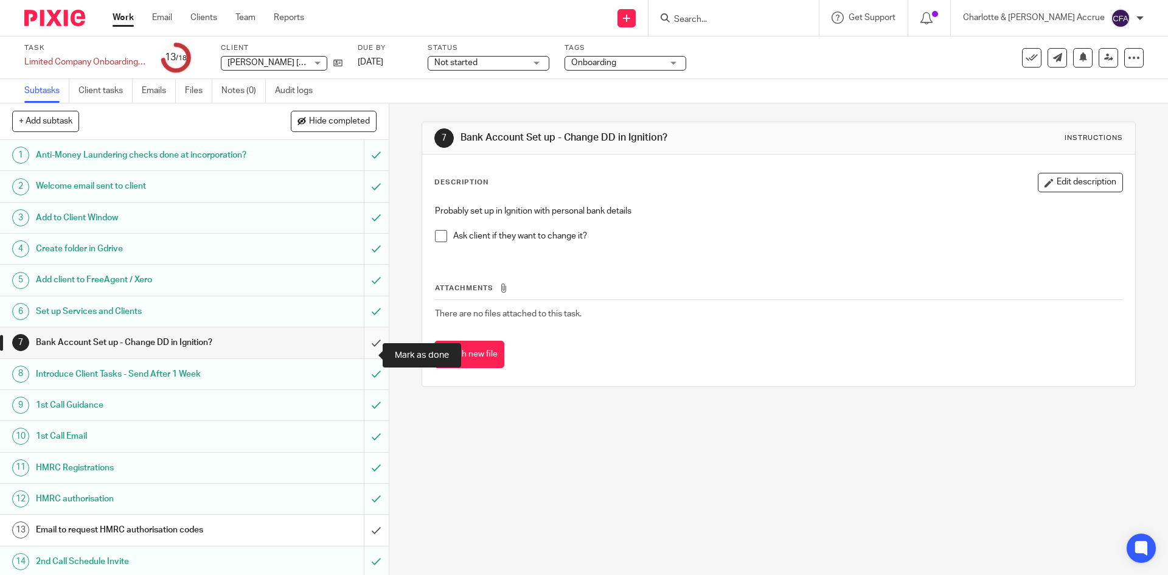
click at [366, 358] on input "submit" at bounding box center [194, 342] width 389 height 30
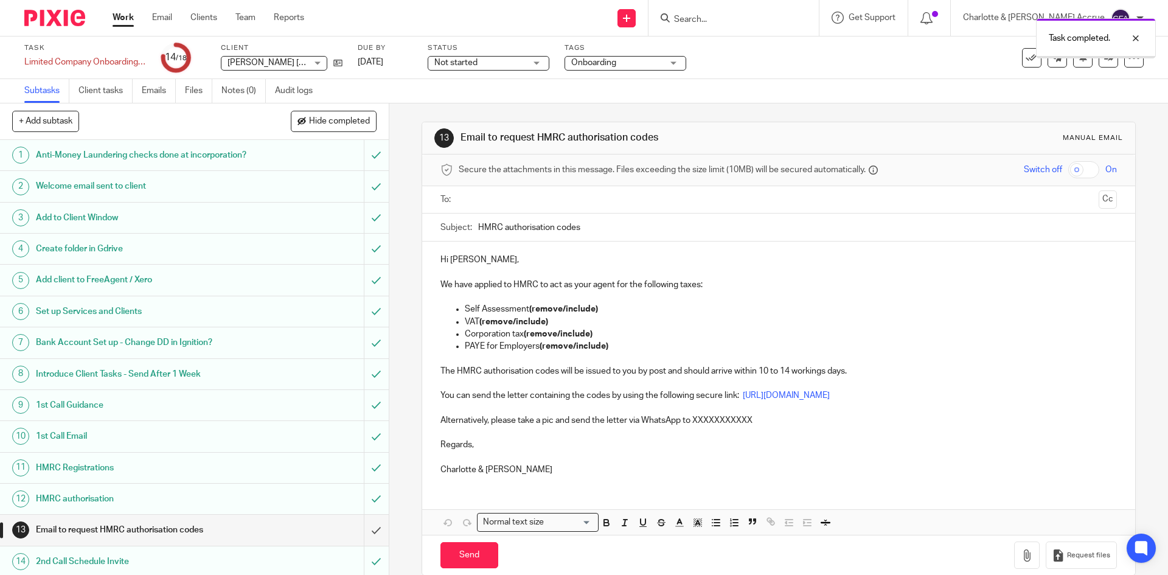
scroll to position [140, 0]
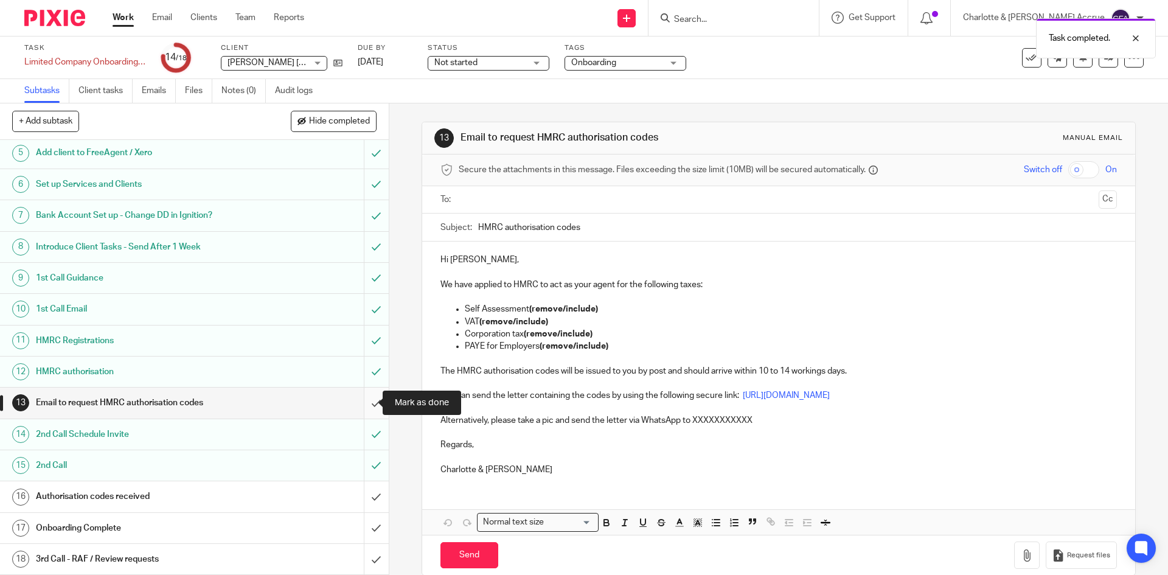
click at [362, 397] on input "submit" at bounding box center [194, 402] width 389 height 30
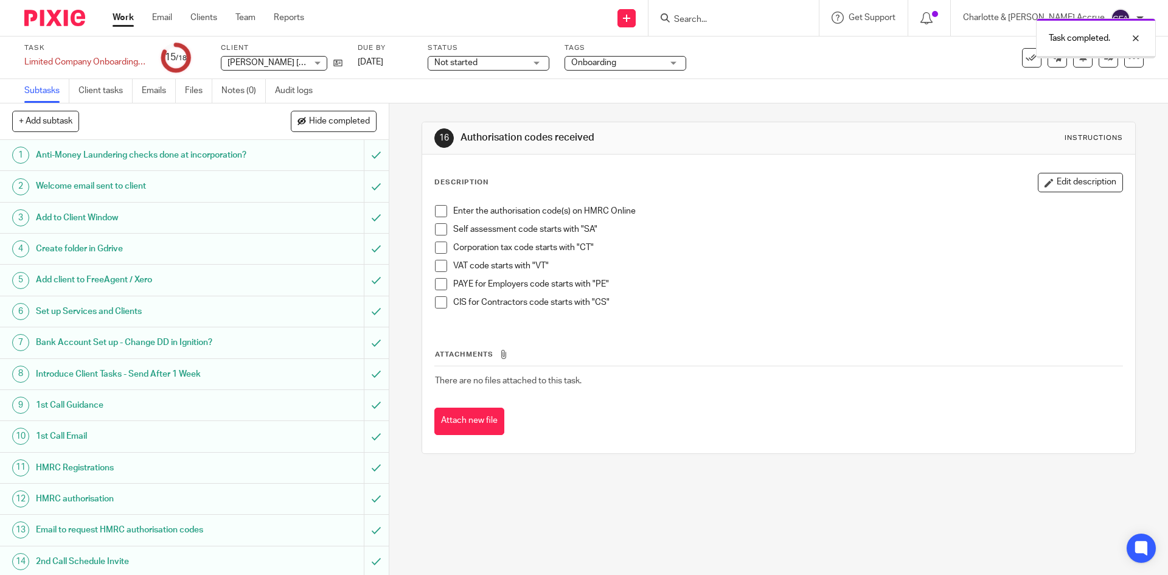
scroll to position [140, 0]
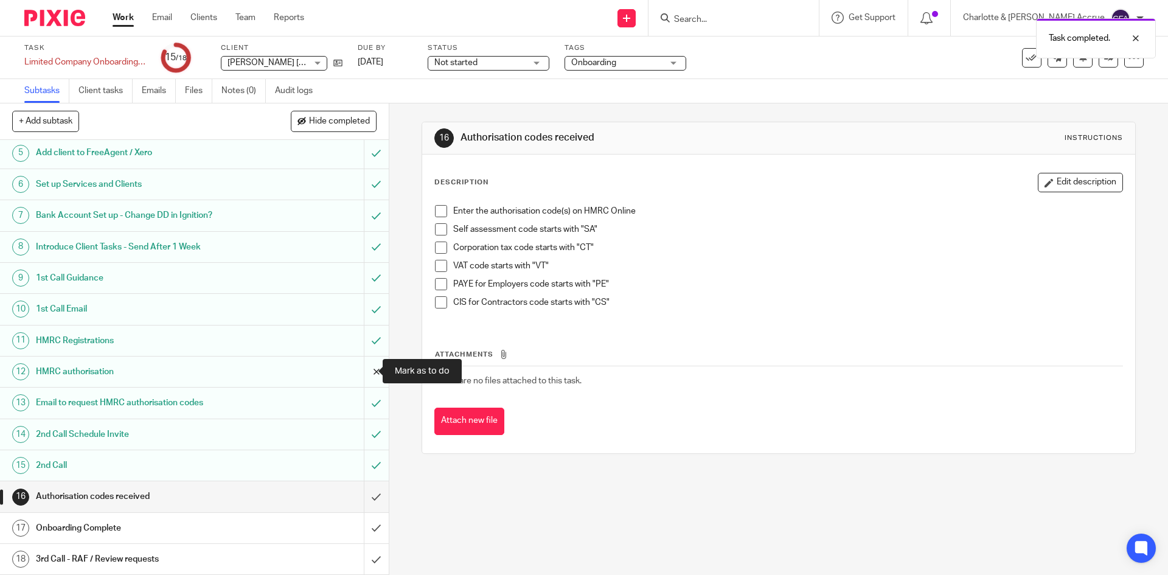
click at [362, 364] on input "submit" at bounding box center [194, 371] width 389 height 30
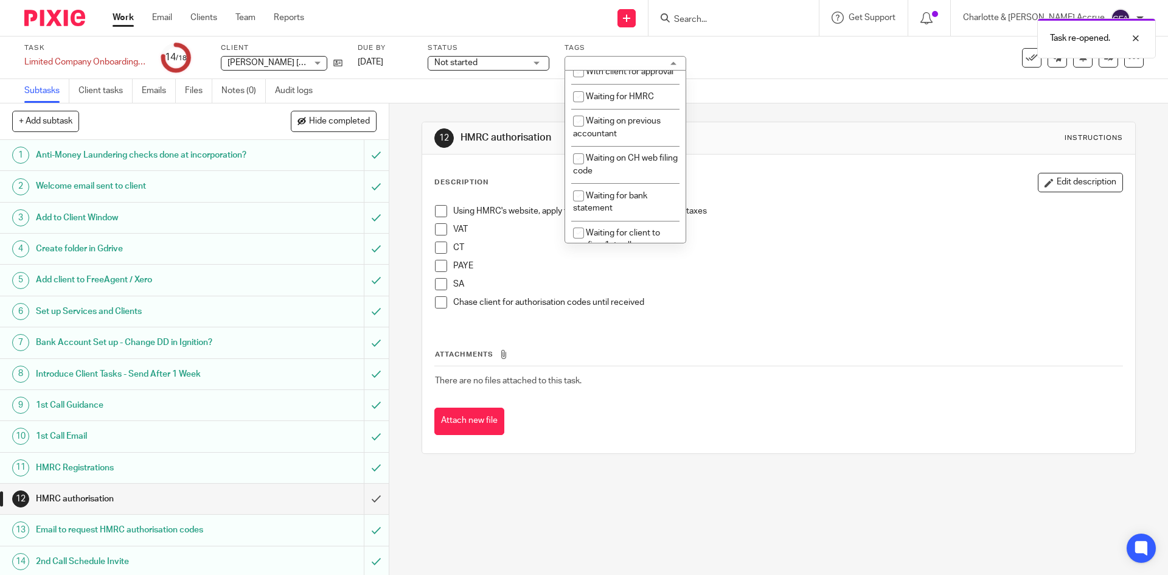
scroll to position [730, 0]
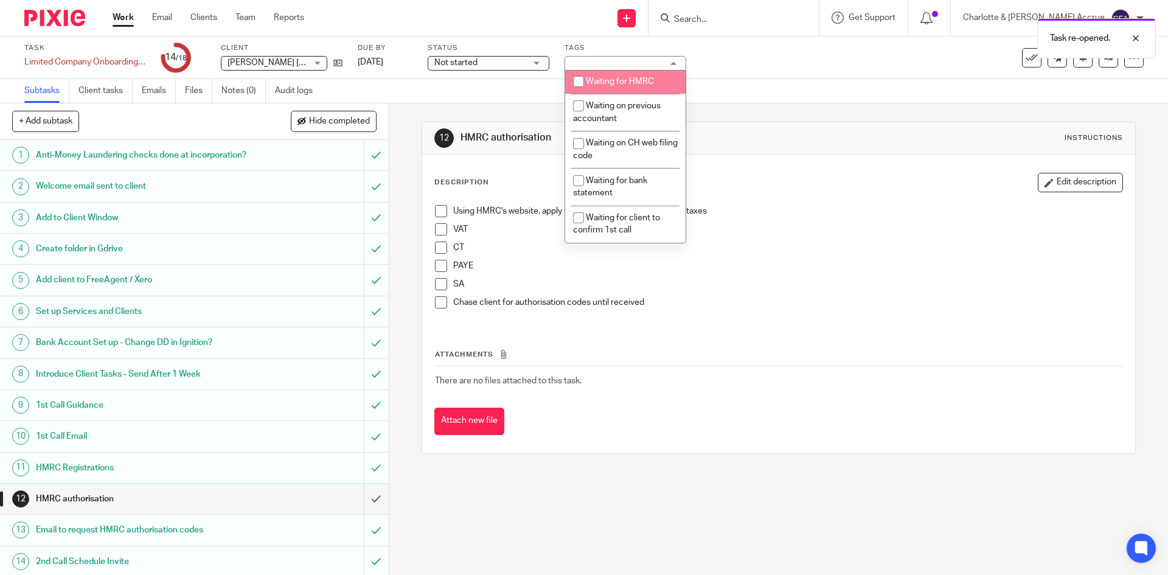
click at [615, 86] on span "Waiting for HMRC" at bounding box center [620, 81] width 68 height 9
checkbox input "true"
click at [732, 105] on div "12 HMRC authorisation Instructions Description Edit description Using HMRC's we…" at bounding box center [777, 287] width 713 height 368
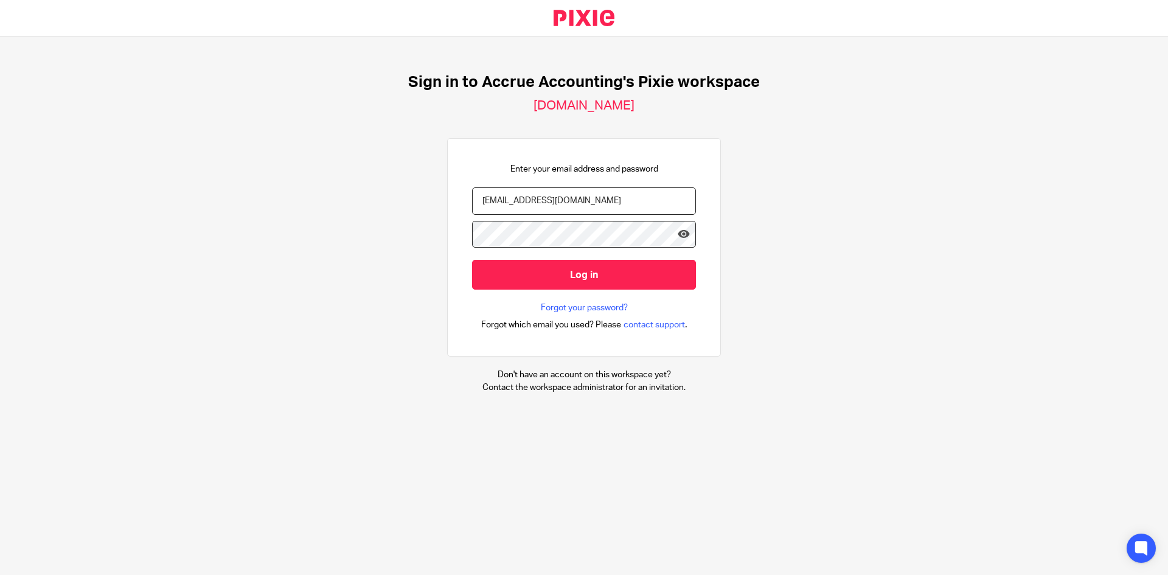
type input "[PERSON_NAME][EMAIL_ADDRESS][DOMAIN_NAME]"
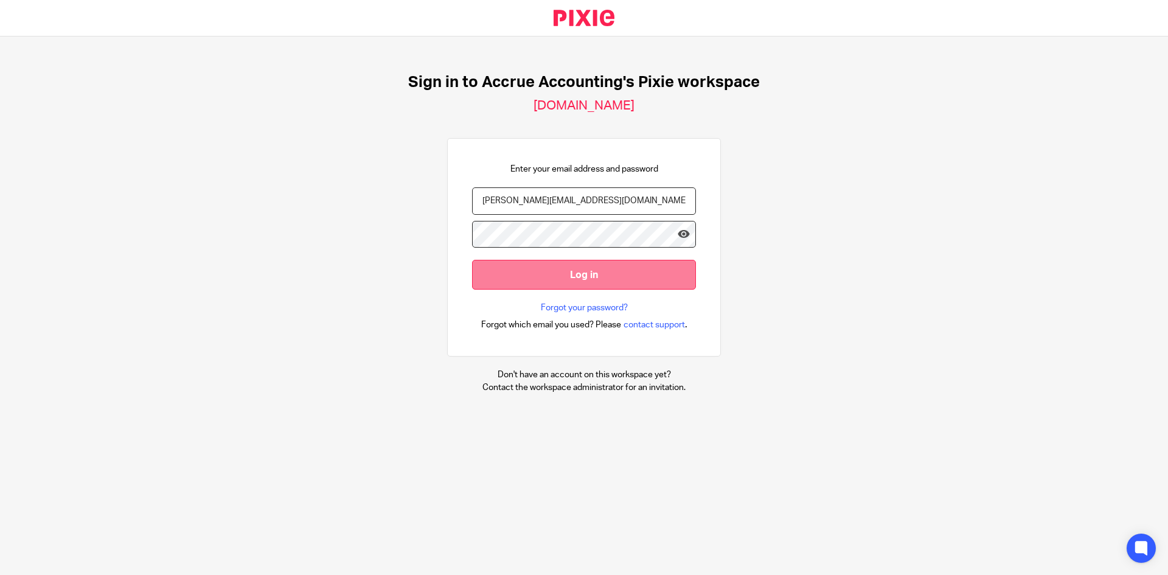
click at [595, 284] on input "Log in" at bounding box center [584, 275] width 224 height 30
